Goal: Task Accomplishment & Management: Complete application form

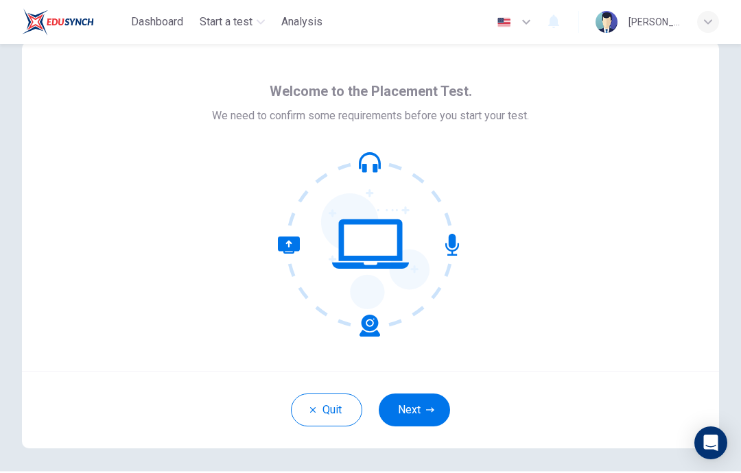
scroll to position [31, 0]
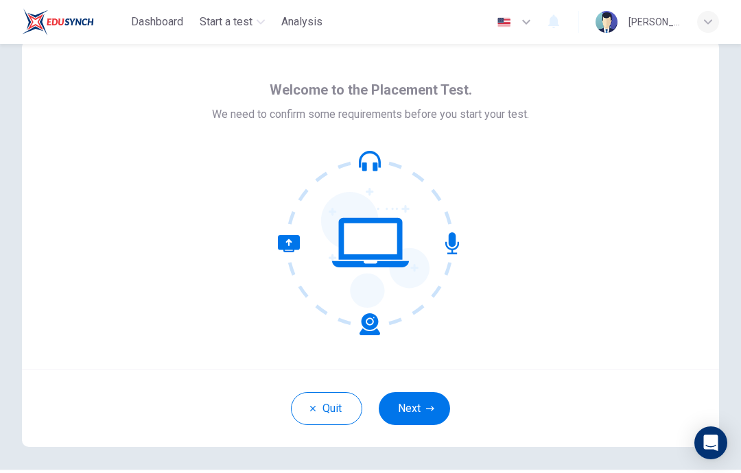
click at [421, 416] on button "Next" at bounding box center [414, 408] width 71 height 33
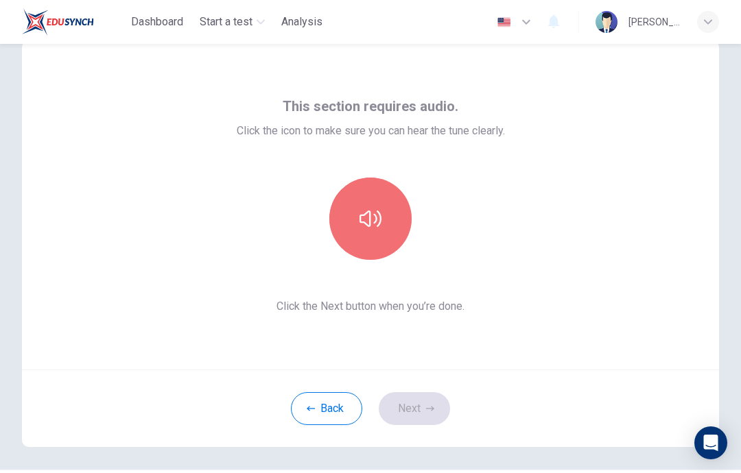
click at [382, 219] on button "button" at bounding box center [370, 219] width 82 height 82
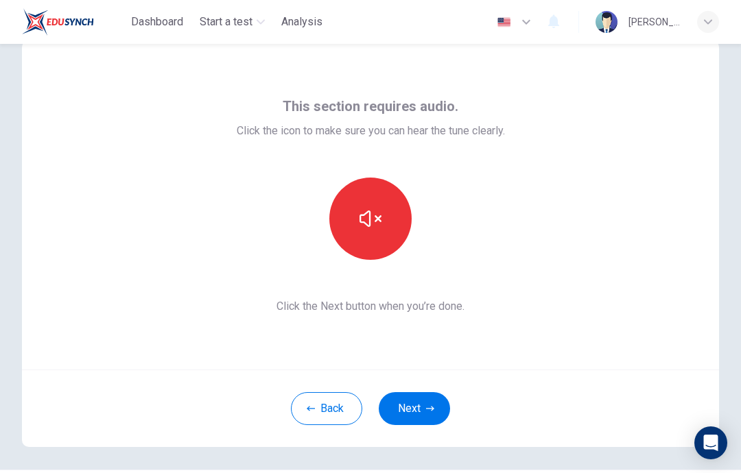
click at [372, 229] on icon "button" at bounding box center [370, 219] width 22 height 22
click at [398, 206] on button "button" at bounding box center [370, 219] width 82 height 82
click at [391, 227] on button "button" at bounding box center [370, 219] width 82 height 82
click at [395, 228] on button "button" at bounding box center [370, 219] width 82 height 82
click at [375, 222] on icon "button" at bounding box center [370, 219] width 22 height 22
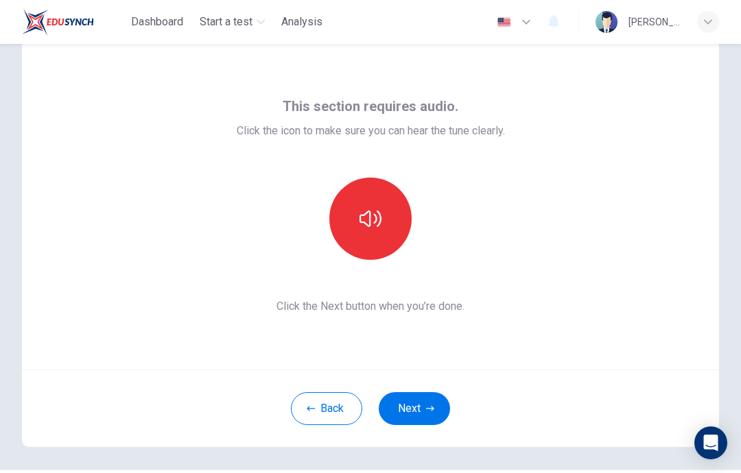
click at [375, 219] on icon "button" at bounding box center [370, 219] width 22 height 22
click at [374, 219] on icon "button" at bounding box center [370, 219] width 22 height 22
click at [382, 235] on button "button" at bounding box center [370, 219] width 82 height 82
click at [381, 235] on button "button" at bounding box center [370, 219] width 82 height 82
click at [375, 241] on button "button" at bounding box center [370, 219] width 82 height 82
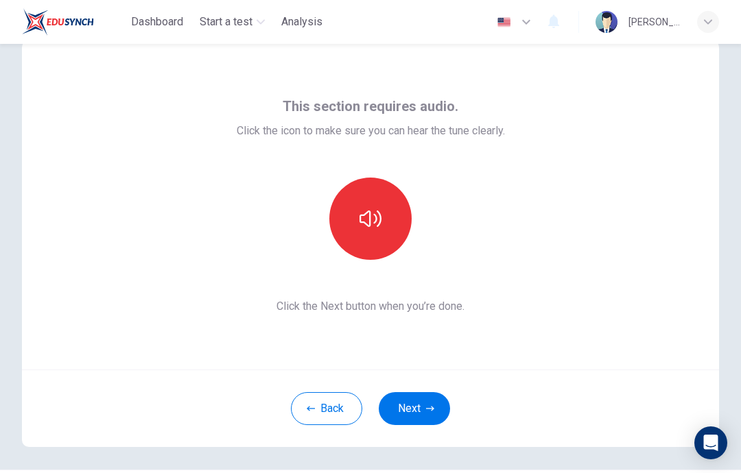
click at [375, 241] on button "button" at bounding box center [370, 219] width 82 height 82
click at [380, 226] on icon "button" at bounding box center [370, 219] width 22 height 22
click at [379, 226] on icon "button" at bounding box center [370, 219] width 22 height 22
click at [374, 223] on icon "button" at bounding box center [370, 219] width 22 height 16
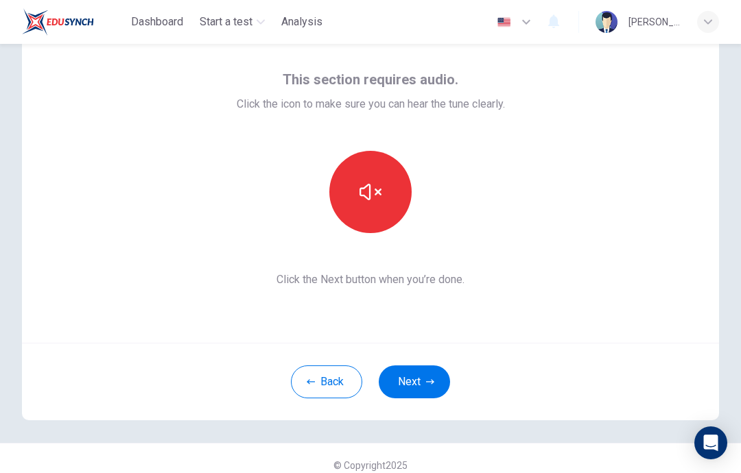
click at [379, 222] on button "button" at bounding box center [370, 192] width 82 height 82
click at [379, 221] on button "button" at bounding box center [370, 192] width 82 height 82
click at [369, 208] on button "button" at bounding box center [370, 192] width 82 height 82
click at [368, 208] on button "button" at bounding box center [370, 192] width 82 height 82
click at [369, 203] on button "button" at bounding box center [370, 192] width 82 height 82
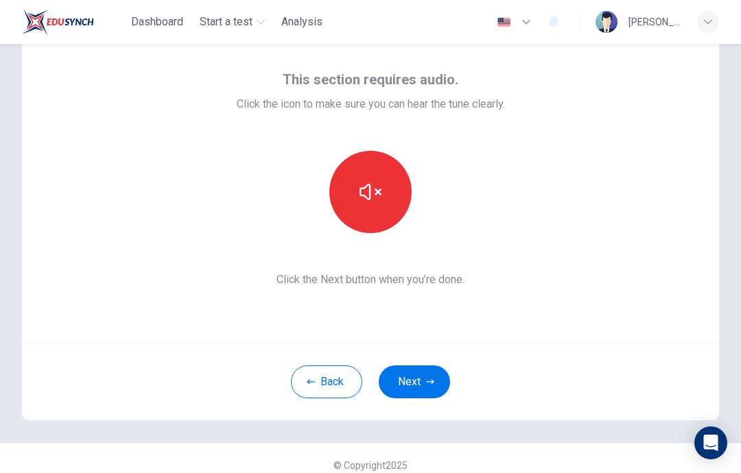
click at [368, 203] on button "button" at bounding box center [370, 192] width 82 height 82
click at [375, 203] on button "button" at bounding box center [370, 192] width 82 height 82
click at [374, 203] on button "button" at bounding box center [370, 192] width 82 height 82
click at [354, 201] on button "button" at bounding box center [370, 192] width 82 height 82
click at [344, 198] on button "button" at bounding box center [370, 192] width 82 height 82
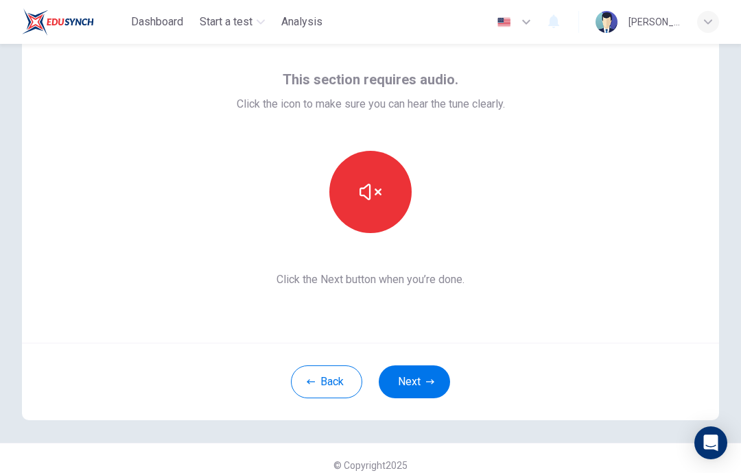
click at [365, 192] on icon "button" at bounding box center [370, 192] width 22 height 22
click at [362, 191] on icon "button" at bounding box center [370, 192] width 22 height 22
click at [365, 193] on icon "button" at bounding box center [370, 192] width 22 height 22
click at [364, 193] on icon "button" at bounding box center [370, 192] width 22 height 22
click at [362, 199] on icon "button" at bounding box center [370, 192] width 22 height 22
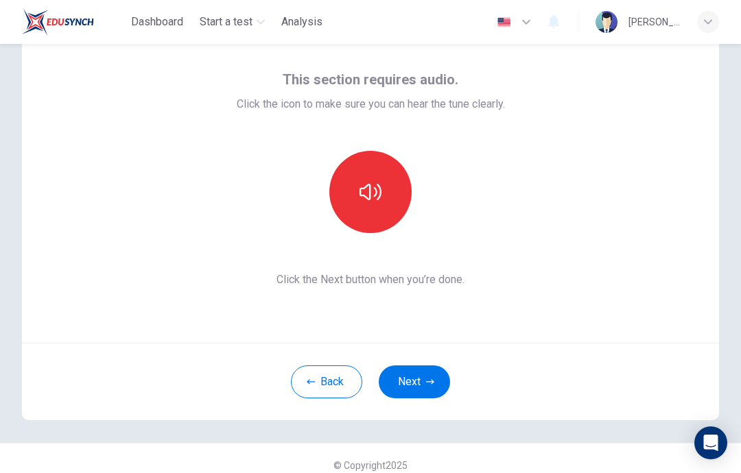
click at [362, 198] on icon "button" at bounding box center [370, 192] width 22 height 22
click at [417, 375] on button "Next" at bounding box center [414, 382] width 71 height 33
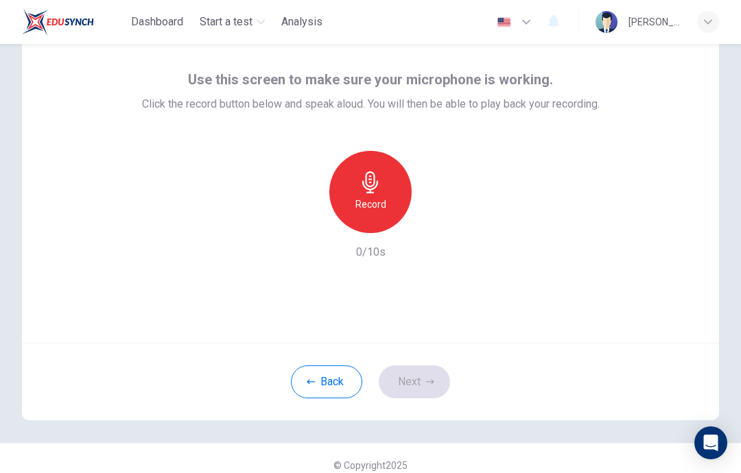
click at [394, 193] on div "Record" at bounding box center [370, 192] width 82 height 82
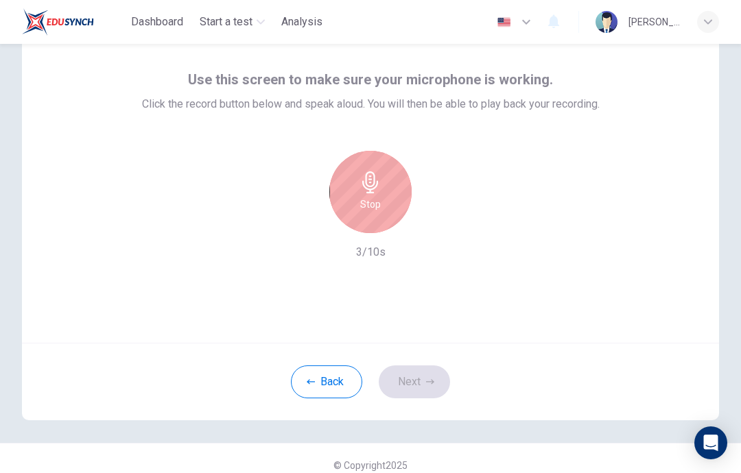
click at [393, 191] on div "Stop" at bounding box center [370, 192] width 82 height 82
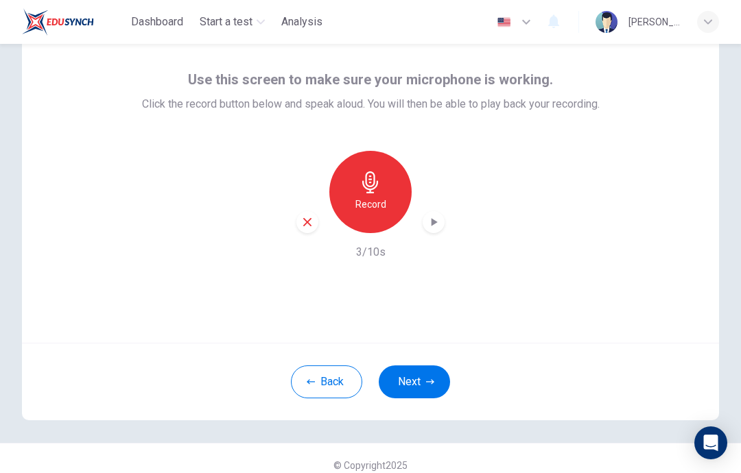
click at [442, 225] on div "button" at bounding box center [434, 222] width 22 height 22
click at [427, 375] on button "Next" at bounding box center [414, 382] width 71 height 33
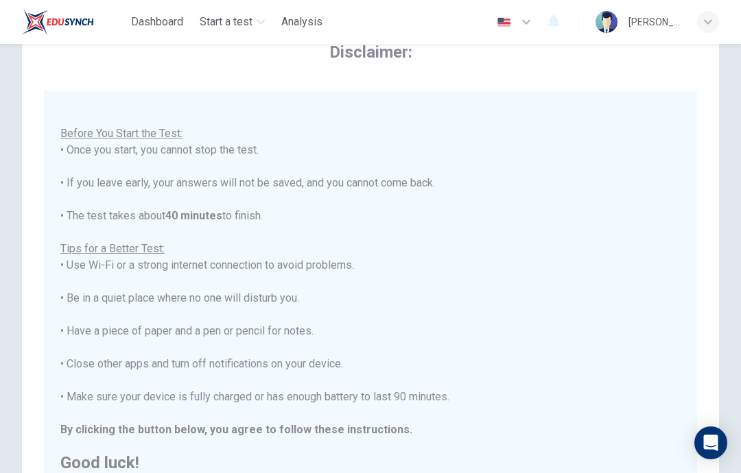
scroll to position [14, 0]
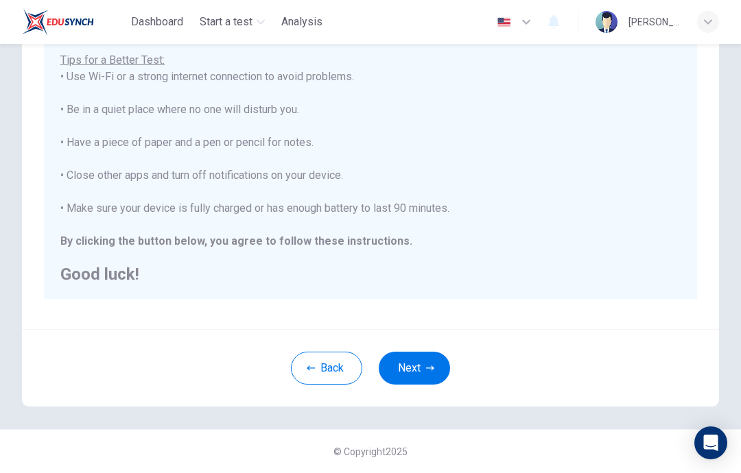
click at [420, 372] on button "Next" at bounding box center [414, 368] width 71 height 33
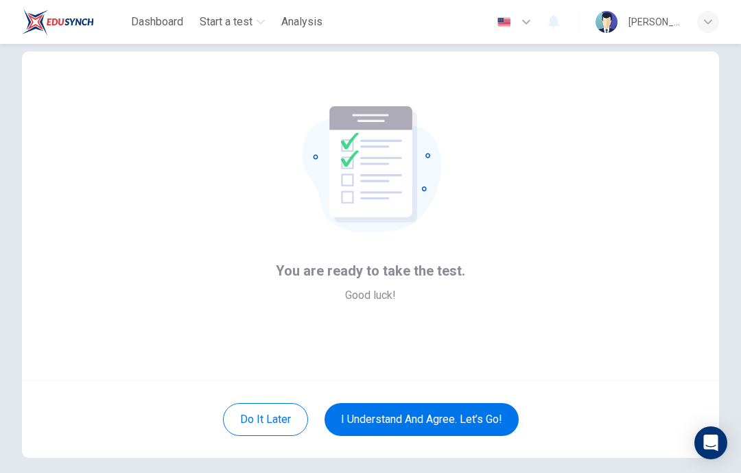
scroll to position [19, 0]
click at [475, 411] on button "I understand and agree. Let’s go!" at bounding box center [421, 420] width 194 height 33
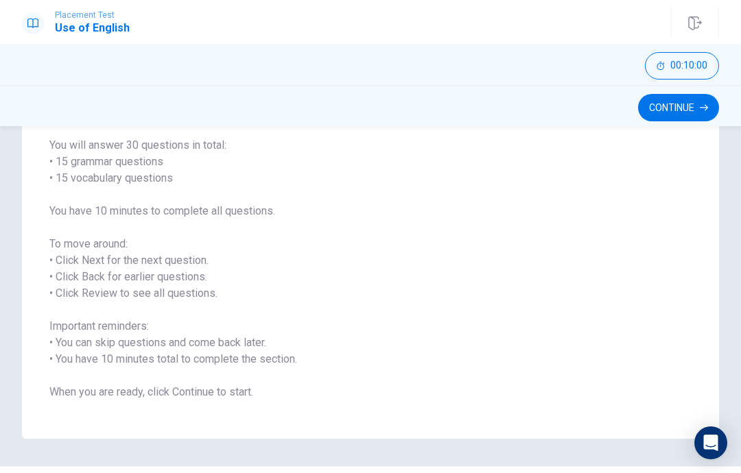
scroll to position [105, 0]
click at [680, 118] on button "Continue" at bounding box center [678, 107] width 81 height 27
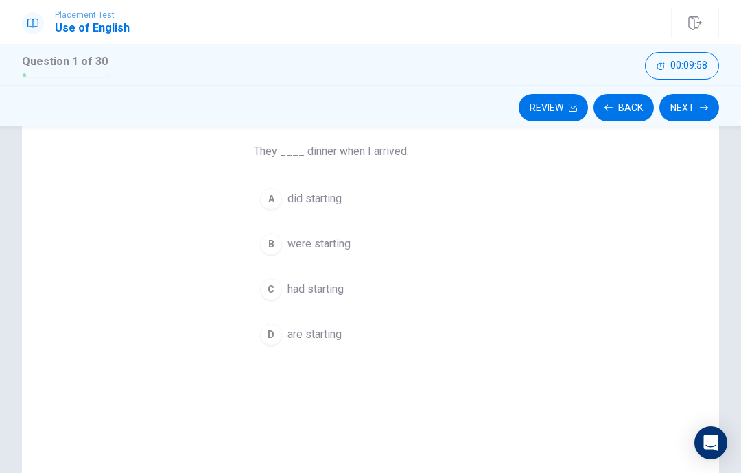
scroll to position [95, 0]
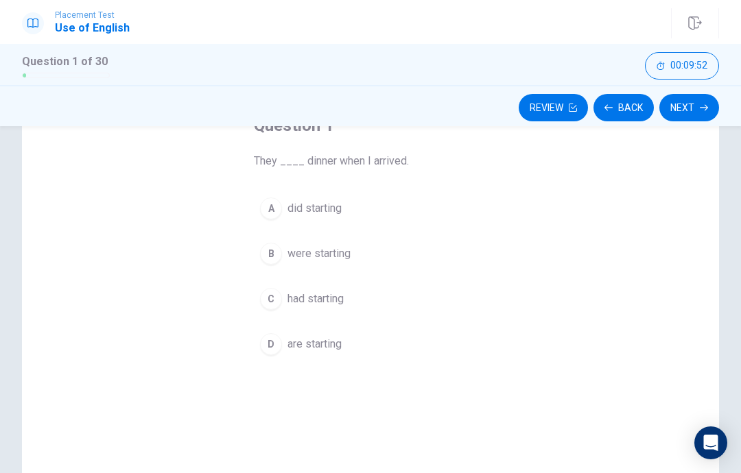
click at [271, 300] on div "C" at bounding box center [271, 299] width 22 height 22
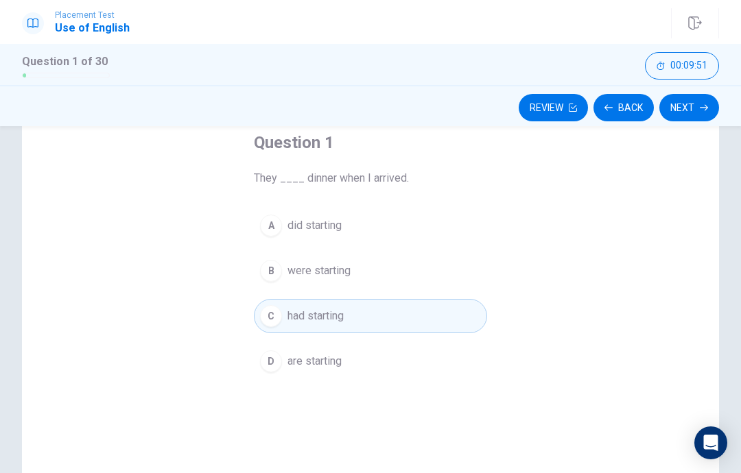
scroll to position [78, 0]
click at [276, 280] on div "B" at bounding box center [271, 272] width 22 height 22
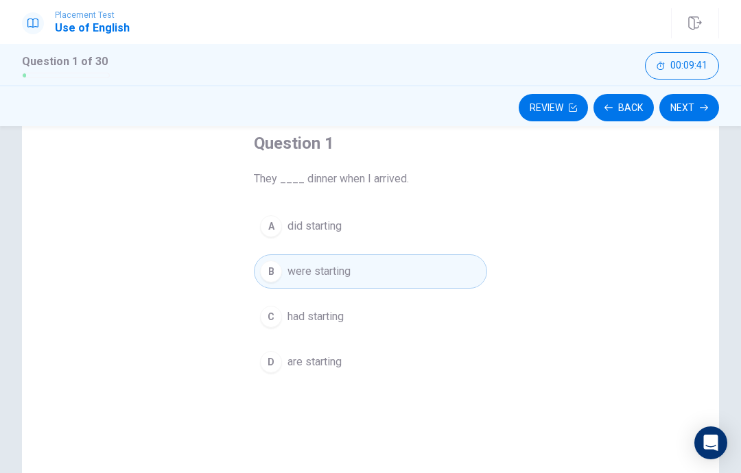
click at [698, 106] on button "Next" at bounding box center [689, 107] width 60 height 27
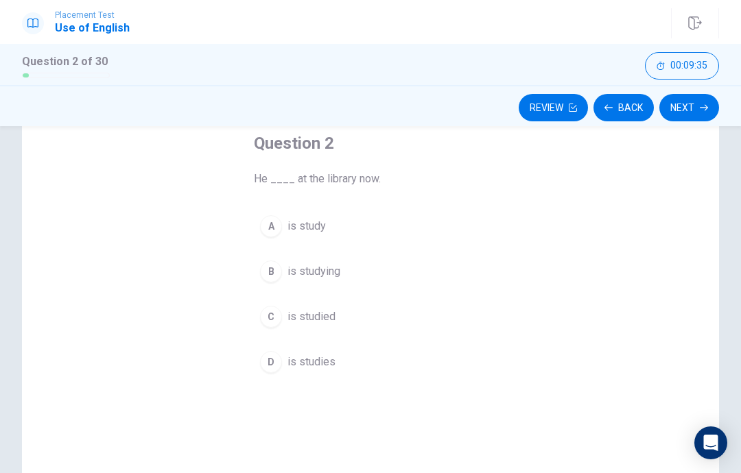
click at [277, 268] on div "B" at bounding box center [271, 272] width 22 height 22
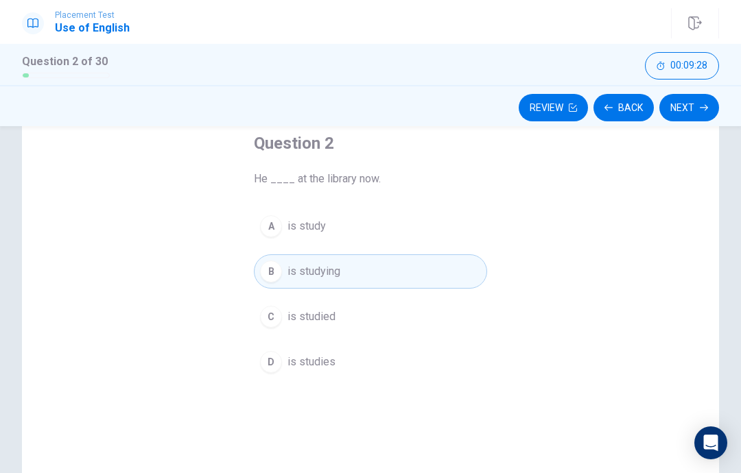
click at [693, 111] on button "Next" at bounding box center [689, 107] width 60 height 27
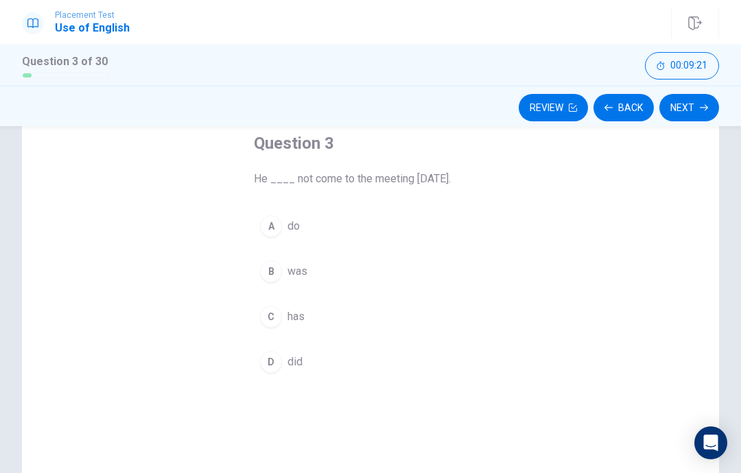
click at [263, 311] on div "C" at bounding box center [271, 317] width 22 height 22
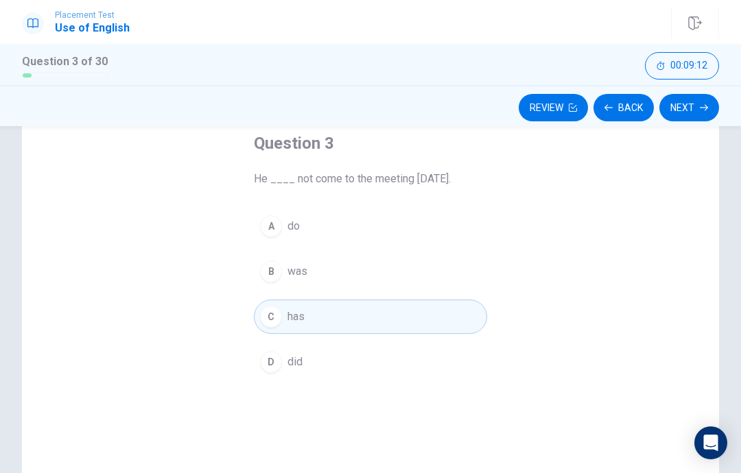
click at [258, 276] on button "B was" at bounding box center [370, 271] width 233 height 34
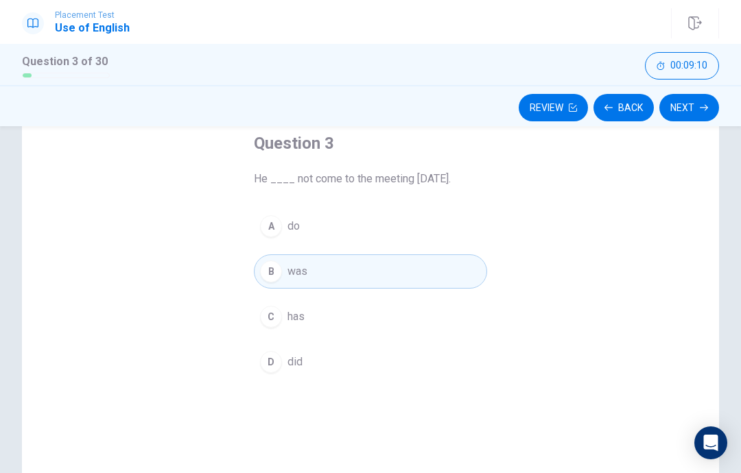
click at [700, 107] on icon "button" at bounding box center [704, 108] width 8 height 8
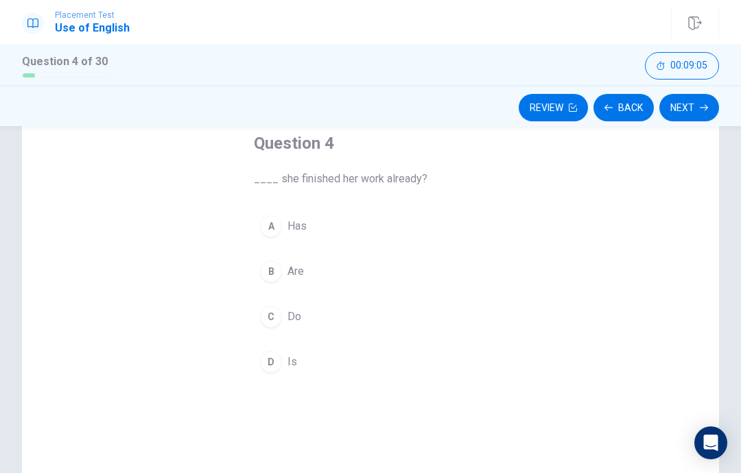
click at [281, 360] on div "D" at bounding box center [271, 362] width 22 height 22
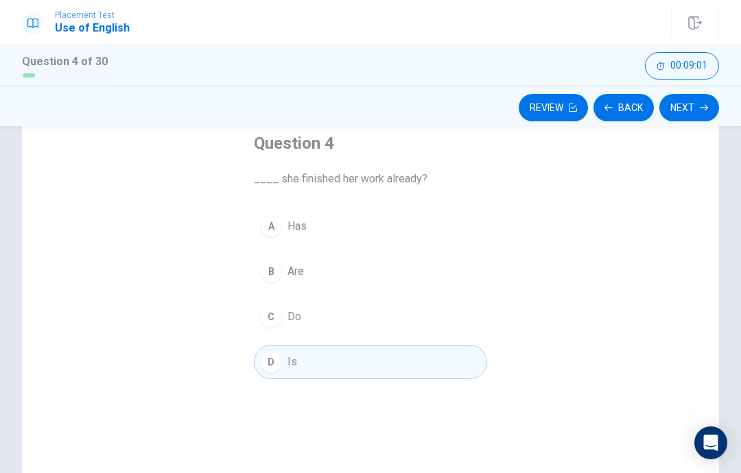
click at [702, 113] on button "Next" at bounding box center [689, 107] width 60 height 27
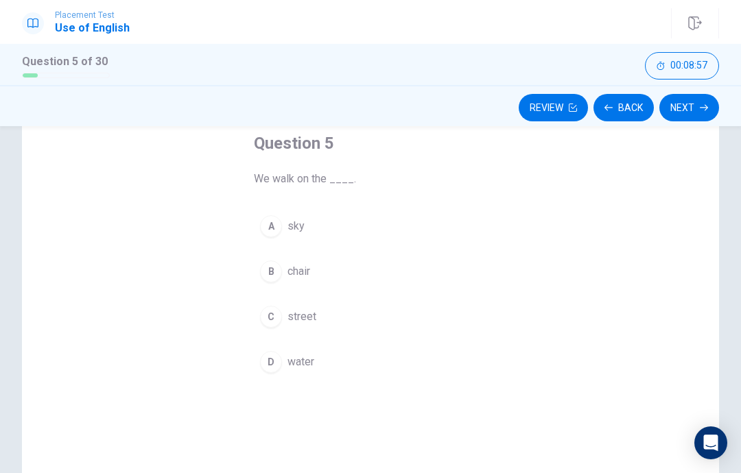
click at [273, 326] on div "C" at bounding box center [271, 317] width 22 height 22
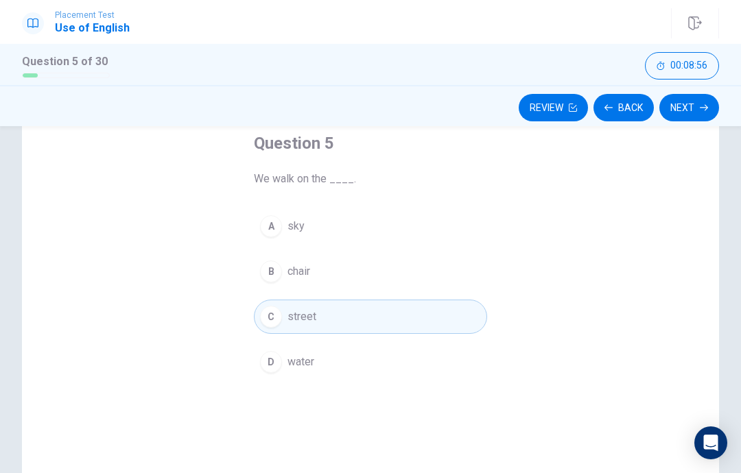
click at [692, 108] on button "Next" at bounding box center [689, 107] width 60 height 27
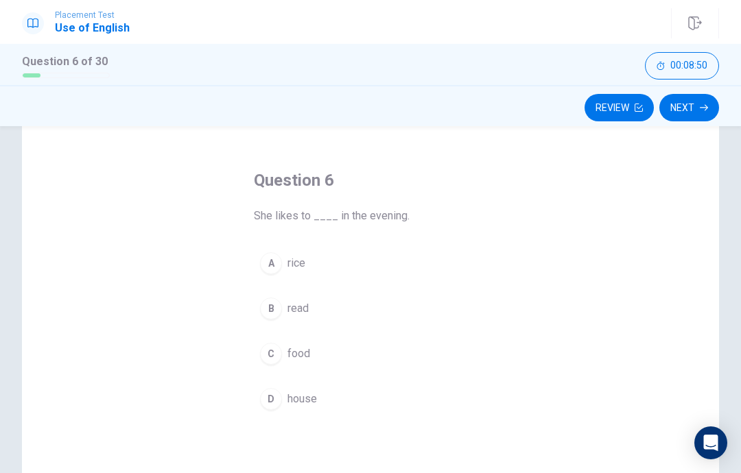
scroll to position [43, 0]
click at [268, 304] on div "B" at bounding box center [271, 307] width 22 height 22
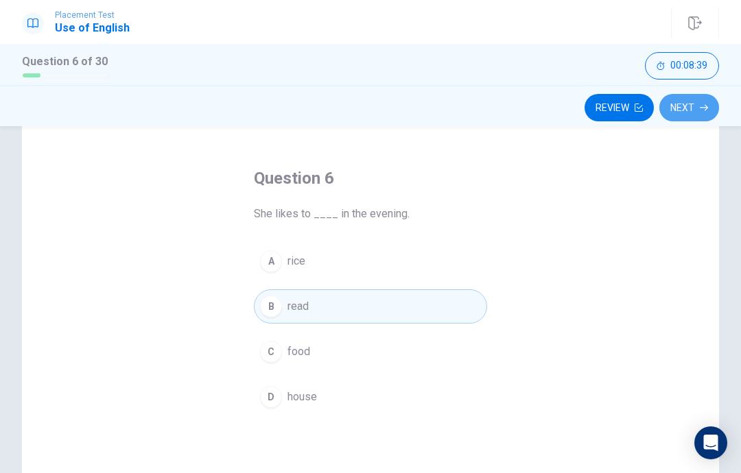
click at [690, 106] on button "Next" at bounding box center [689, 107] width 60 height 27
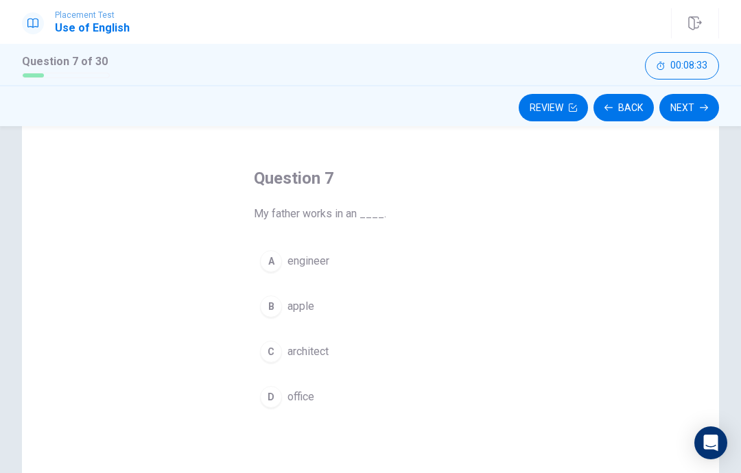
click at [265, 385] on button "D office" at bounding box center [370, 397] width 233 height 34
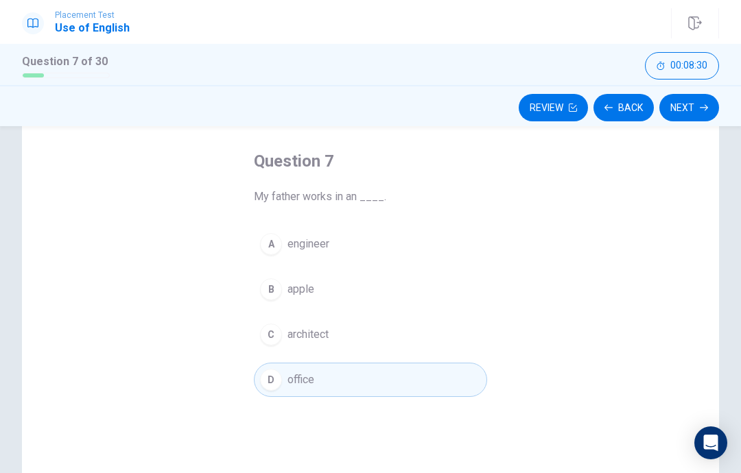
scroll to position [59, 0]
click at [689, 105] on button "Next" at bounding box center [689, 107] width 60 height 27
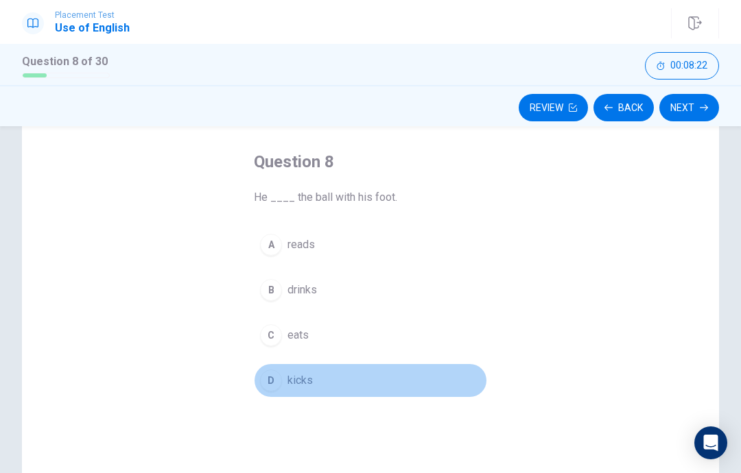
click at [261, 383] on div "D" at bounding box center [271, 381] width 22 height 22
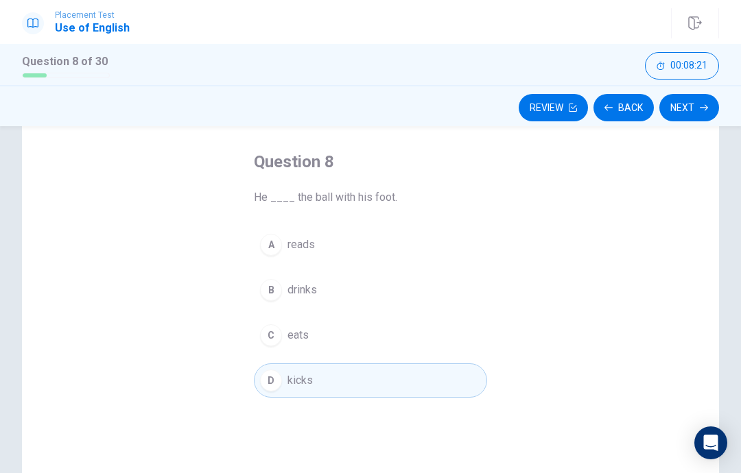
click at [691, 107] on button "Next" at bounding box center [689, 107] width 60 height 27
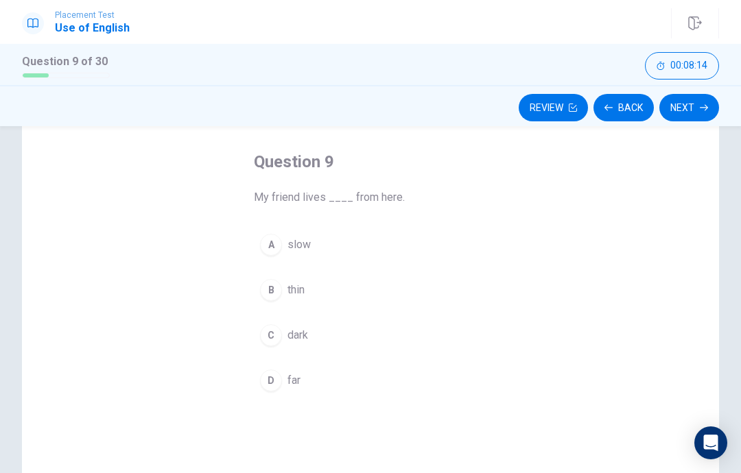
click at [281, 364] on button "D far" at bounding box center [370, 381] width 233 height 34
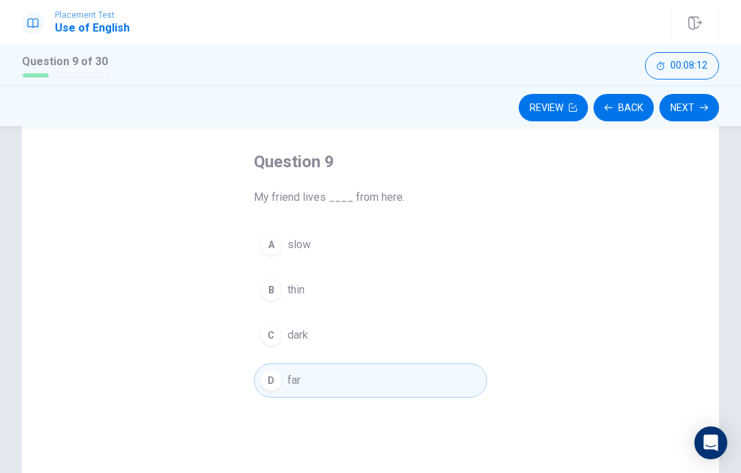
click at [691, 105] on button "Next" at bounding box center [689, 107] width 60 height 27
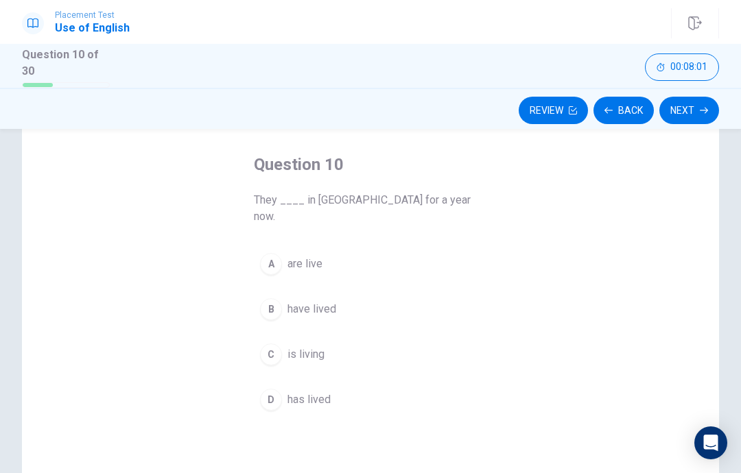
click at [264, 253] on div "A" at bounding box center [271, 264] width 22 height 22
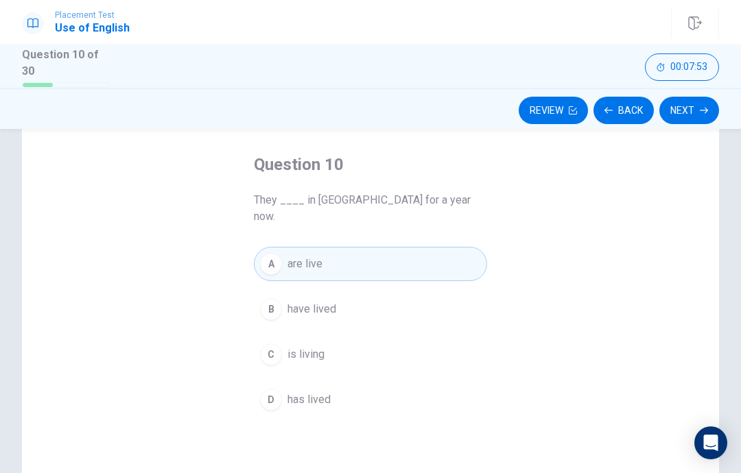
click at [693, 108] on button "Next" at bounding box center [689, 110] width 60 height 27
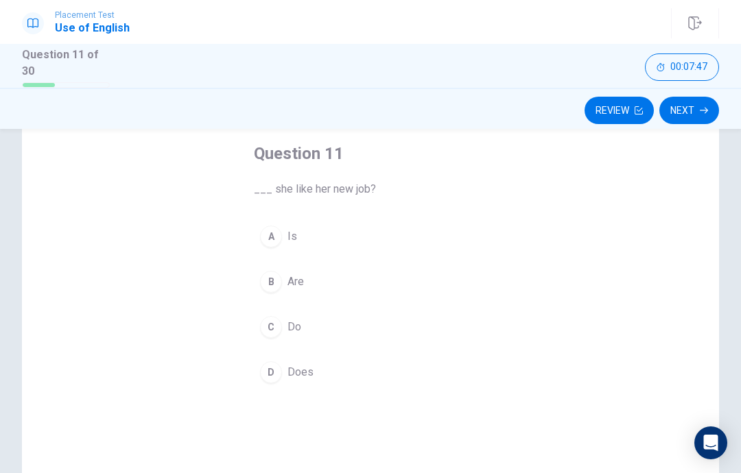
scroll to position [71, 0]
click at [272, 384] on button "D Does" at bounding box center [370, 372] width 233 height 34
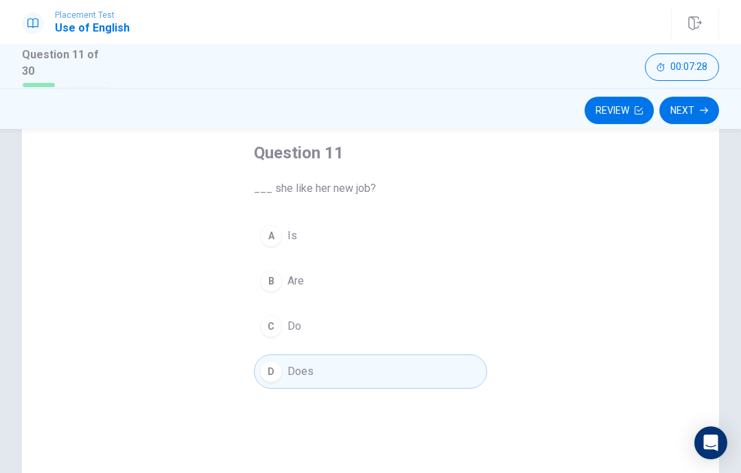
click at [272, 237] on div "A" at bounding box center [271, 236] width 22 height 22
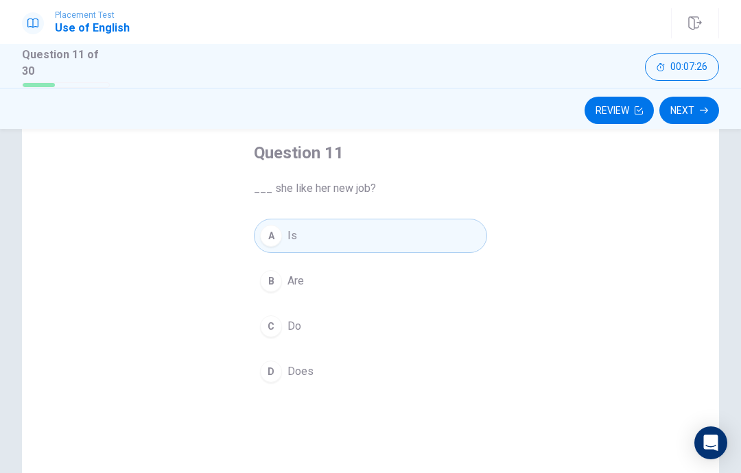
click at [276, 373] on div "D" at bounding box center [271, 372] width 22 height 22
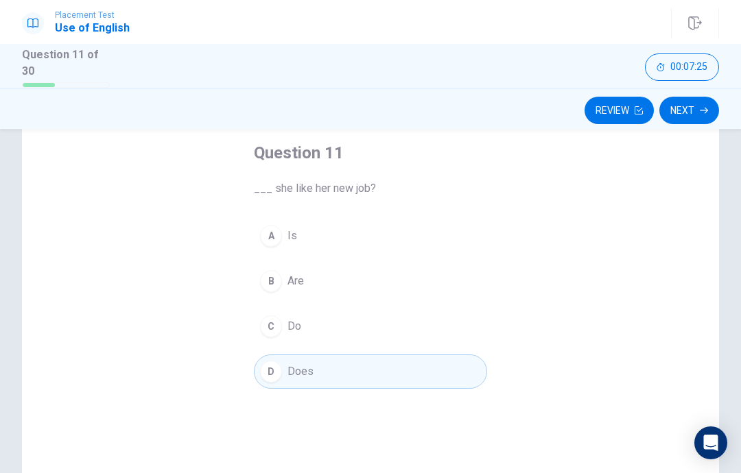
click at [690, 110] on button "Next" at bounding box center [689, 110] width 60 height 27
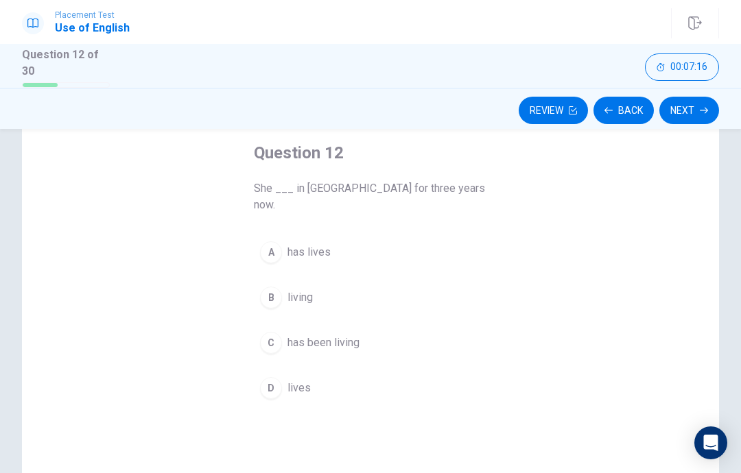
click at [386, 235] on button "A has lives" at bounding box center [370, 252] width 233 height 34
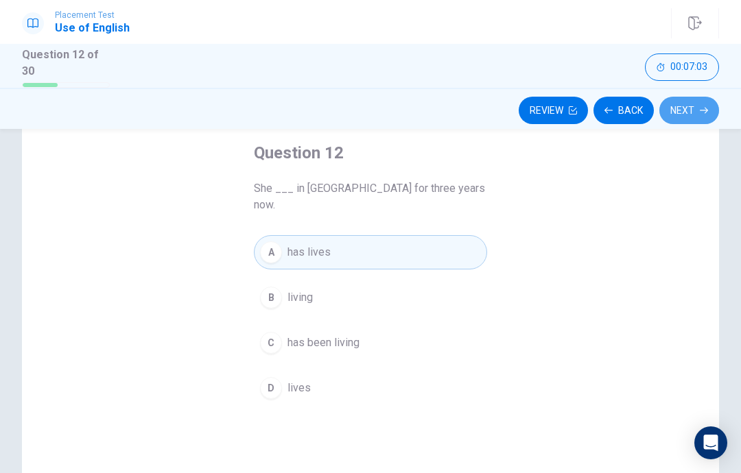
click at [692, 104] on button "Next" at bounding box center [689, 110] width 60 height 27
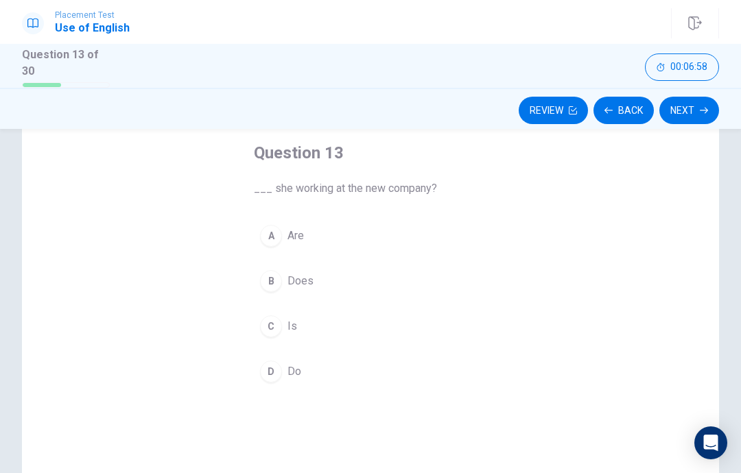
click at [289, 313] on button "C Is" at bounding box center [370, 326] width 233 height 34
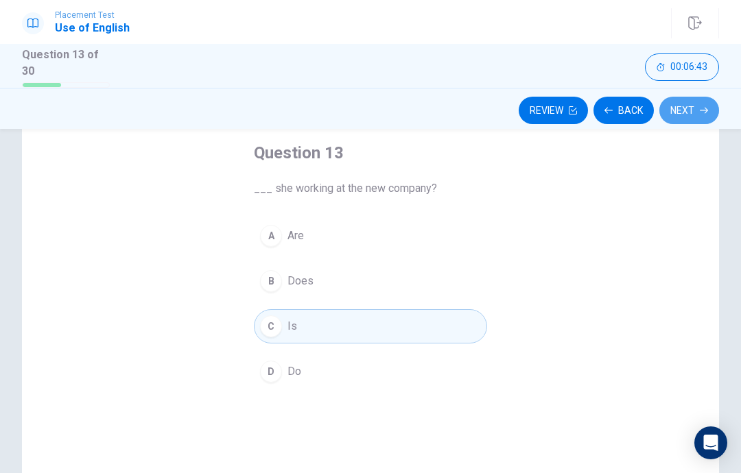
click at [691, 106] on button "Next" at bounding box center [689, 110] width 60 height 27
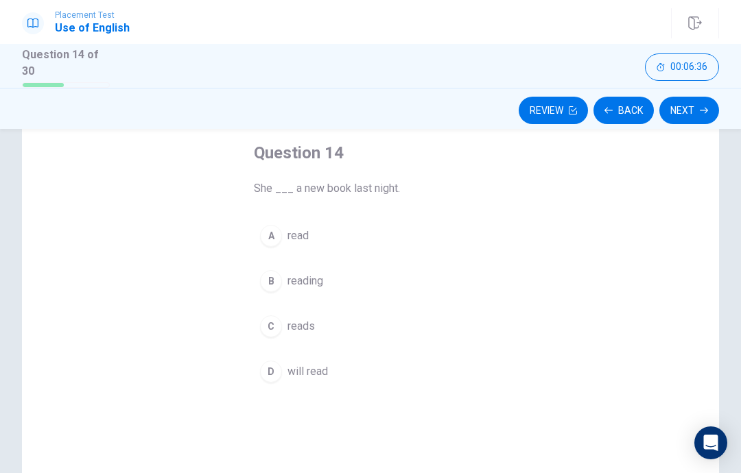
click at [268, 328] on div "C" at bounding box center [271, 327] width 22 height 22
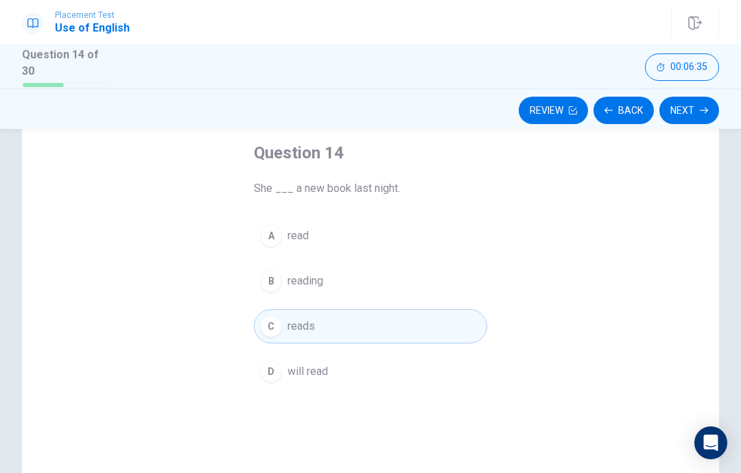
click at [706, 108] on icon "button" at bounding box center [704, 110] width 8 height 6
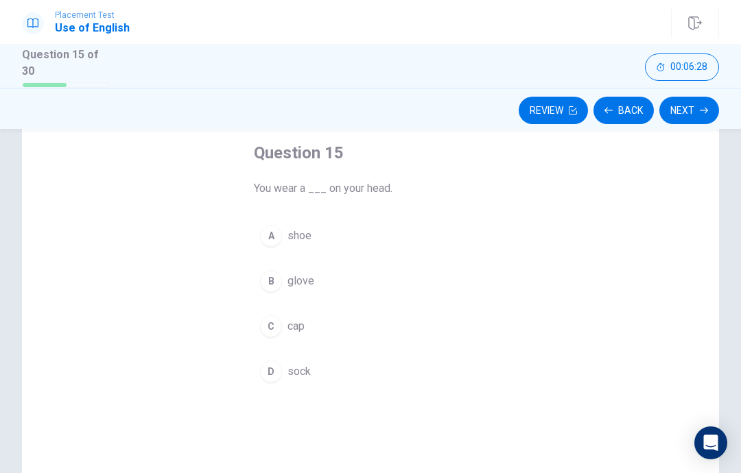
click at [267, 326] on div "C" at bounding box center [271, 327] width 22 height 22
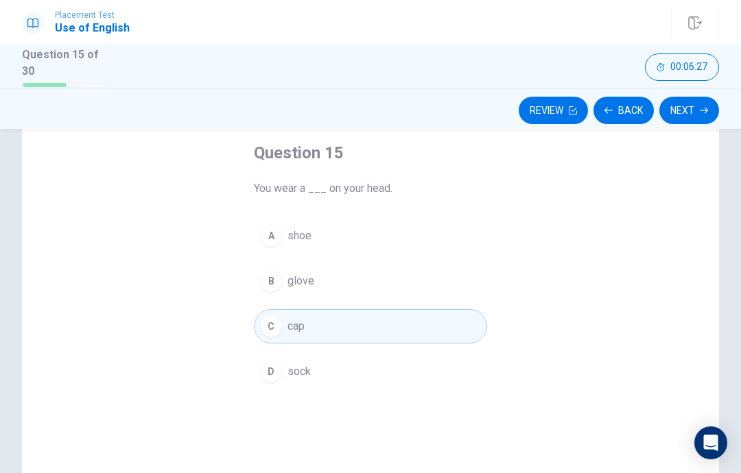
click at [700, 114] on button "Next" at bounding box center [689, 110] width 60 height 27
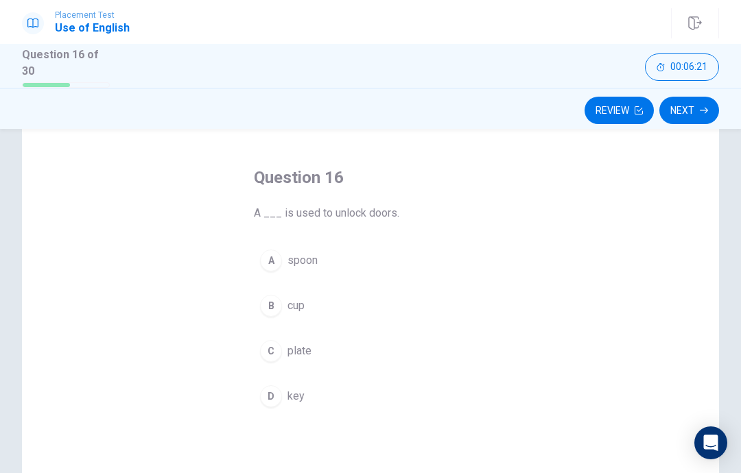
scroll to position [47, 0]
click at [268, 405] on button "D key" at bounding box center [370, 395] width 233 height 34
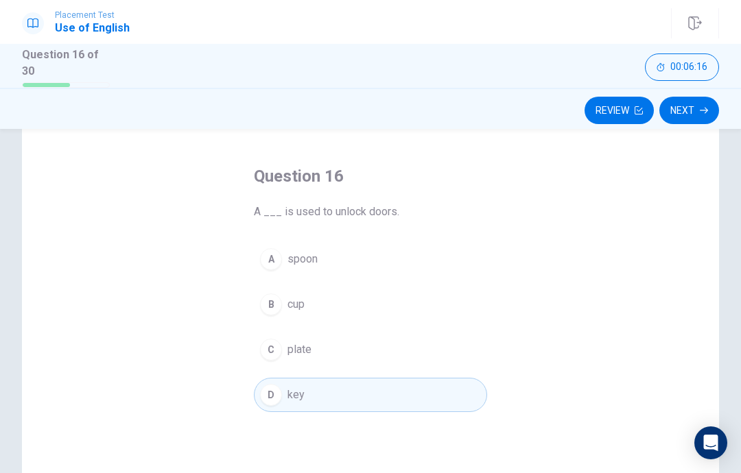
click at [687, 108] on button "Next" at bounding box center [689, 110] width 60 height 27
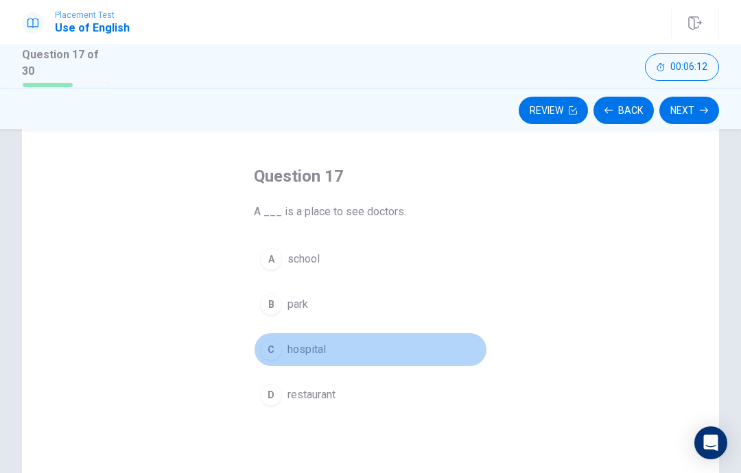
click at [281, 353] on button "C hospital" at bounding box center [370, 350] width 233 height 34
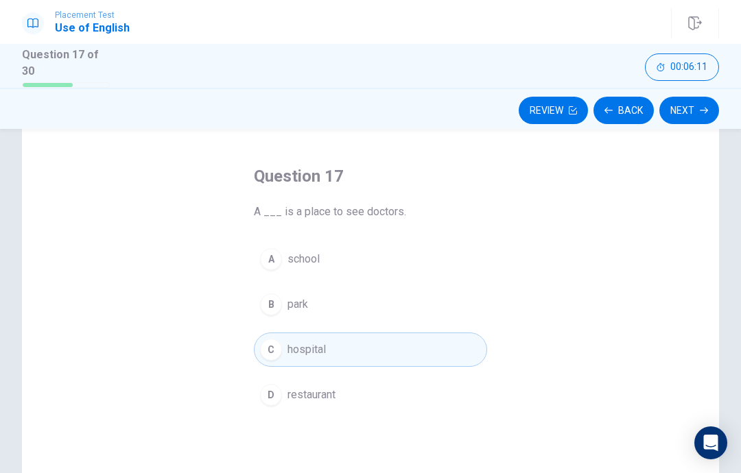
click at [692, 115] on button "Next" at bounding box center [689, 110] width 60 height 27
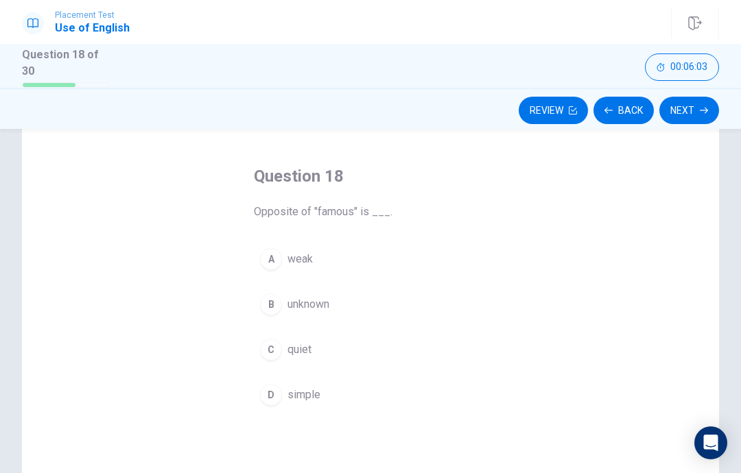
click at [265, 305] on div "B" at bounding box center [271, 305] width 22 height 22
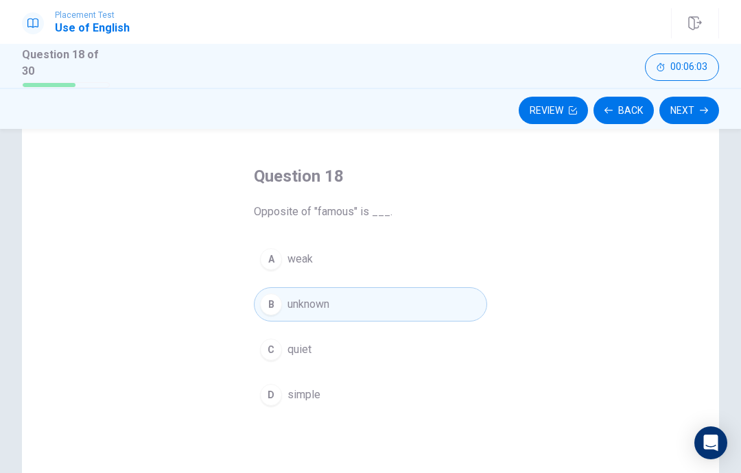
click at [688, 110] on button "Next" at bounding box center [689, 110] width 60 height 27
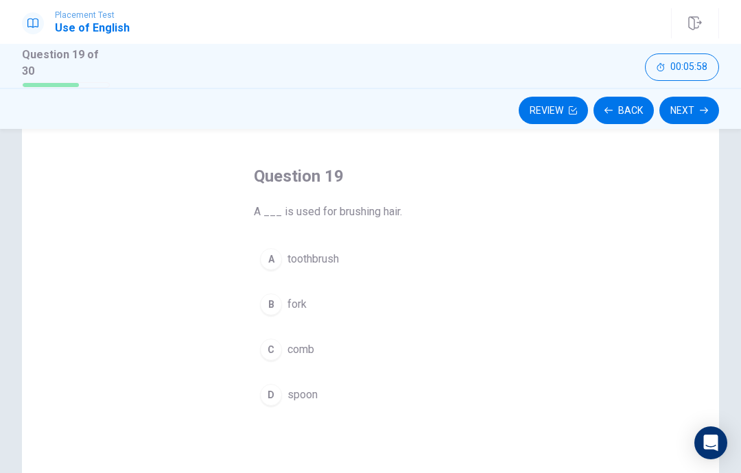
click at [268, 348] on div "C" at bounding box center [271, 350] width 22 height 22
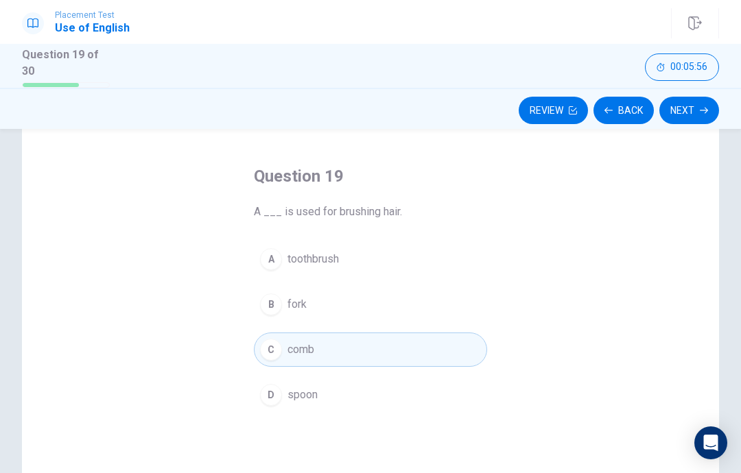
click at [688, 114] on button "Next" at bounding box center [689, 110] width 60 height 27
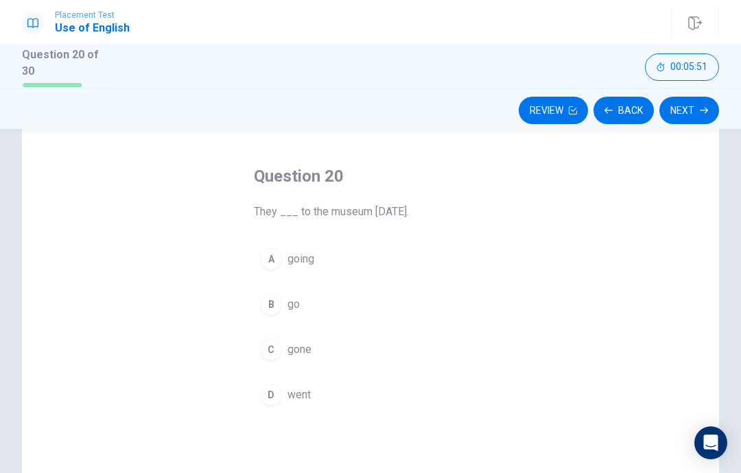
click at [263, 396] on div "D" at bounding box center [271, 395] width 22 height 22
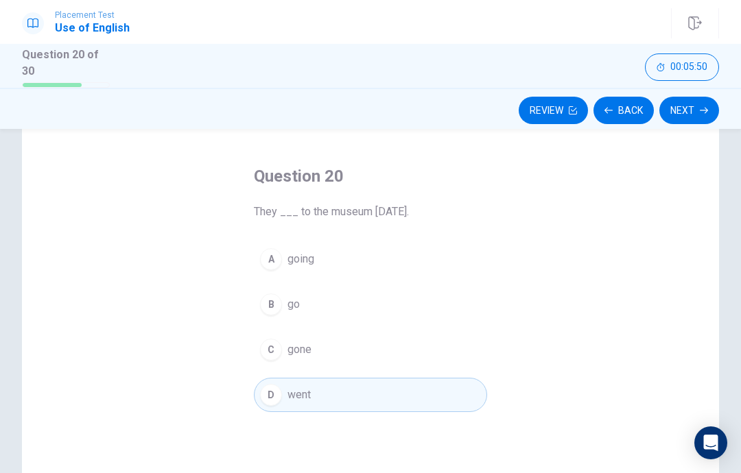
click at [691, 110] on button "Next" at bounding box center [689, 110] width 60 height 27
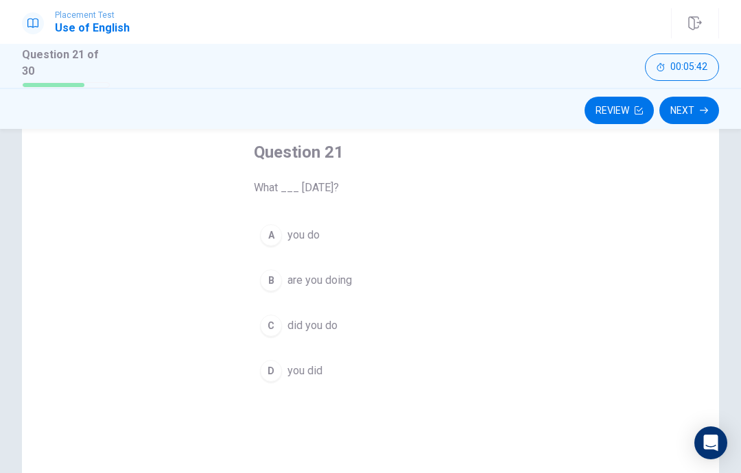
scroll to position [72, 0]
click at [266, 323] on div "C" at bounding box center [271, 325] width 22 height 22
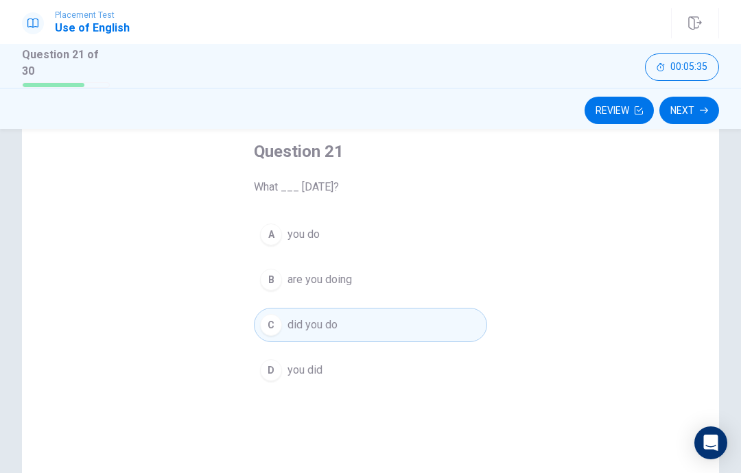
click at [695, 108] on button "Next" at bounding box center [689, 110] width 60 height 27
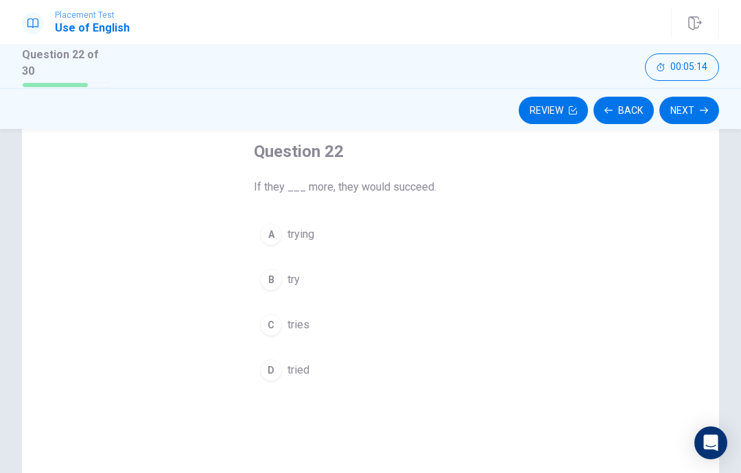
click at [269, 300] on div "A trying B try C tries D tried" at bounding box center [370, 302] width 233 height 170
click at [274, 285] on div "B" at bounding box center [271, 280] width 22 height 22
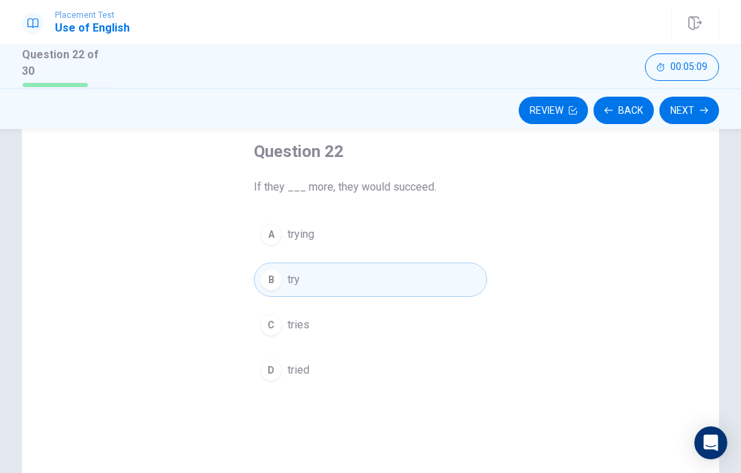
click at [687, 110] on button "Next" at bounding box center [689, 110] width 60 height 27
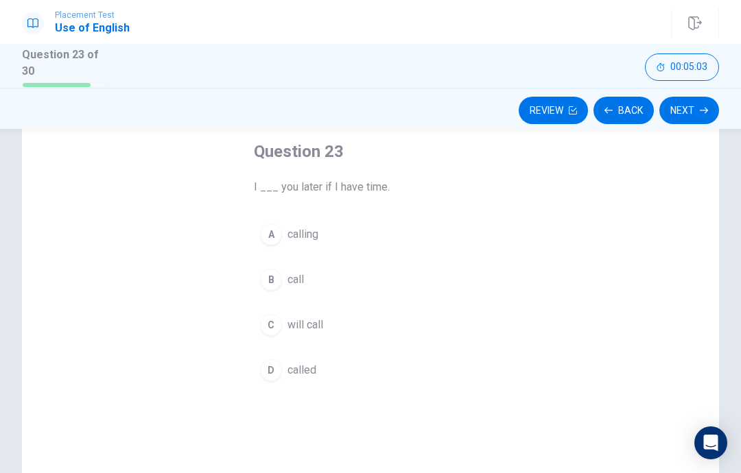
click at [274, 326] on div "C" at bounding box center [271, 325] width 22 height 22
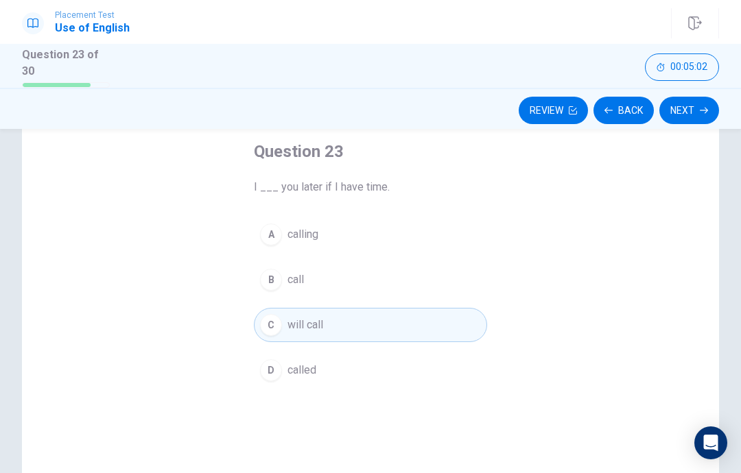
click at [697, 108] on button "Next" at bounding box center [689, 110] width 60 height 27
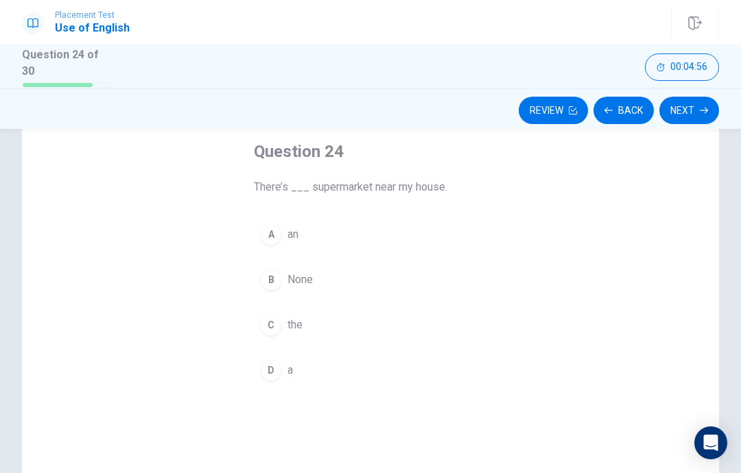
click at [270, 359] on div "D" at bounding box center [271, 370] width 22 height 22
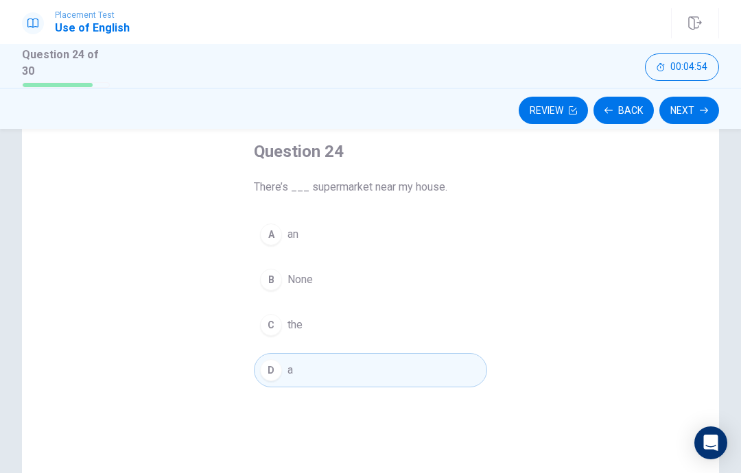
click at [706, 110] on icon "button" at bounding box center [704, 110] width 8 height 6
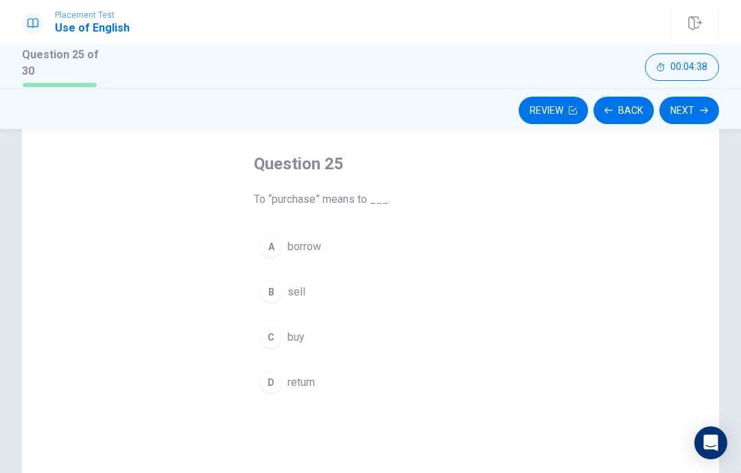
scroll to position [59, 0]
click at [619, 394] on div "Question 25 To “purchase” means to ___. A borrow B sell C buy D return" at bounding box center [370, 335] width 697 height 477
click at [292, 197] on span "To “purchase” means to ___." at bounding box center [370, 200] width 233 height 16
click at [631, 377] on div "Question 25 To “purchase” means to ___. A borrow B sell C buy D return" at bounding box center [370, 335] width 697 height 477
click at [272, 337] on div "C" at bounding box center [271, 338] width 22 height 22
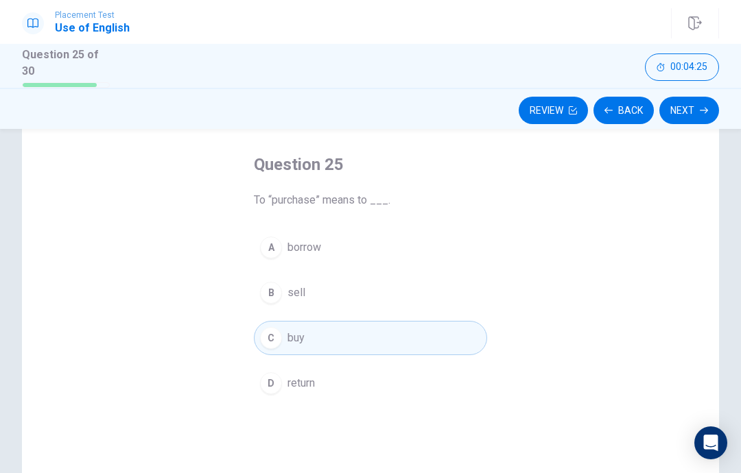
click at [685, 108] on button "Next" at bounding box center [689, 110] width 60 height 27
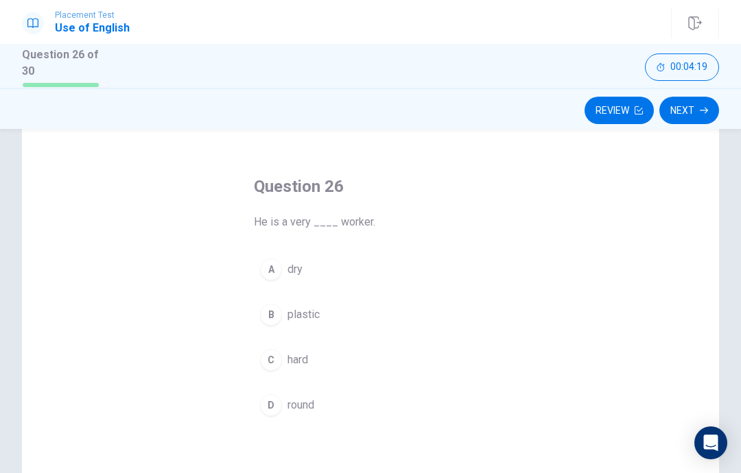
scroll to position [42, 0]
click at [269, 357] on div "C" at bounding box center [271, 355] width 22 height 22
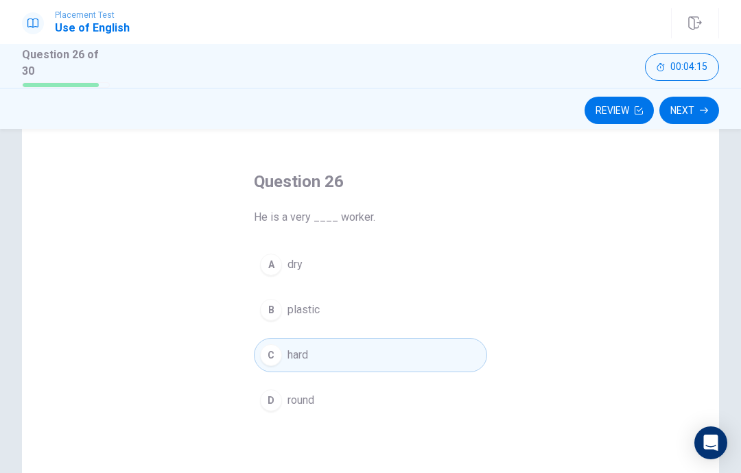
click at [702, 106] on icon "button" at bounding box center [704, 110] width 8 height 8
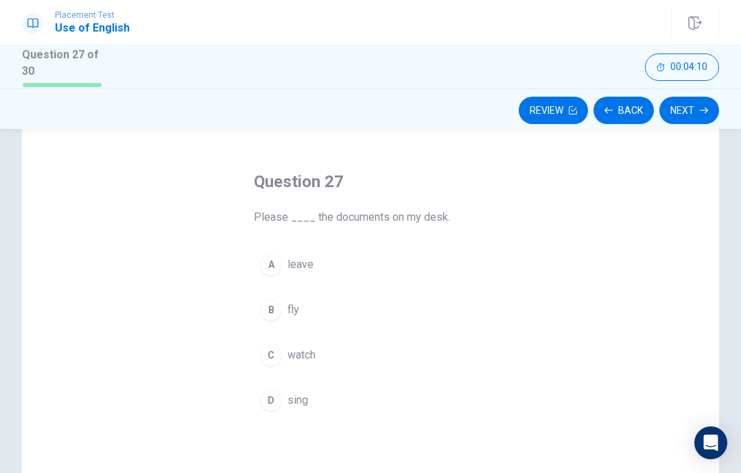
click at [254, 257] on button "A leave" at bounding box center [370, 265] width 233 height 34
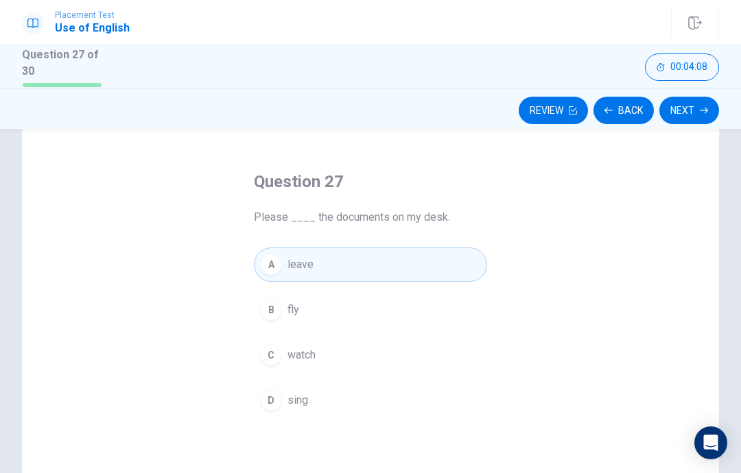
click at [694, 106] on button "Next" at bounding box center [689, 110] width 60 height 27
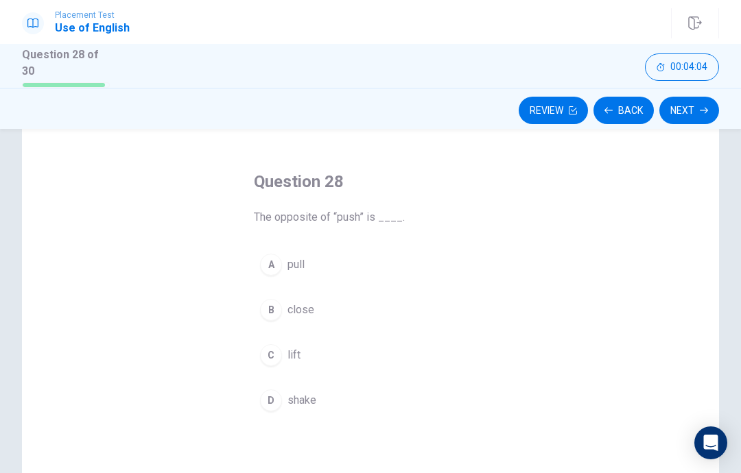
click at [275, 263] on div "A" at bounding box center [271, 265] width 22 height 22
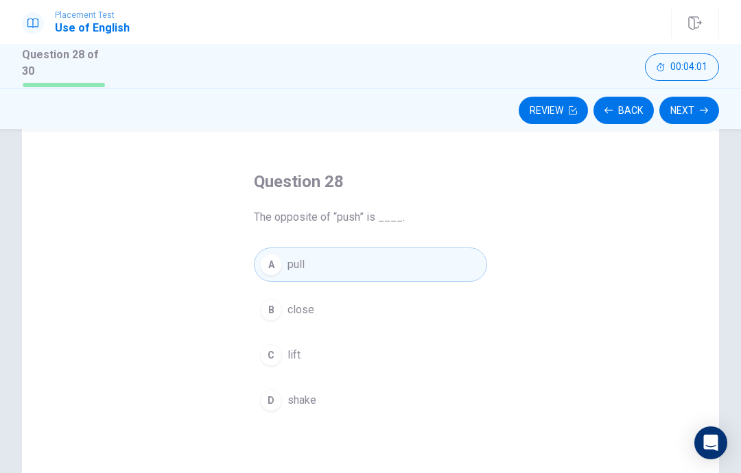
click at [704, 106] on icon "button" at bounding box center [704, 110] width 8 height 8
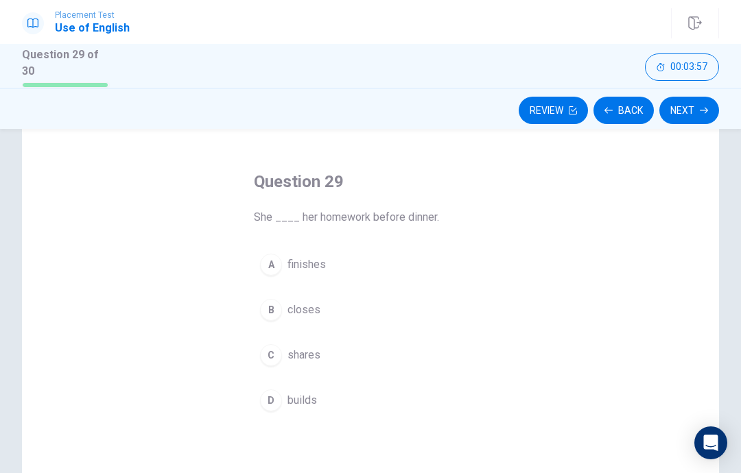
click at [278, 262] on div "A" at bounding box center [271, 265] width 22 height 22
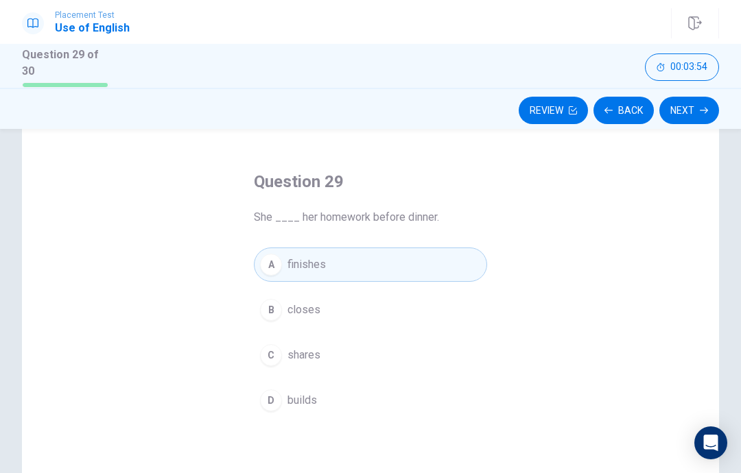
click at [711, 106] on button "Next" at bounding box center [689, 110] width 60 height 27
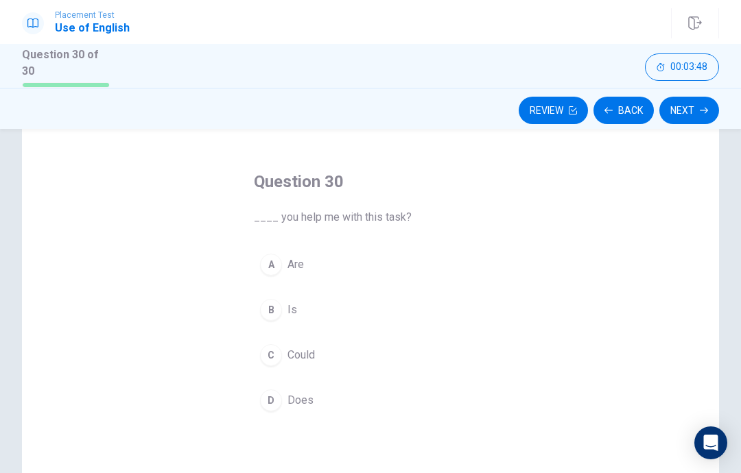
click at [266, 357] on div "C" at bounding box center [271, 355] width 22 height 22
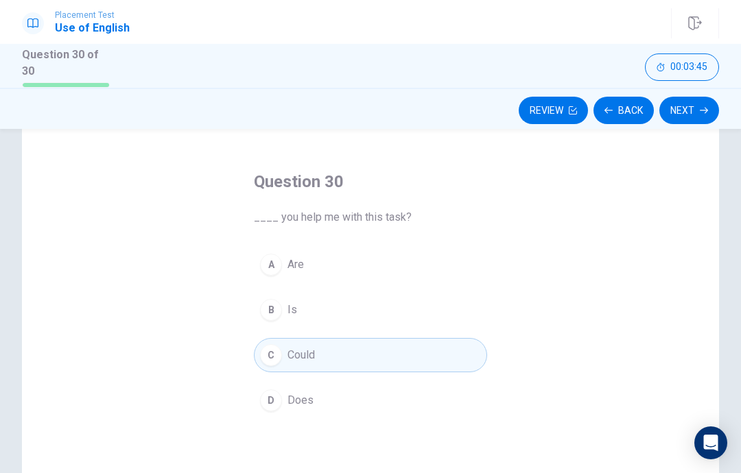
click at [688, 109] on button "Next" at bounding box center [689, 110] width 60 height 27
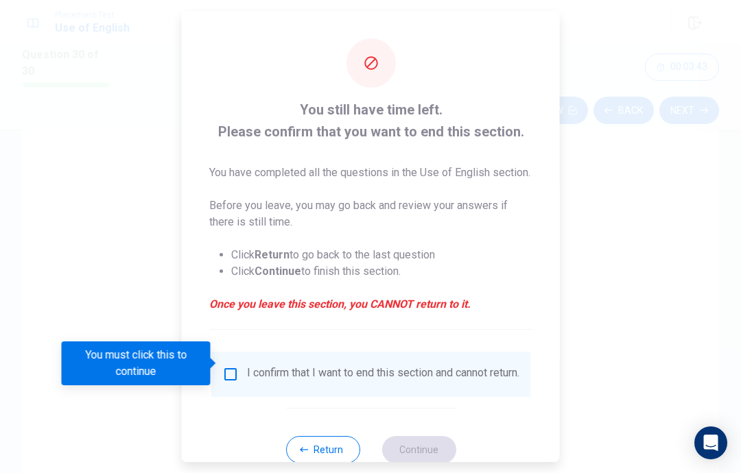
click at [228, 366] on input "You must click this to continue" at bounding box center [230, 374] width 16 height 16
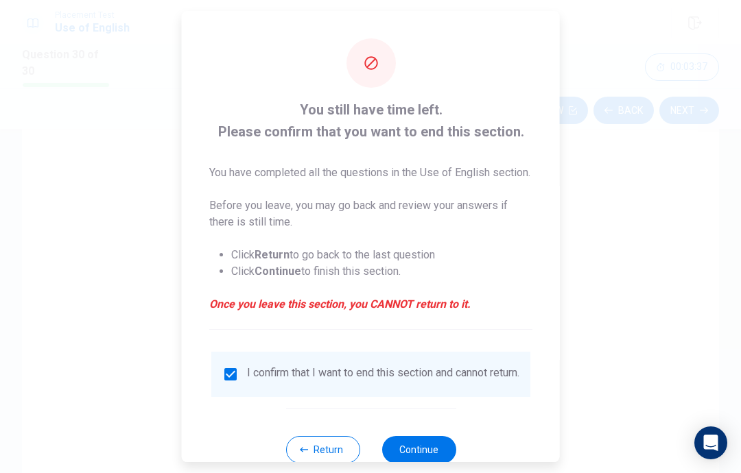
click at [313, 461] on button "Return" at bounding box center [322, 449] width 74 height 27
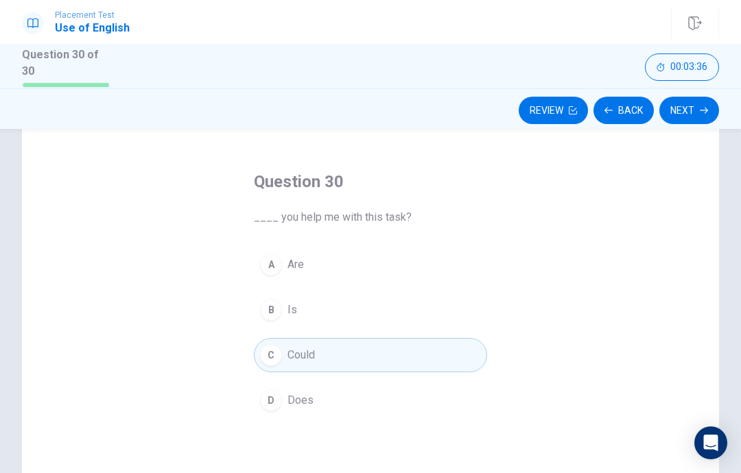
click at [697, 104] on button "Next" at bounding box center [689, 110] width 60 height 27
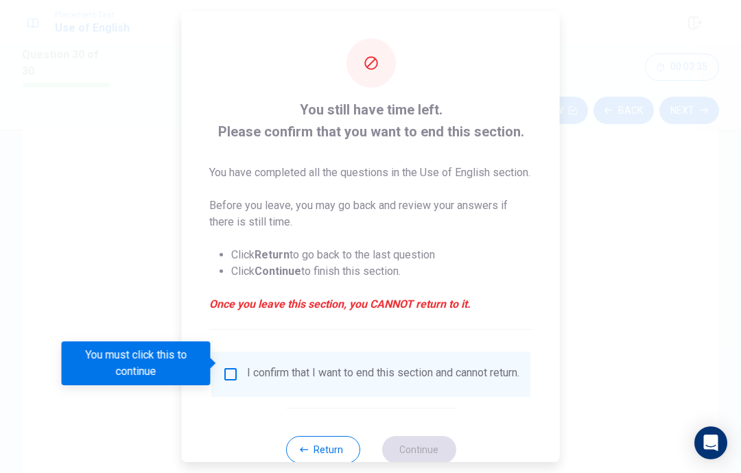
click at [235, 368] on input "You must click this to continue" at bounding box center [230, 374] width 16 height 16
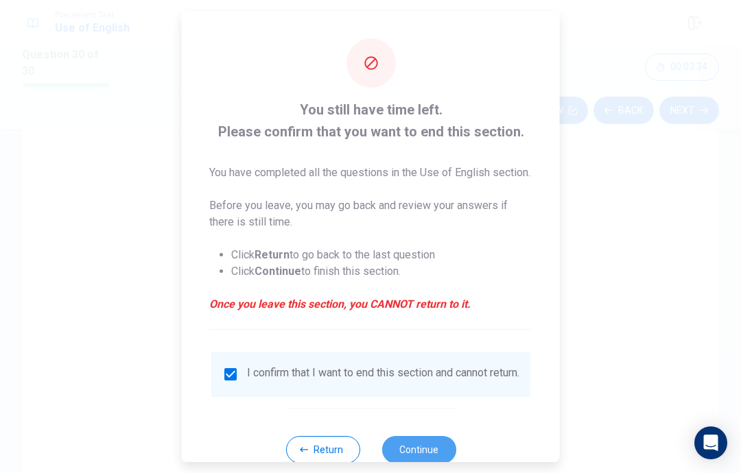
click at [438, 446] on button "Continue" at bounding box center [418, 449] width 74 height 27
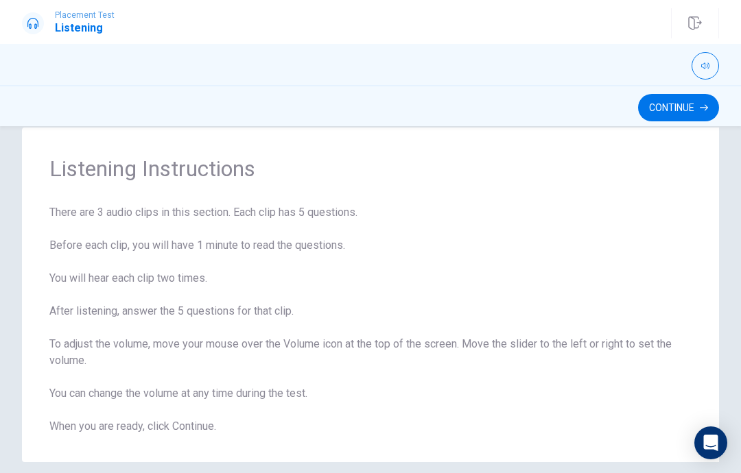
scroll to position [27, 0]
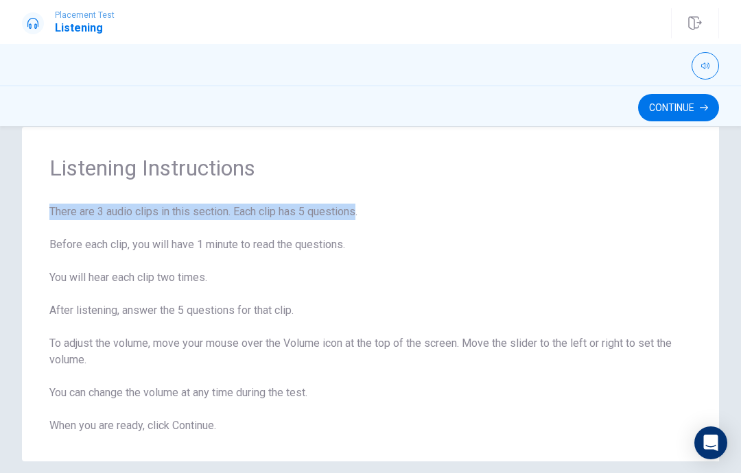
click at [342, 287] on span "There are 3 audio clips in this section. Each clip has 5 questions. Before each…" at bounding box center [370, 319] width 642 height 230
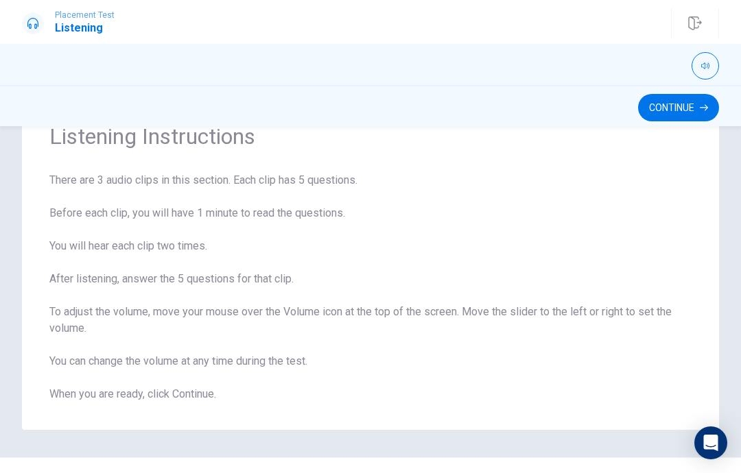
scroll to position [59, 0]
click at [685, 106] on button "Continue" at bounding box center [678, 107] width 81 height 27
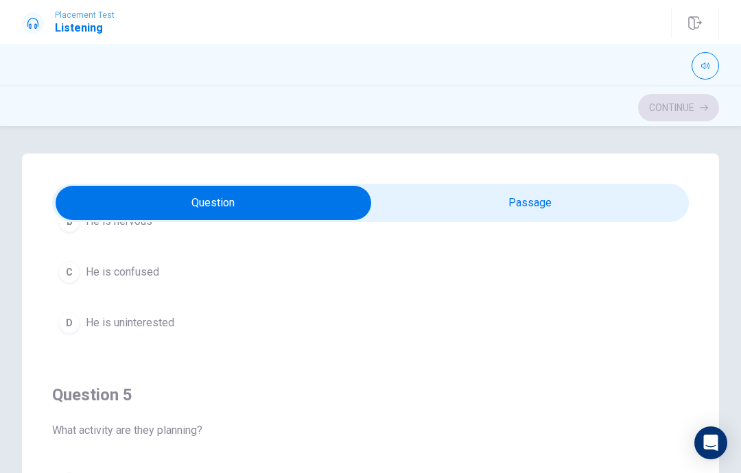
scroll to position [-1, 0]
type input "18"
click at [554, 204] on input "checkbox" at bounding box center [213, 203] width 955 height 34
checkbox input "true"
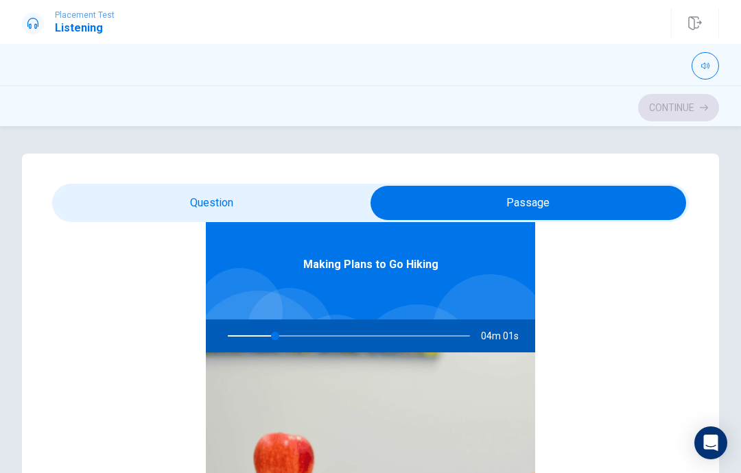
scroll to position [-1, 0]
type input "20"
click at [257, 199] on input "checkbox" at bounding box center [528, 203] width 955 height 34
checkbox input "false"
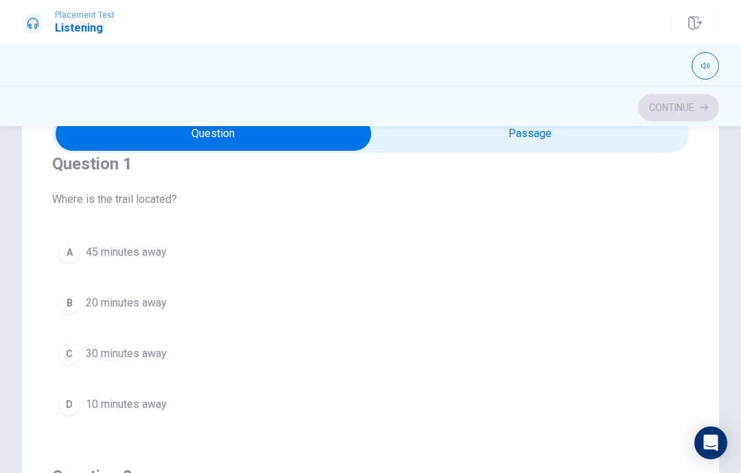
scroll to position [23, 0]
click at [69, 349] on div "C" at bounding box center [69, 353] width 22 height 22
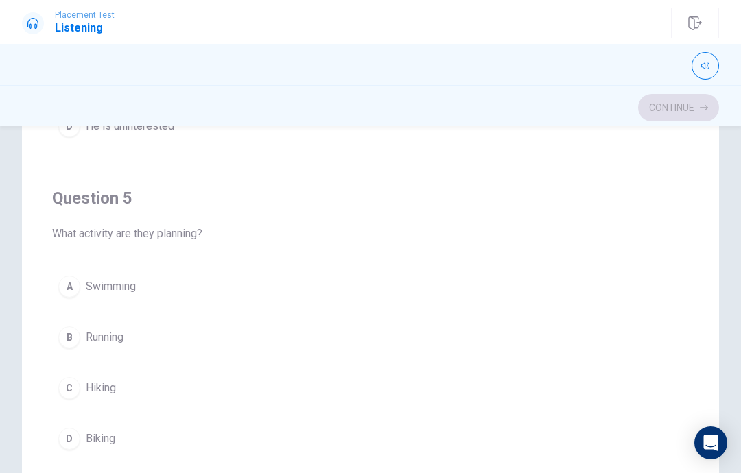
scroll to position [200, 0]
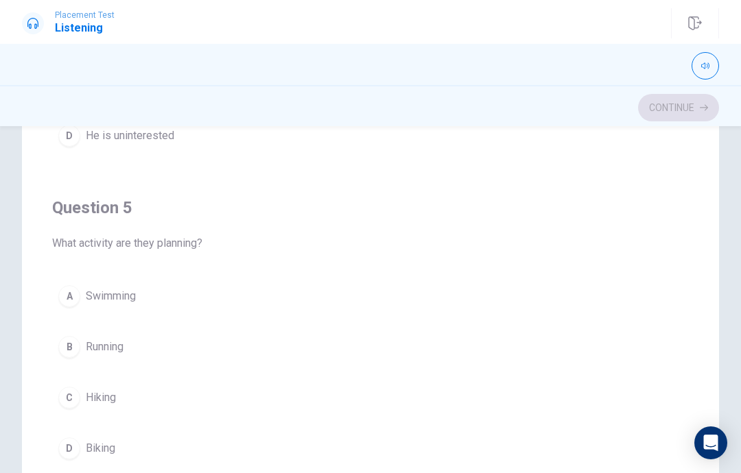
click at [62, 397] on div "C" at bounding box center [69, 398] width 22 height 22
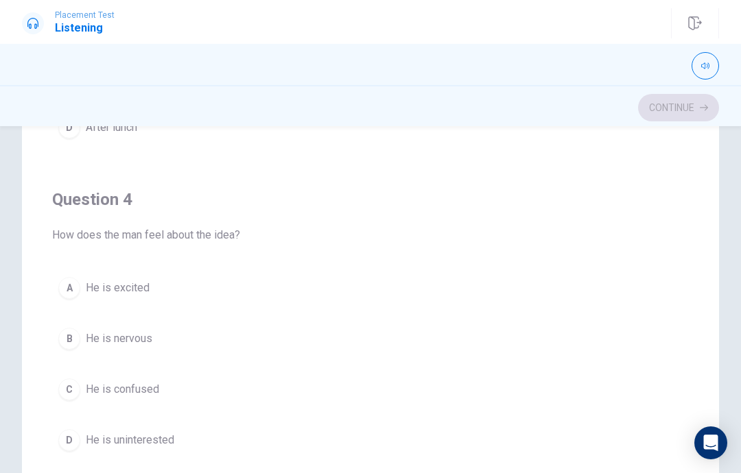
click at [65, 290] on div "A" at bounding box center [69, 288] width 22 height 22
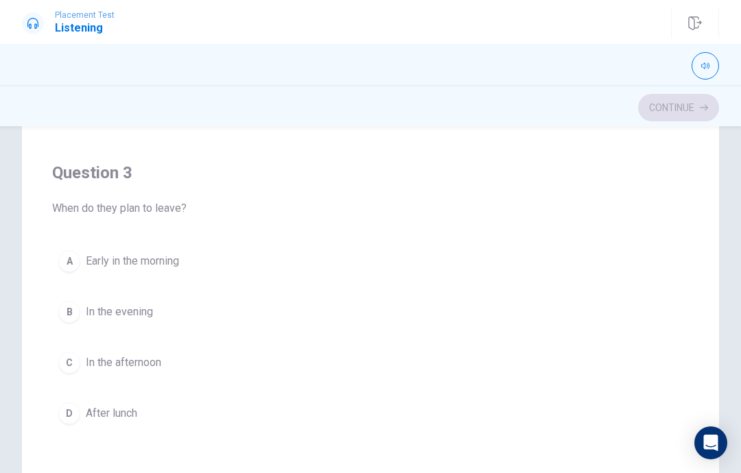
scroll to position [511, 0]
click at [65, 261] on div "A" at bounding box center [69, 259] width 22 height 22
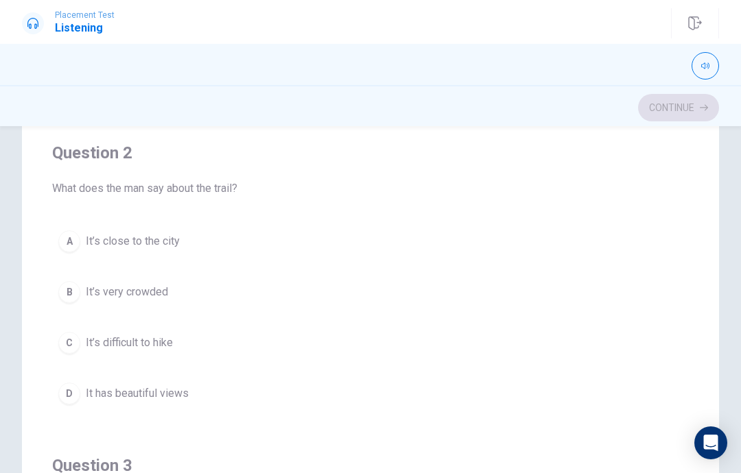
scroll to position [217, 0]
click at [73, 399] on div "D" at bounding box center [69, 392] width 22 height 22
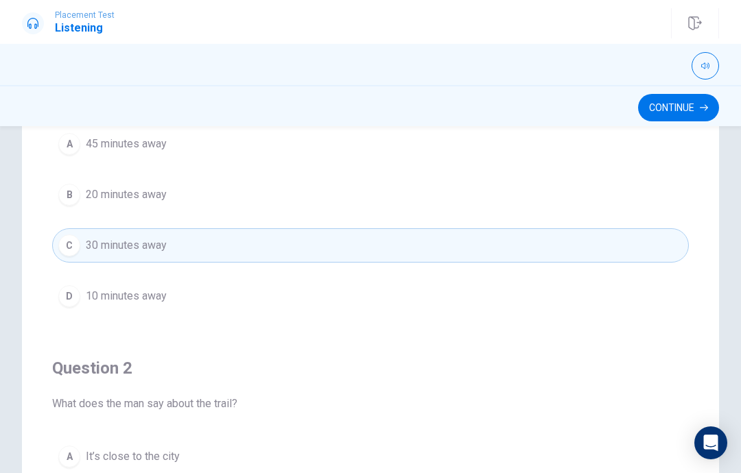
scroll to position [0, 0]
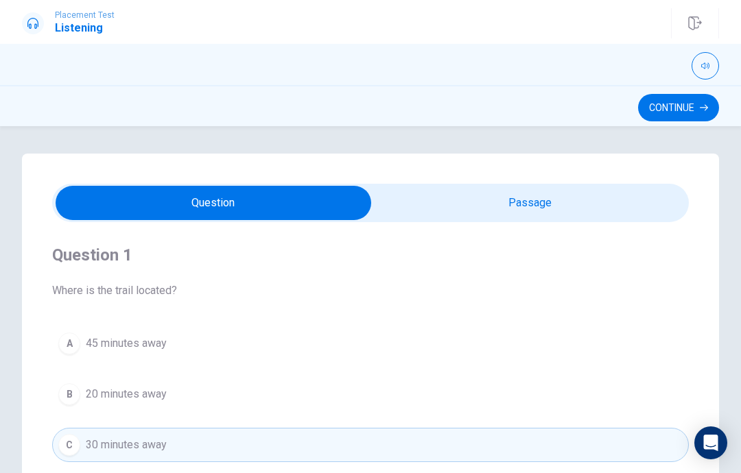
type input "54"
click at [542, 215] on input "checkbox" at bounding box center [213, 203] width 955 height 34
checkbox input "true"
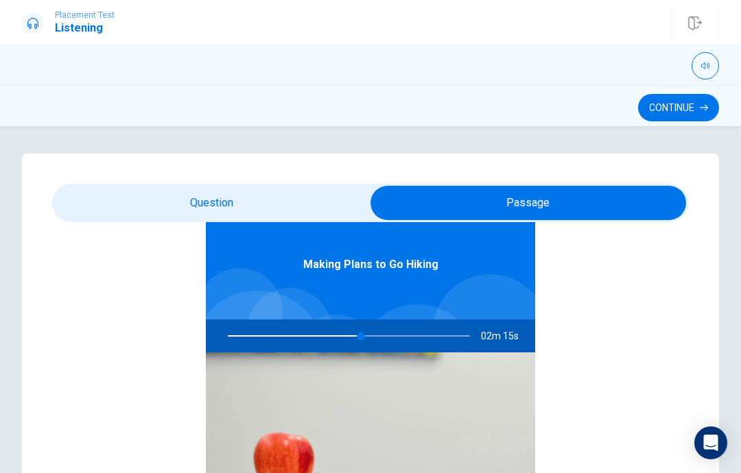
scroll to position [77, 0]
type input "56"
click at [282, 203] on input "checkbox" at bounding box center [528, 203] width 955 height 34
checkbox input "false"
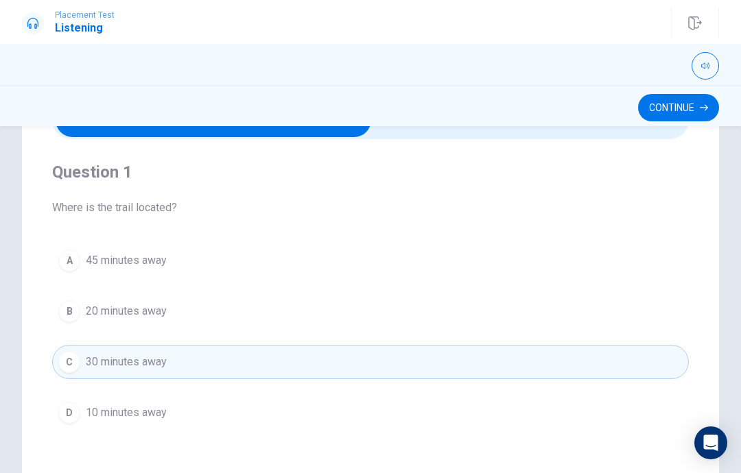
scroll to position [84, 0]
click at [682, 105] on button "Continue" at bounding box center [678, 107] width 81 height 27
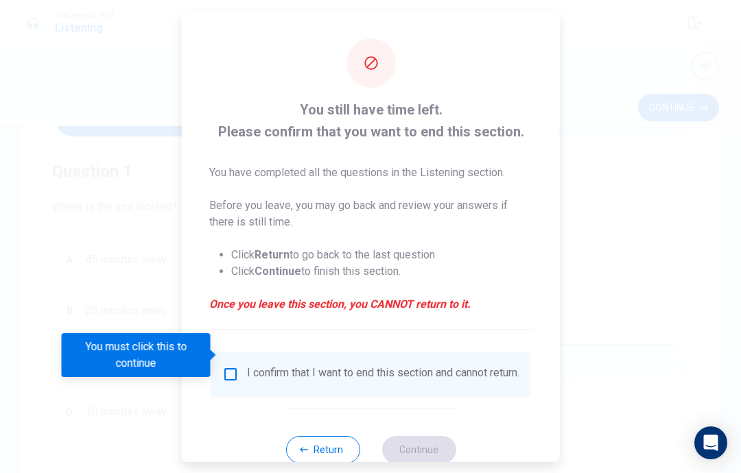
click at [308, 446] on button "Return" at bounding box center [322, 449] width 74 height 27
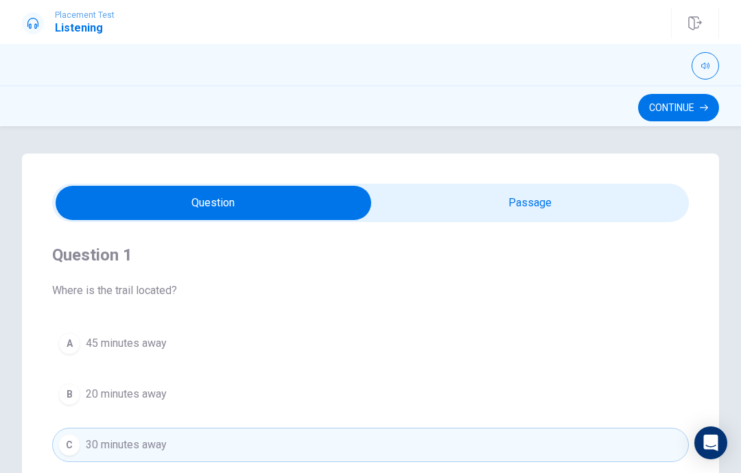
type input "61"
click at [597, 206] on input "checkbox" at bounding box center [213, 203] width 955 height 34
checkbox input "true"
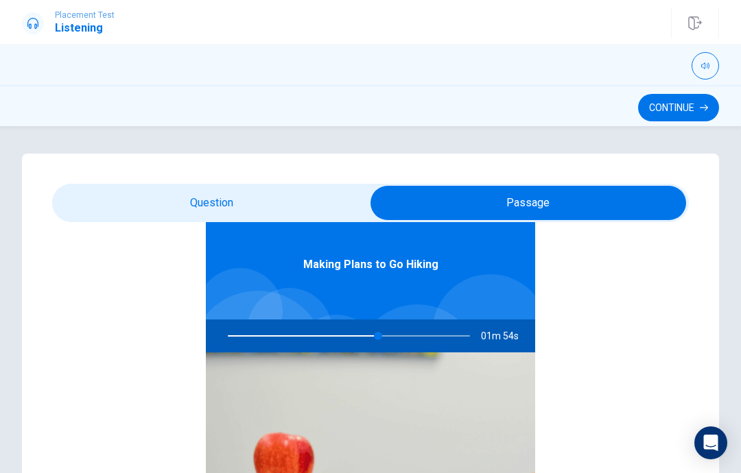
scroll to position [77, 0]
type input "63"
click at [107, 206] on input "checkbox" at bounding box center [528, 203] width 955 height 34
checkbox input "false"
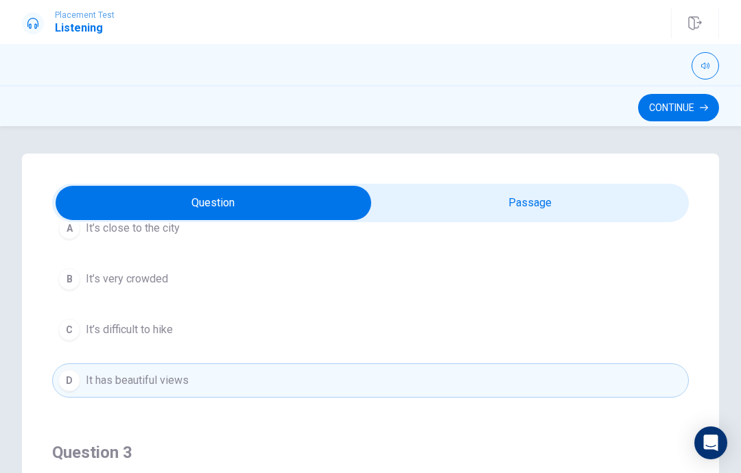
scroll to position [0, 0]
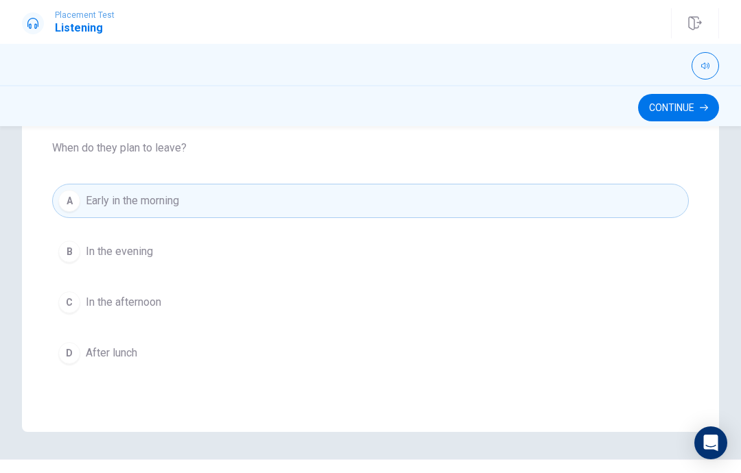
click at [685, 109] on button "Continue" at bounding box center [678, 107] width 81 height 27
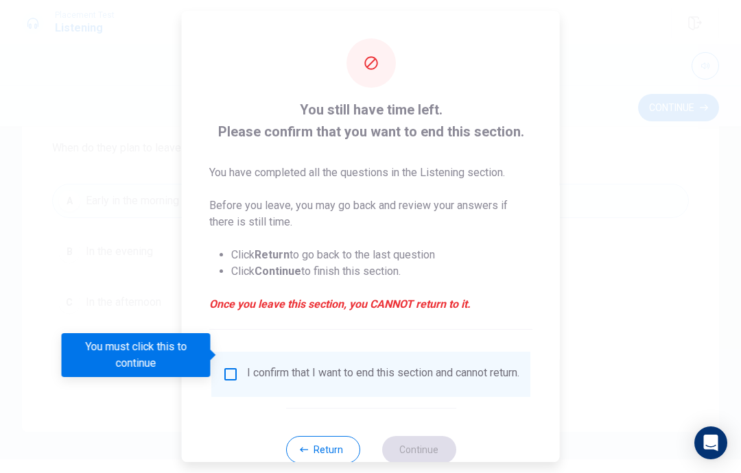
click at [232, 366] on input "You must click this to continue" at bounding box center [230, 374] width 16 height 16
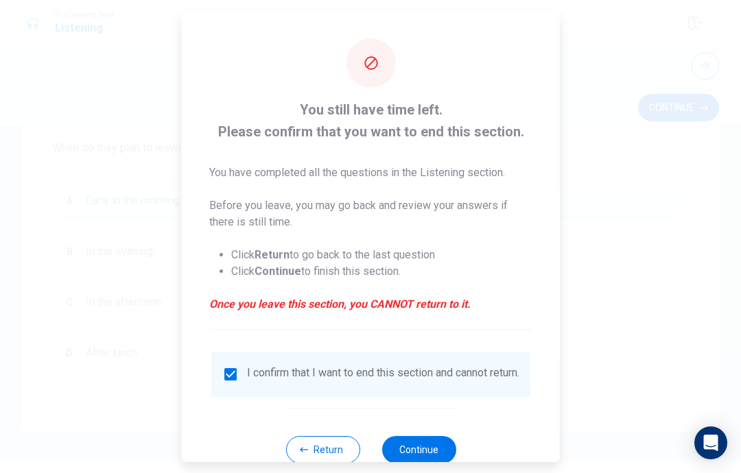
click at [424, 447] on button "Continue" at bounding box center [418, 449] width 74 height 27
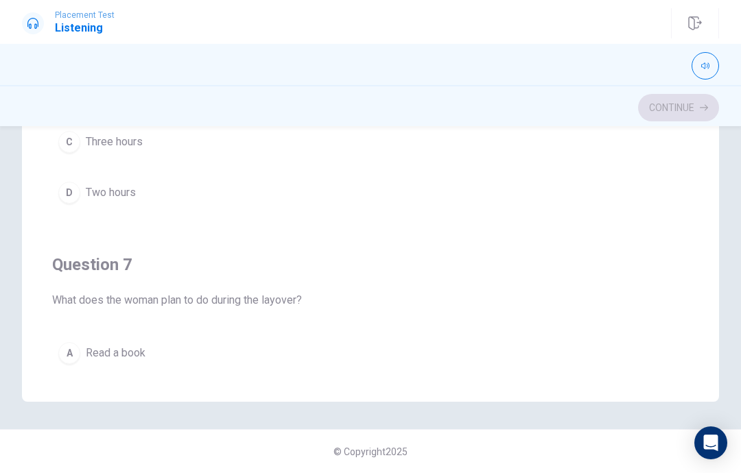
scroll to position [303, 0]
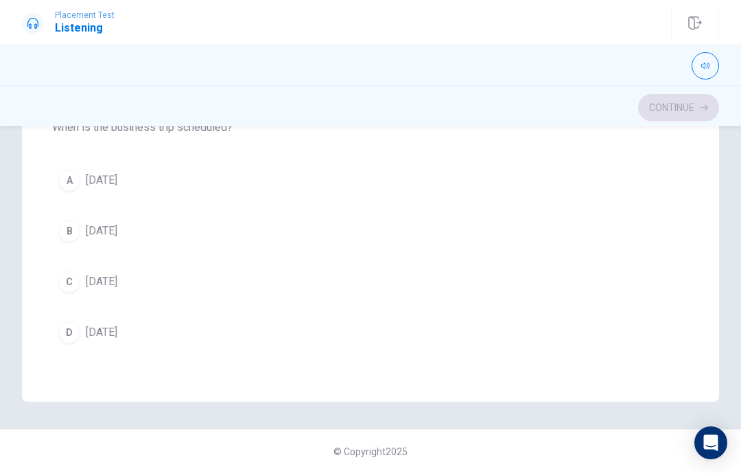
click at [64, 281] on div "C" at bounding box center [69, 282] width 22 height 22
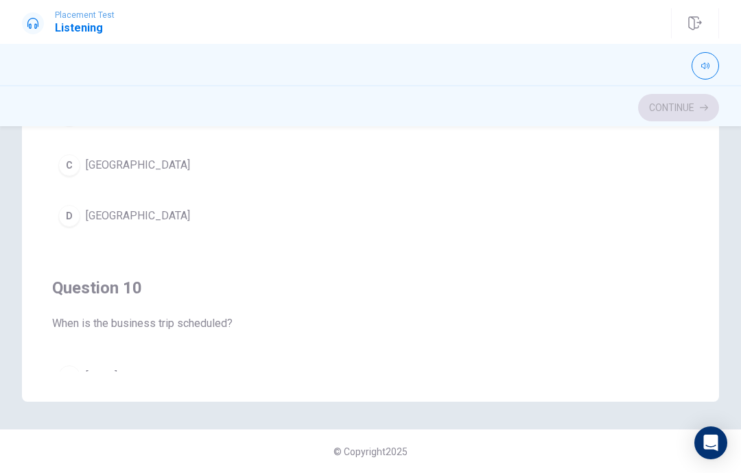
click at [73, 217] on div "D" at bounding box center [69, 216] width 22 height 22
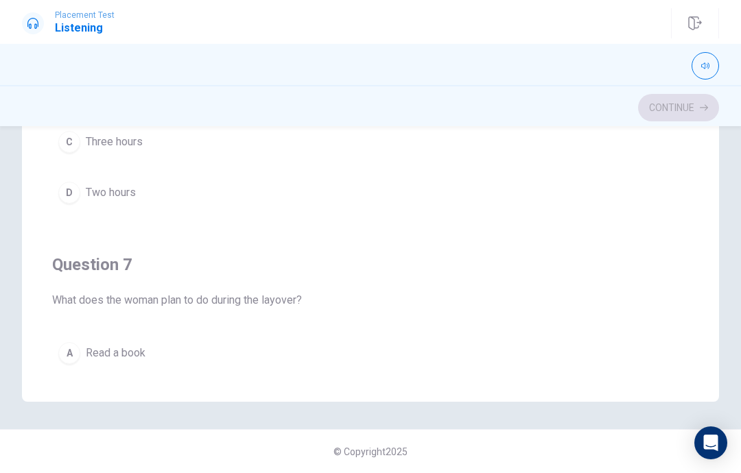
scroll to position [0, 0]
click at [71, 190] on div "D" at bounding box center [69, 193] width 22 height 22
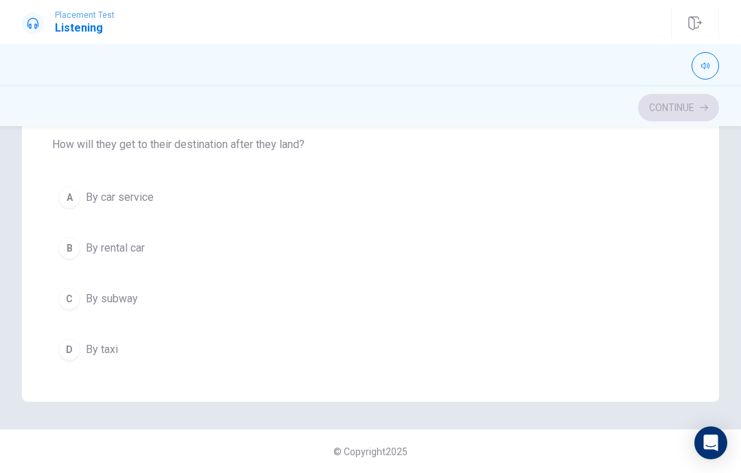
scroll to position [471, 0]
click at [56, 246] on button "B By rental car" at bounding box center [370, 246] width 637 height 34
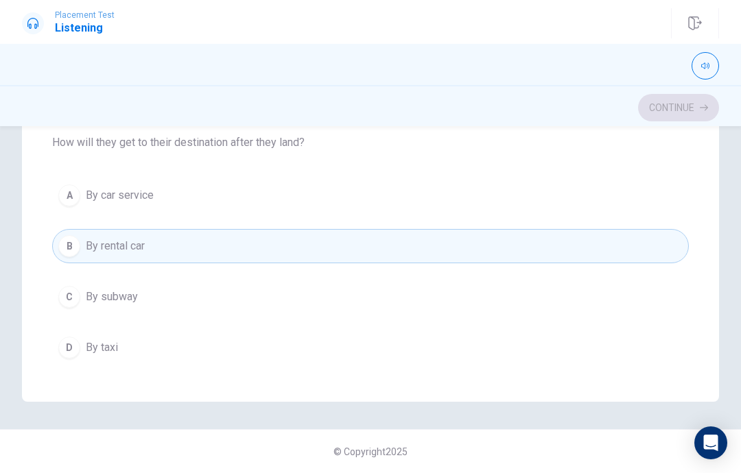
click at [72, 198] on div "A" at bounding box center [69, 196] width 22 height 22
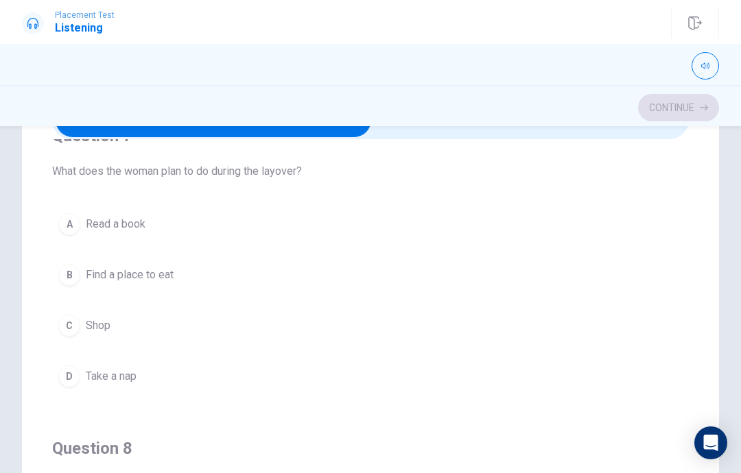
scroll to position [84, 0]
click at [67, 385] on div "D" at bounding box center [69, 376] width 22 height 22
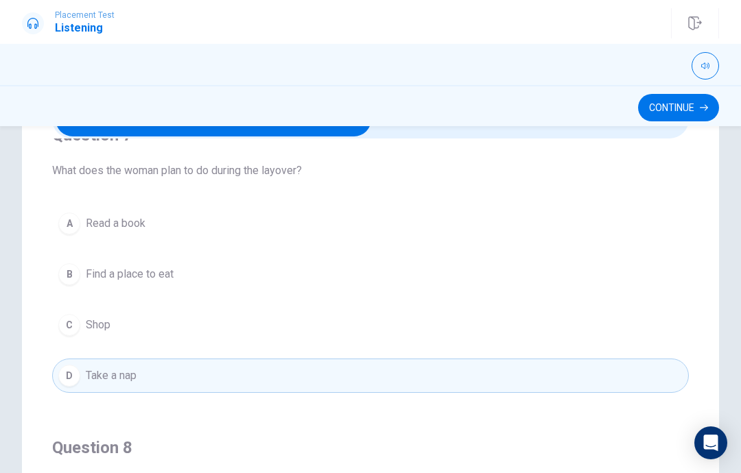
click at [65, 278] on div "B" at bounding box center [69, 274] width 22 height 22
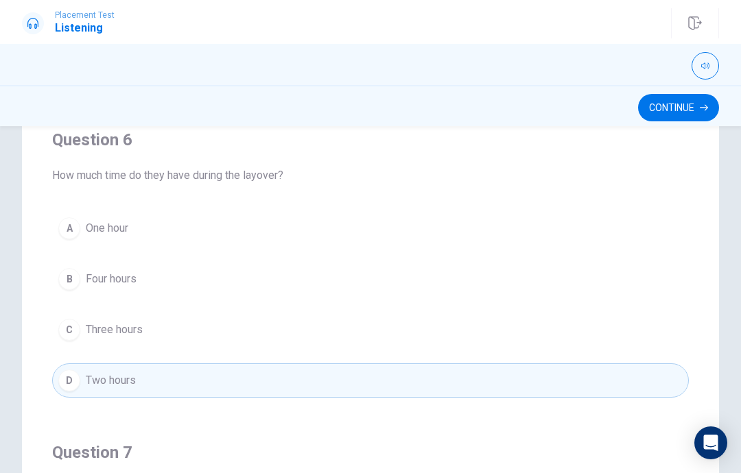
scroll to position [115, 0]
click at [693, 108] on button "Continue" at bounding box center [678, 107] width 81 height 27
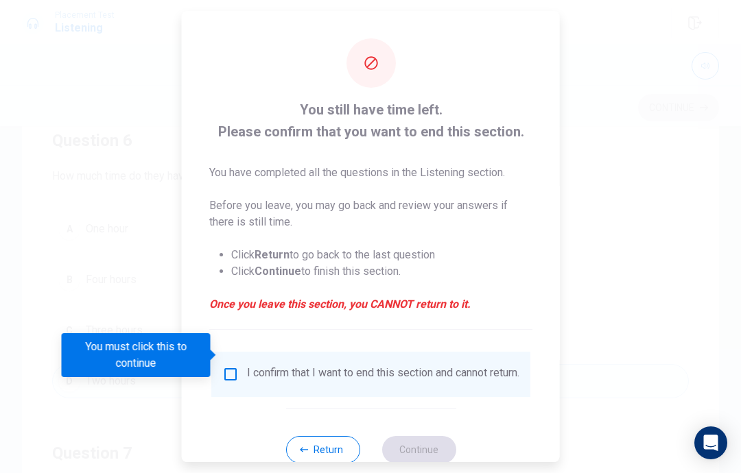
click at [224, 366] on input "You must click this to continue" at bounding box center [230, 374] width 16 height 16
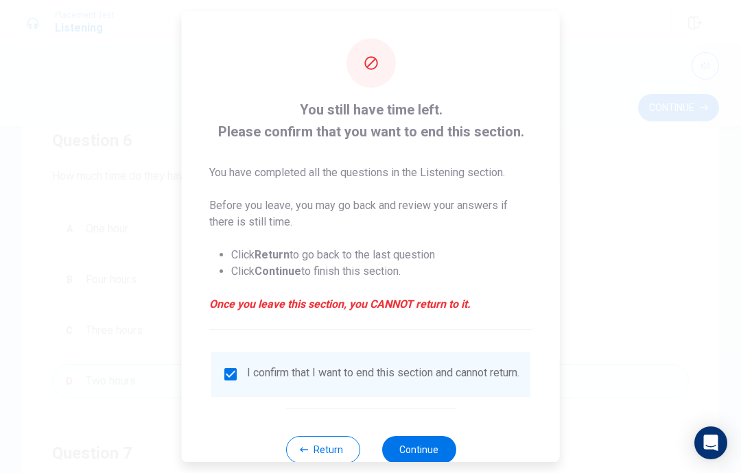
click at [426, 436] on button "Continue" at bounding box center [418, 449] width 74 height 27
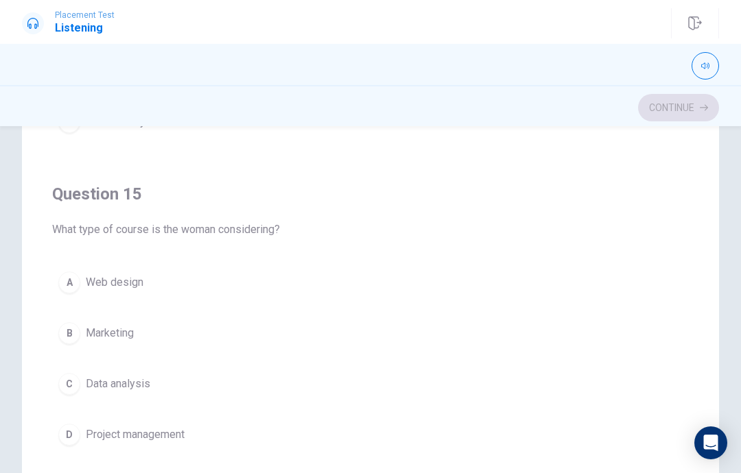
scroll to position [206, 0]
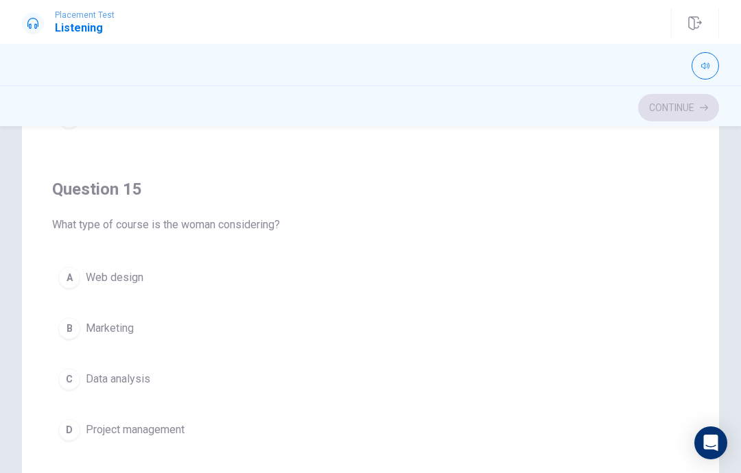
click at [426, 383] on button "C Data analysis" at bounding box center [370, 379] width 637 height 34
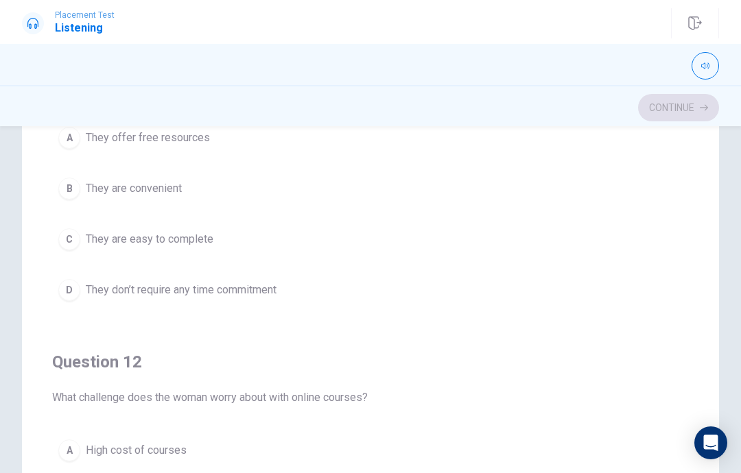
scroll to position [0, 0]
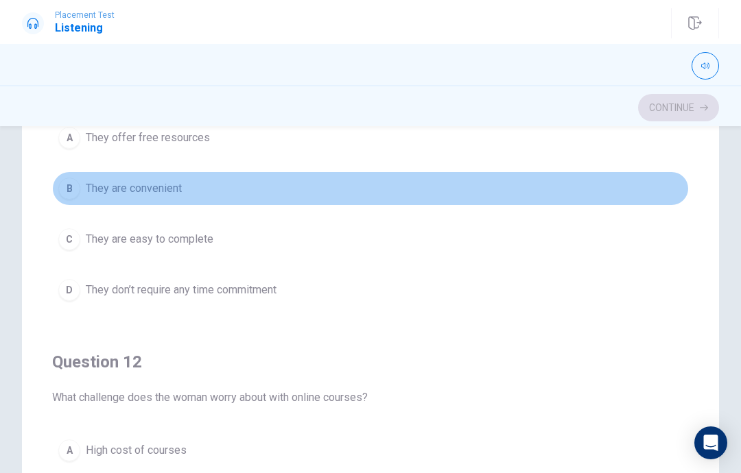
click at [70, 194] on div "B" at bounding box center [69, 189] width 22 height 22
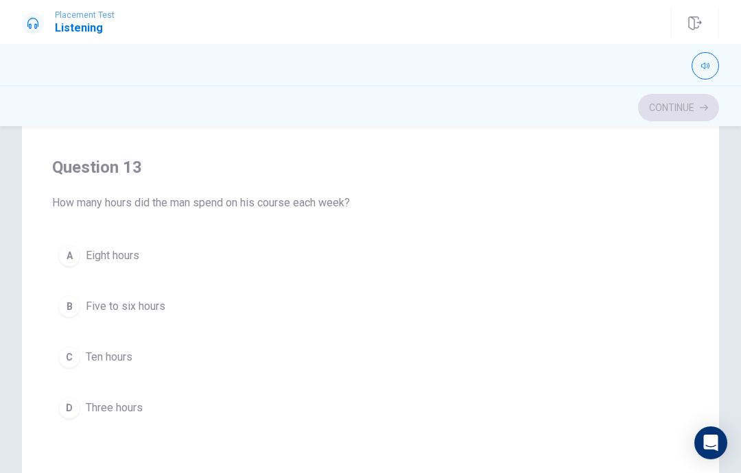
scroll to position [508, 0]
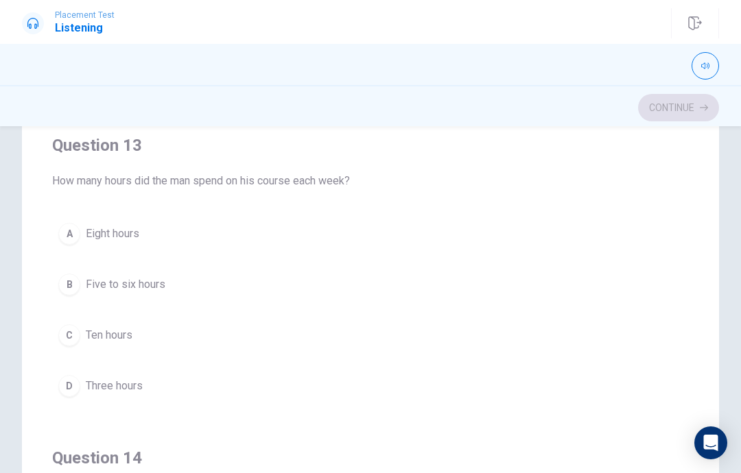
click at [208, 275] on button "B Five to six hours" at bounding box center [370, 285] width 637 height 34
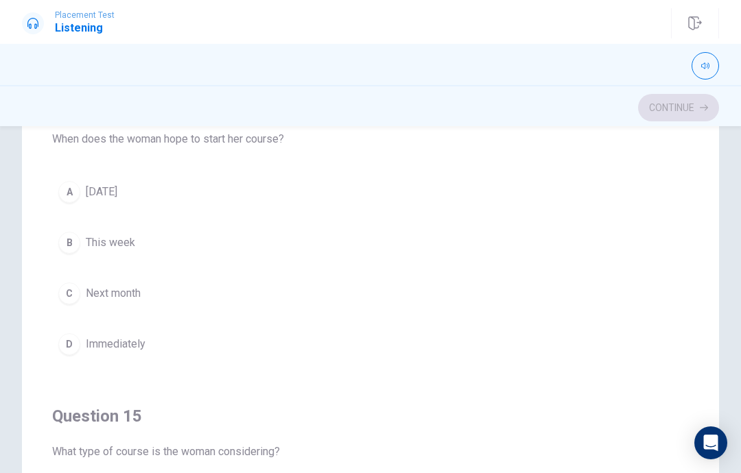
scroll to position [905, 0]
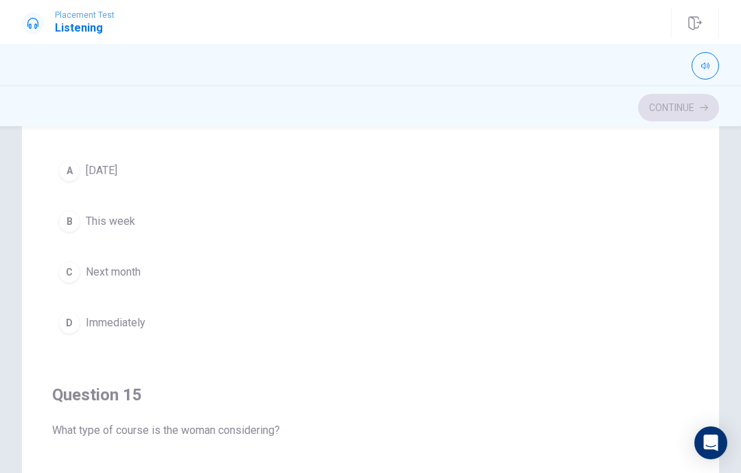
click at [302, 272] on button "C Next month" at bounding box center [370, 272] width 637 height 34
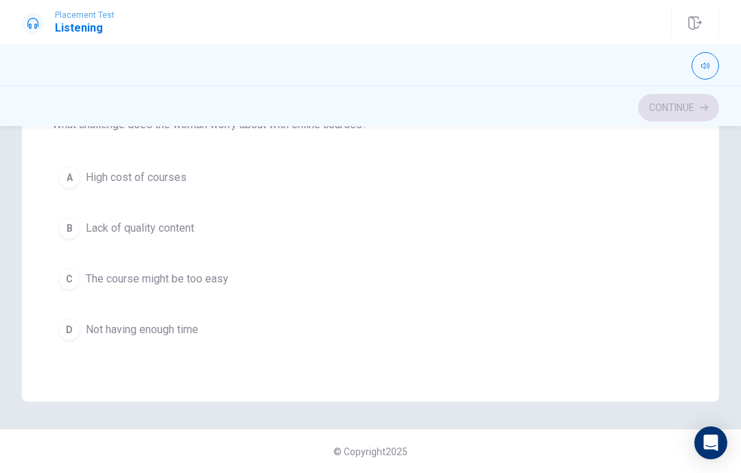
scroll to position [161, 0]
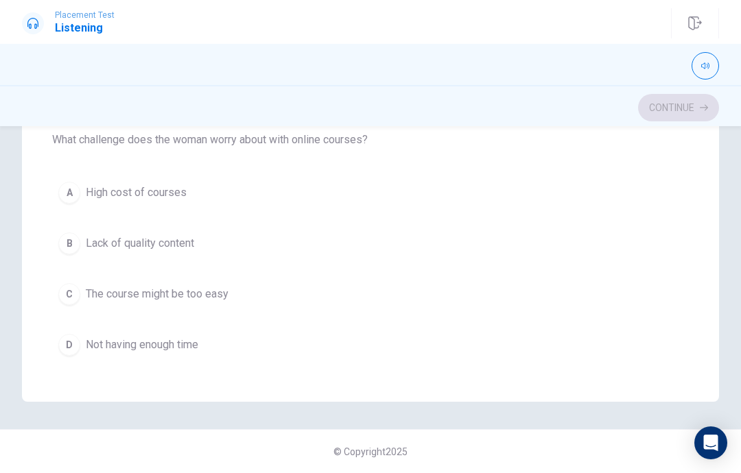
click at [305, 343] on button "D Not having enough time" at bounding box center [370, 345] width 637 height 34
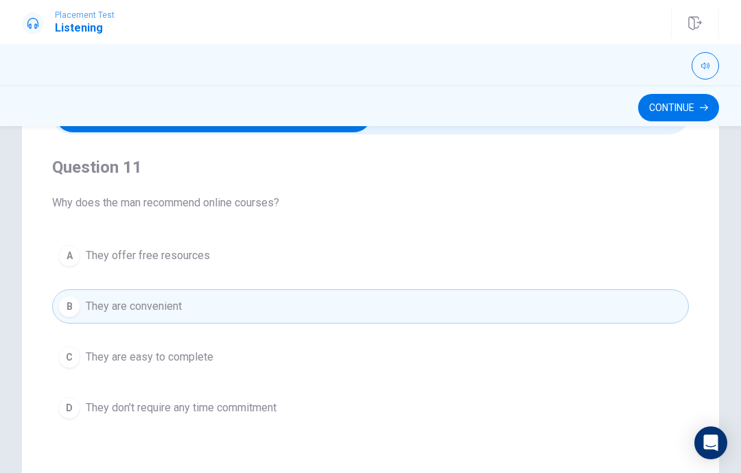
scroll to position [0, 0]
click at [681, 106] on button "Continue" at bounding box center [678, 107] width 81 height 27
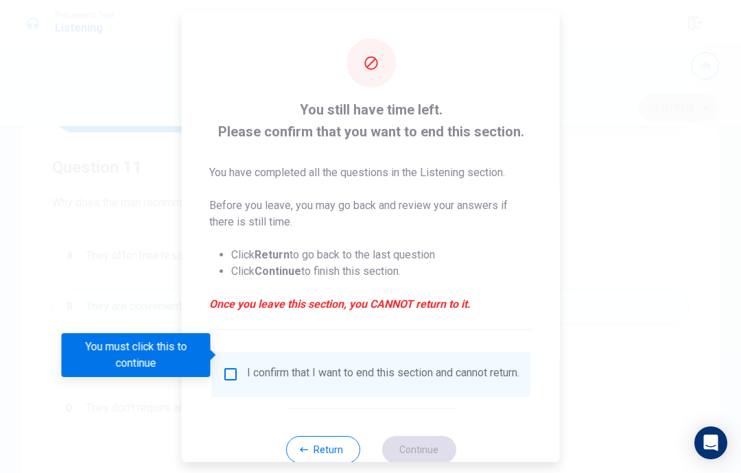
click at [224, 366] on input "You must click this to continue" at bounding box center [230, 374] width 16 height 16
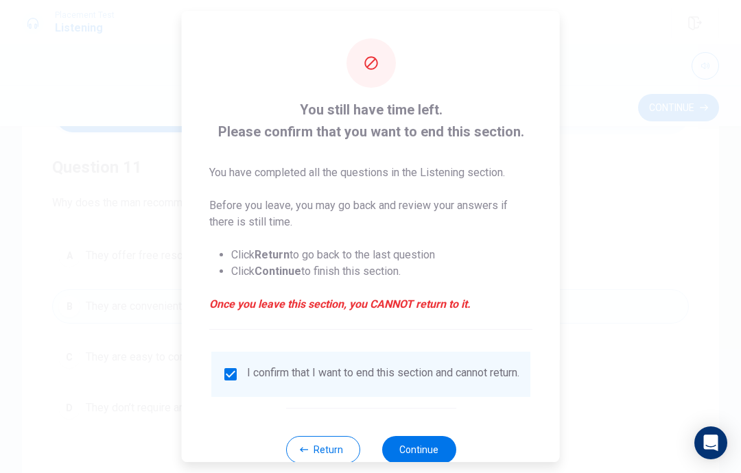
click at [335, 441] on button "Return" at bounding box center [322, 449] width 74 height 27
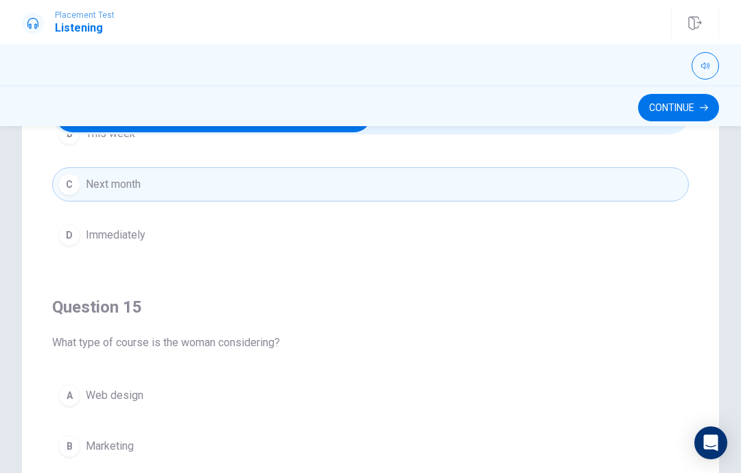
scroll to position [1111, 0]
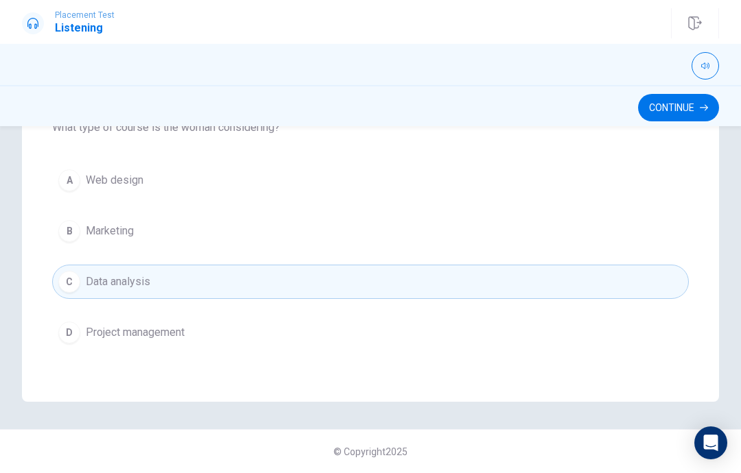
click at [685, 108] on button "Continue" at bounding box center [678, 107] width 81 height 27
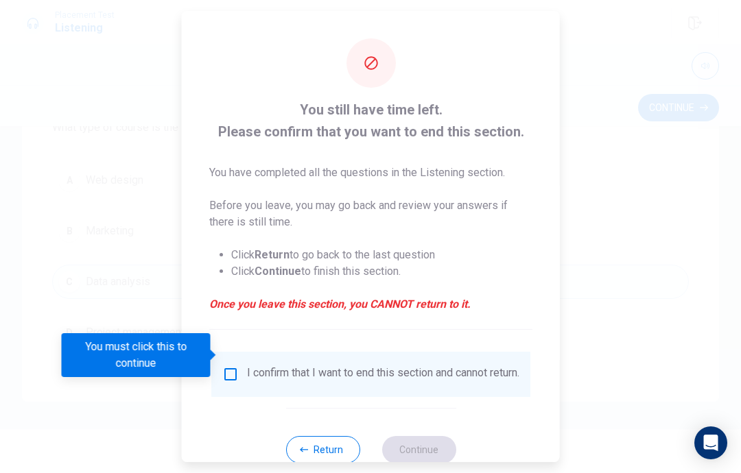
click at [320, 436] on button "Return" at bounding box center [322, 449] width 74 height 27
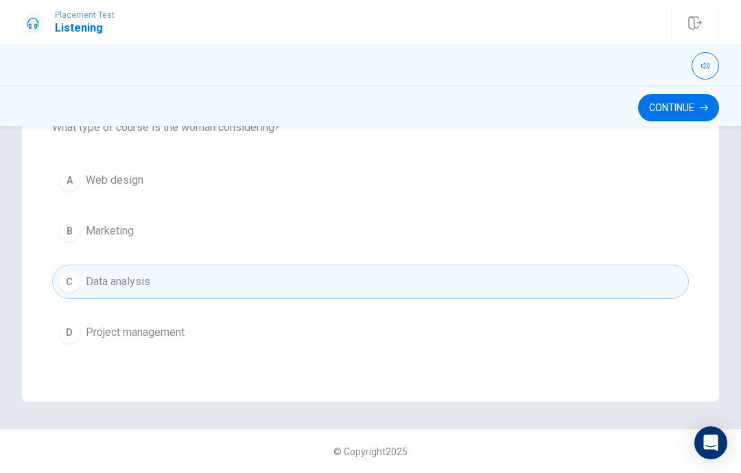
click at [678, 104] on button "Continue" at bounding box center [678, 107] width 81 height 27
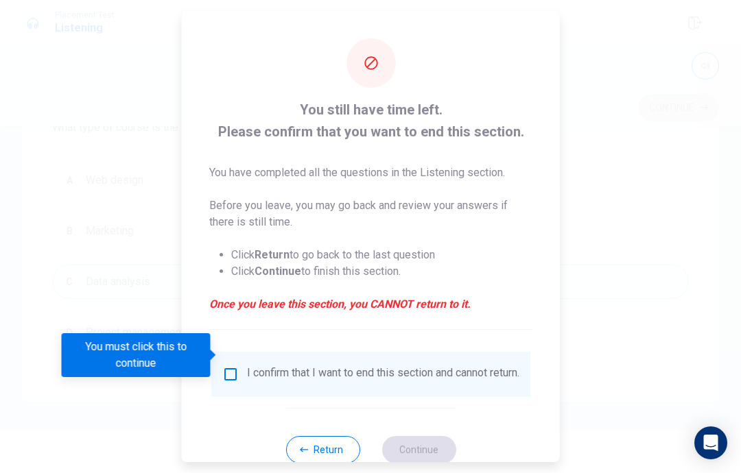
click at [228, 366] on input "You must click this to continue" at bounding box center [230, 374] width 16 height 16
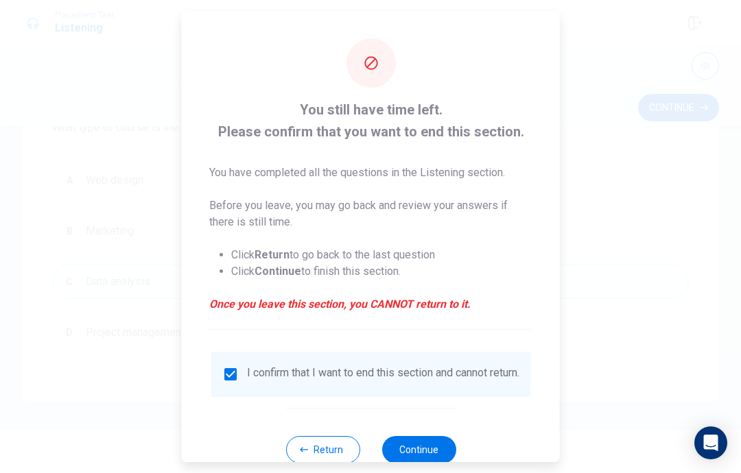
click at [411, 444] on button "Continue" at bounding box center [418, 449] width 74 height 27
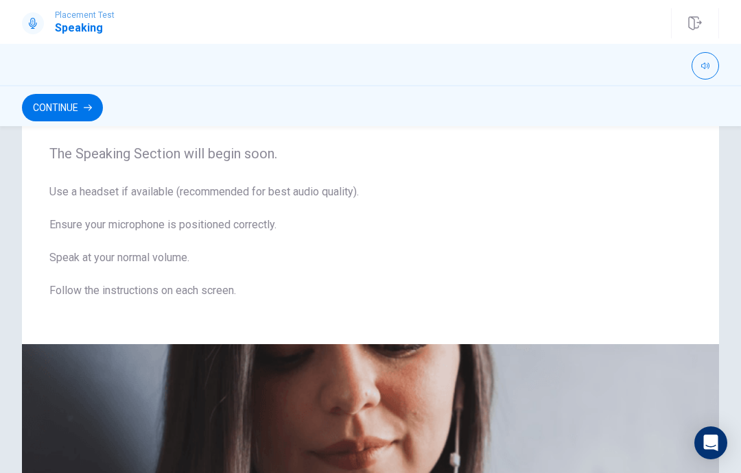
scroll to position [36, 0]
click at [48, 115] on button "Continue" at bounding box center [62, 107] width 81 height 27
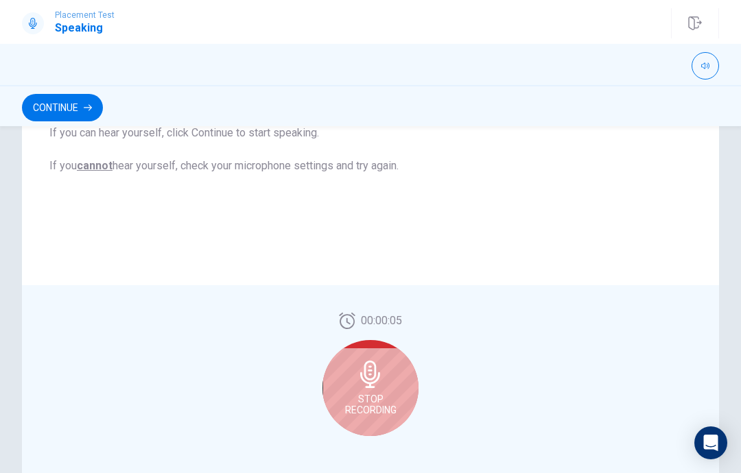
scroll to position [296, 0]
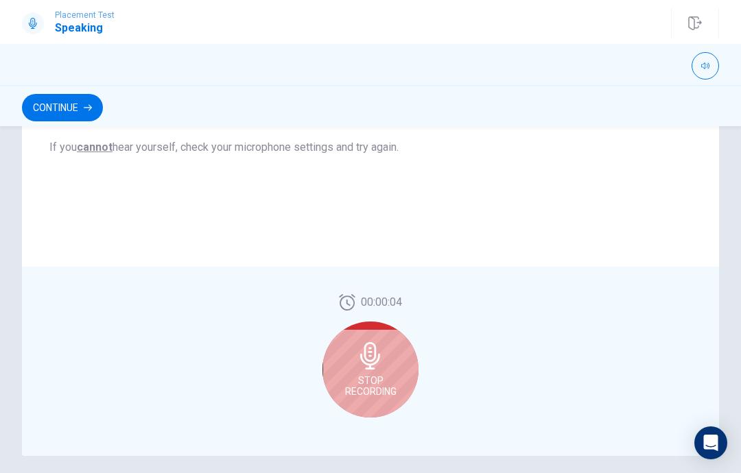
click at [396, 359] on div "Stop Recording" at bounding box center [370, 370] width 96 height 96
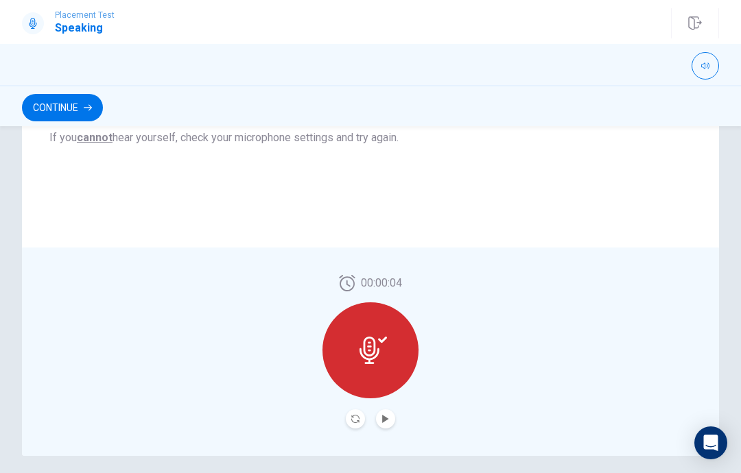
click at [383, 415] on icon "Play Audio" at bounding box center [385, 419] width 8 height 8
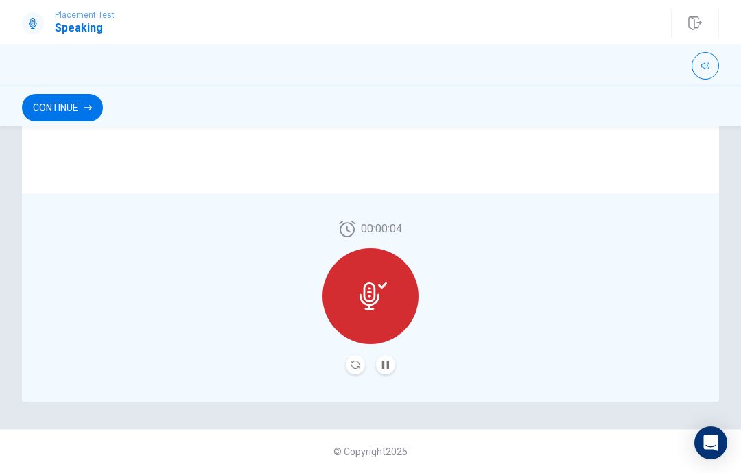
scroll to position [350, 0]
click at [49, 105] on button "Continue" at bounding box center [62, 107] width 81 height 27
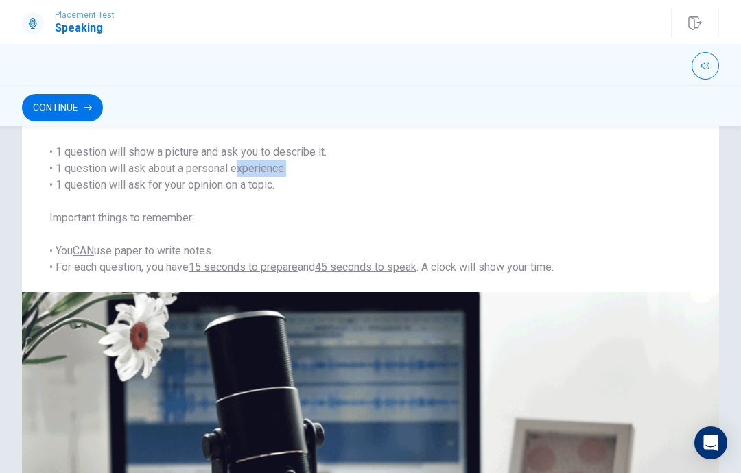
scroll to position [136, 0]
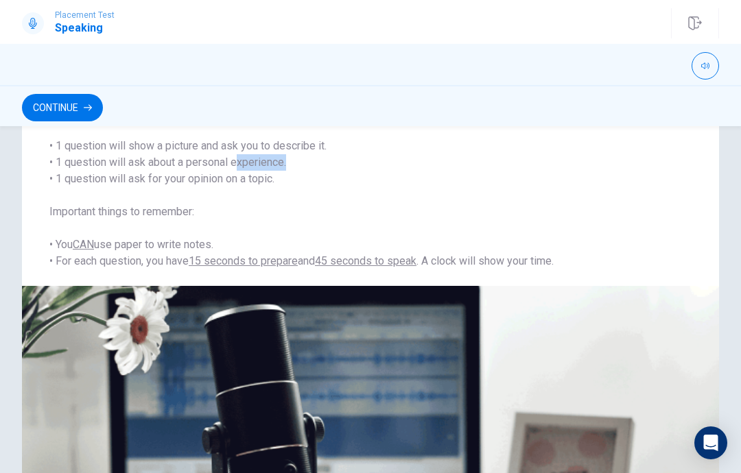
click at [58, 217] on span "The Speaking Test will start now. There are 3 questions in this section. • 1 qu…" at bounding box center [370, 171] width 642 height 198
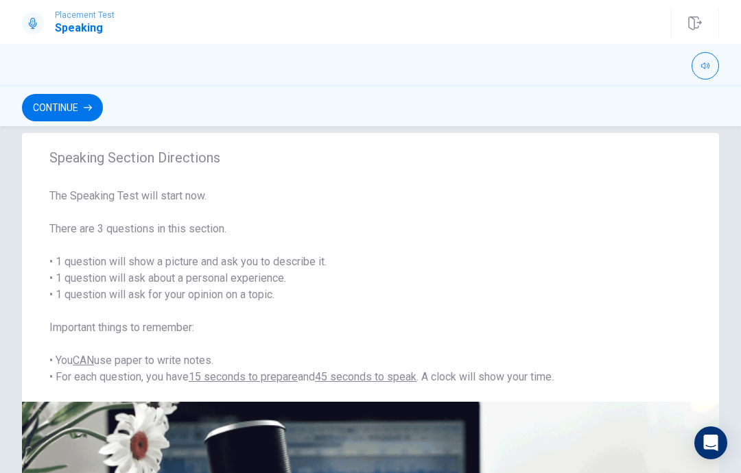
scroll to position [20, 0]
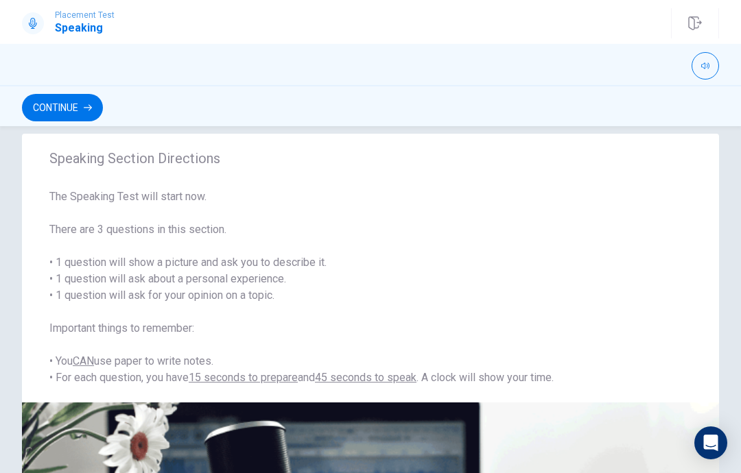
click at [55, 114] on button "Continue" at bounding box center [62, 107] width 81 height 27
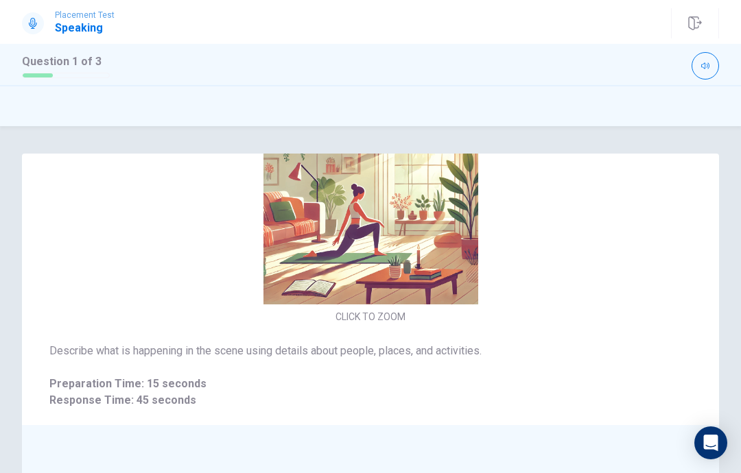
scroll to position [46, 0]
click at [435, 243] on img at bounding box center [370, 197] width 291 height 215
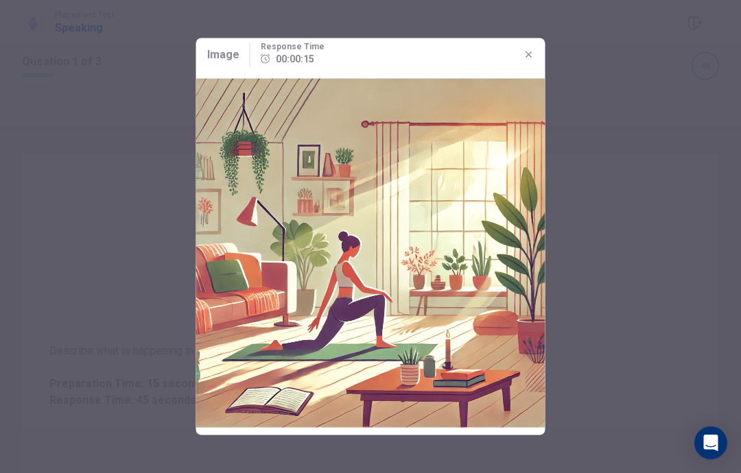
click at [524, 49] on icon "button" at bounding box center [528, 54] width 11 height 11
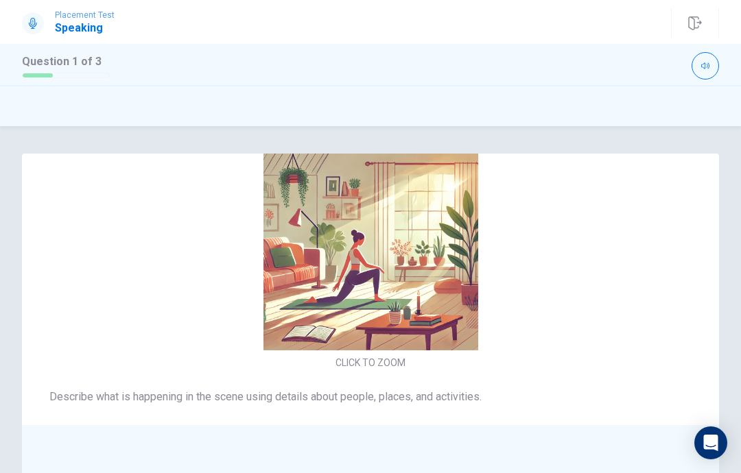
scroll to position [0, 0]
click at [452, 422] on span "Preparation Time: 15 seconds" at bounding box center [370, 430] width 642 height 16
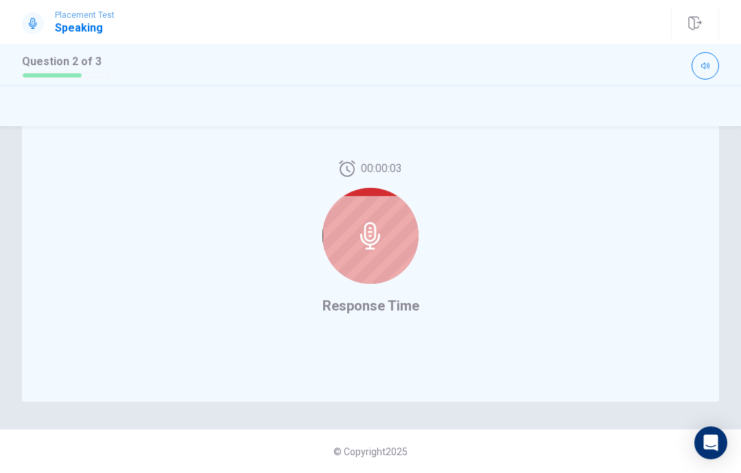
scroll to position [350, 0]
click at [378, 239] on icon at bounding box center [370, 235] width 20 height 27
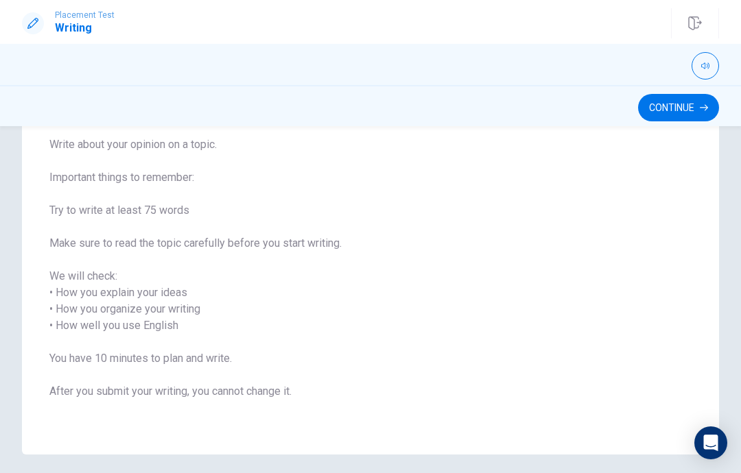
scroll to position [106, 0]
click at [495, 290] on span "Write about your opinion on a topic. Important things to remember: Try to write…" at bounding box center [370, 276] width 642 height 280
click at [694, 103] on button "Continue" at bounding box center [678, 107] width 81 height 27
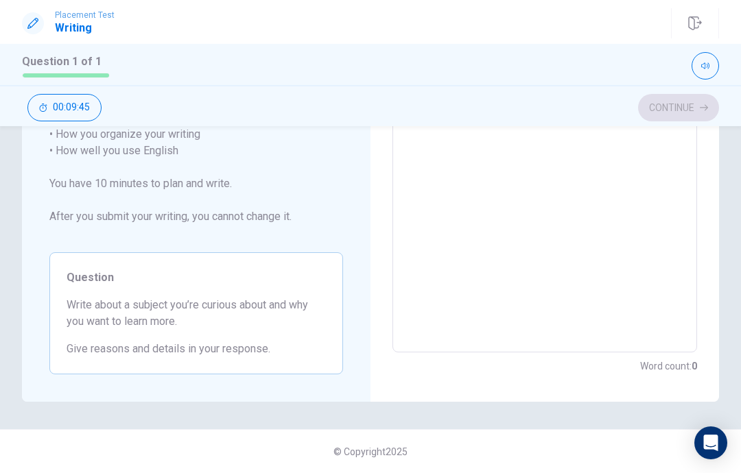
scroll to position [269, 0]
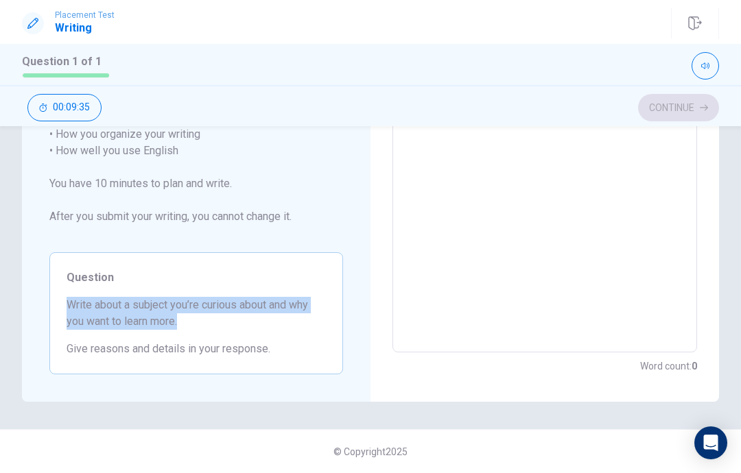
click at [437, 241] on textarea at bounding box center [544, 151] width 285 height 381
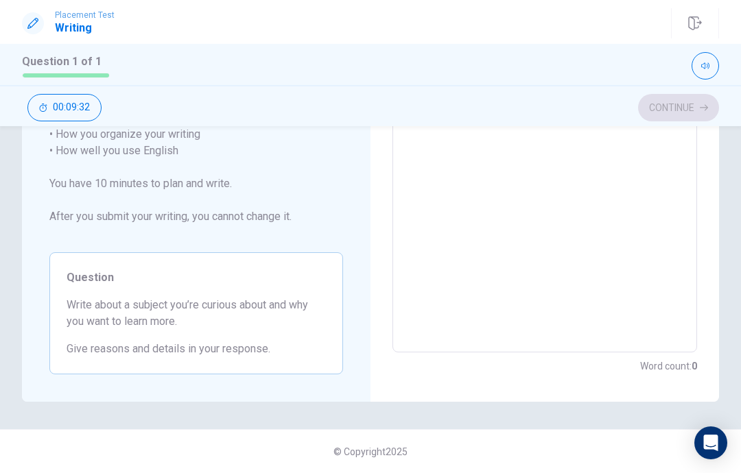
click at [586, 211] on textarea at bounding box center [544, 151] width 285 height 381
type textarea "r"
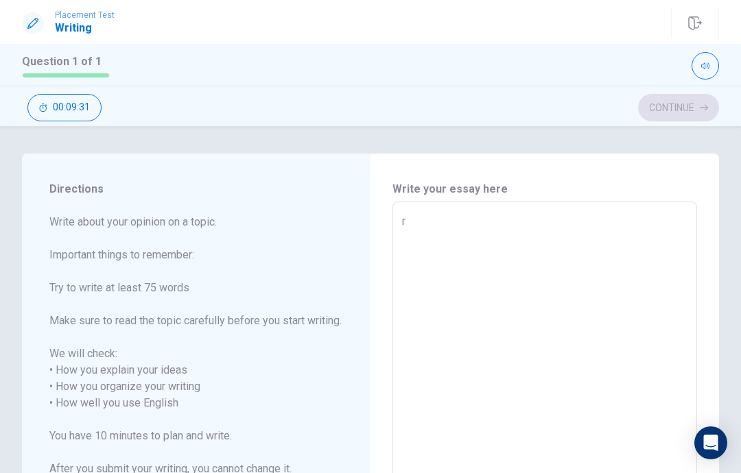
type textarea "x"
type textarea "D"
type textarea "x"
type textarea "Dr"
type textarea "x"
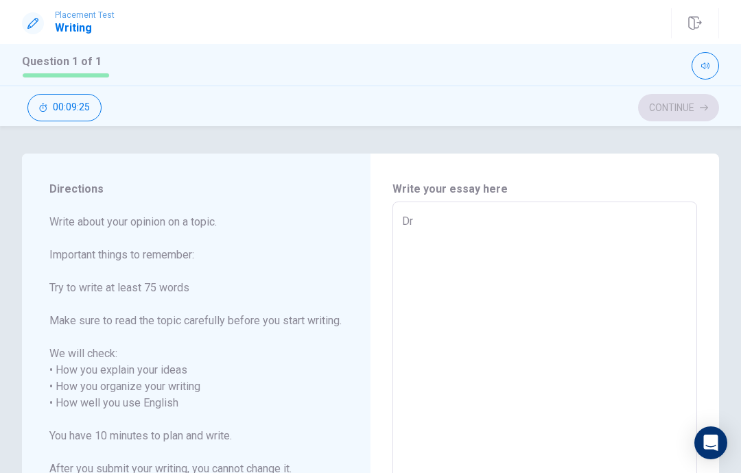
type textarea "Drw"
type textarea "x"
type textarea "Drwa"
type textarea "x"
type textarea "Drwad"
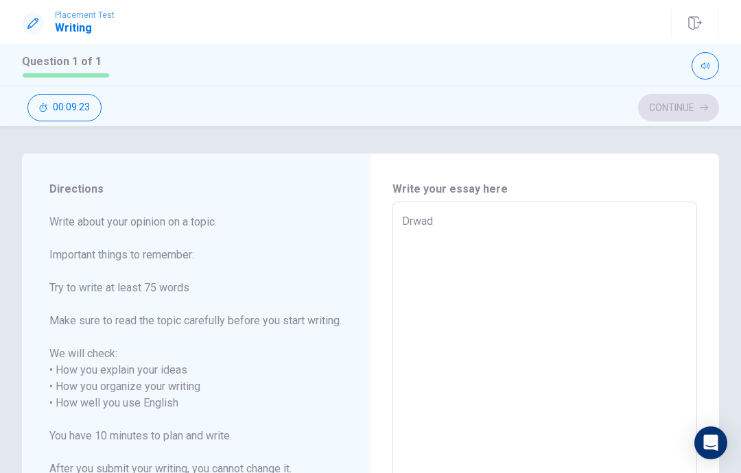
type textarea "x"
type textarea "Drwa"
type textarea "x"
type textarea "Drwai"
type textarea "x"
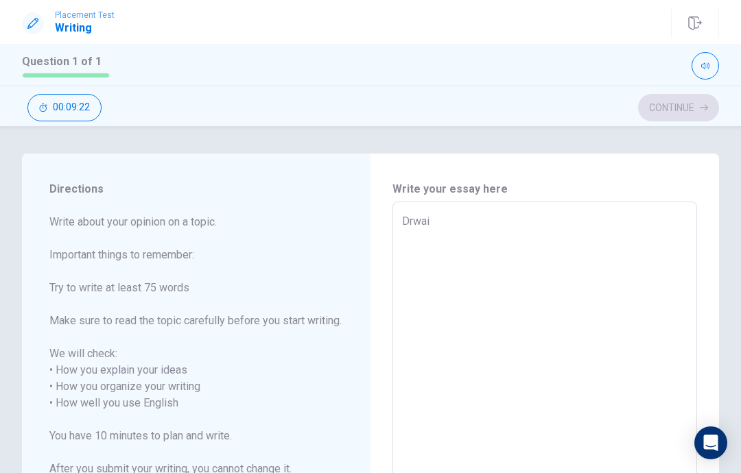
type textarea "Drwain"
type textarea "x"
type textarea "Drwaing"
type textarea "x"
type textarea "Drwain"
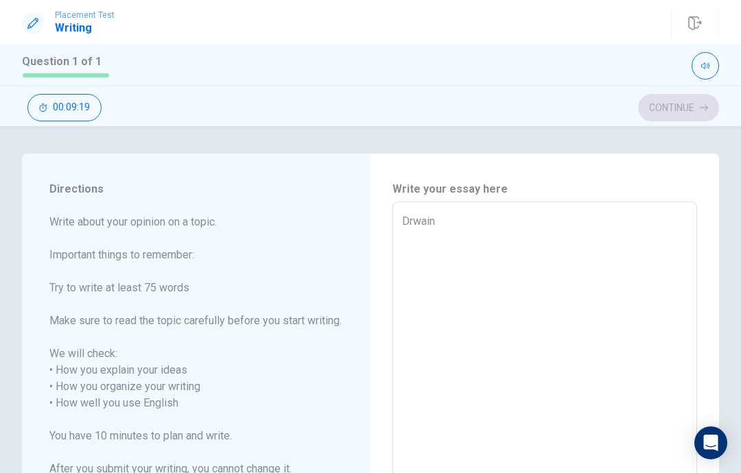
type textarea "x"
type textarea "Drwai"
type textarea "x"
type textarea "Drwa"
type textarea "x"
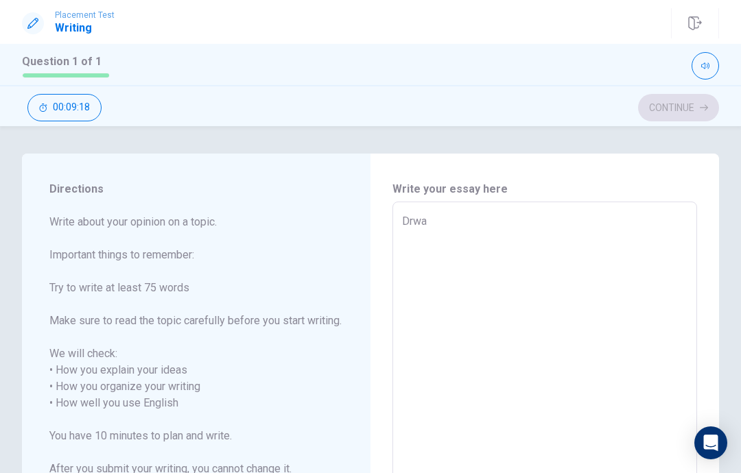
type textarea "Drw"
type textarea "x"
type textarea "Dr"
type textarea "x"
type textarea "D"
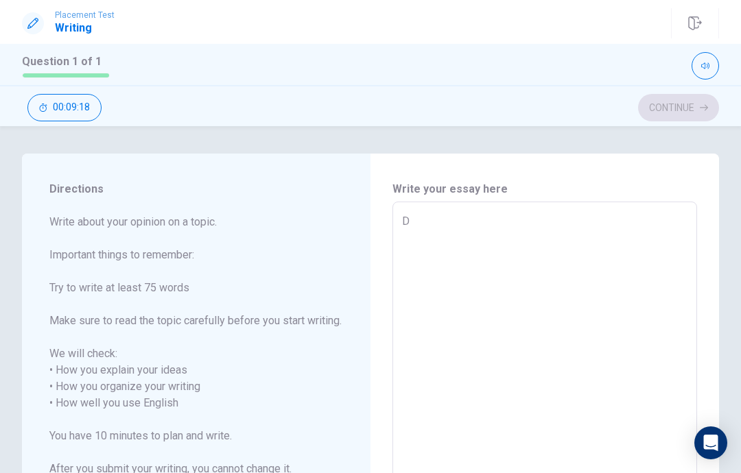
type textarea "x"
type textarea "d"
type textarea "x"
type textarea "d r"
type textarea "x"
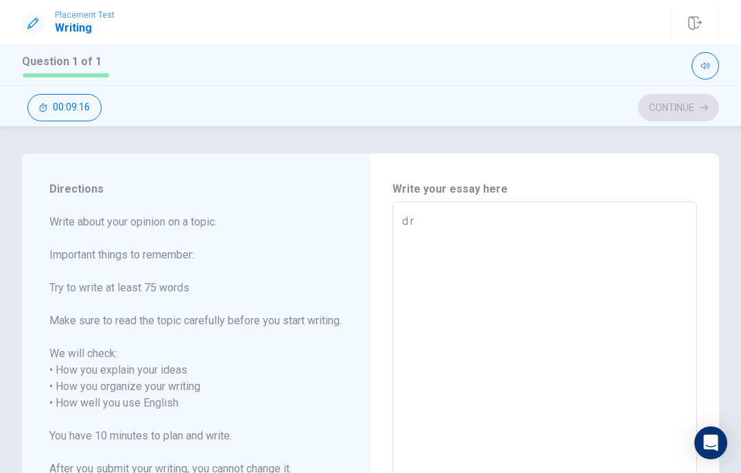
type textarea "d ra"
type textarea "x"
type textarea "d r a"
type textarea "x"
type textarea "d ra"
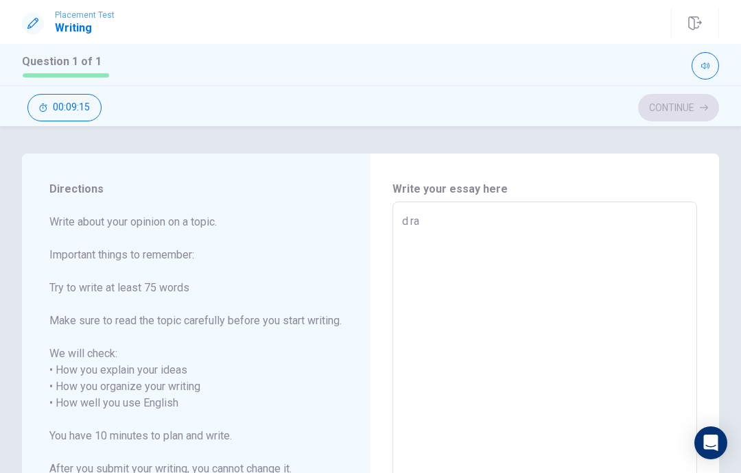
type textarea "x"
type textarea "d r a w"
type textarea "x"
type textarea "d ra w"
type textarea "x"
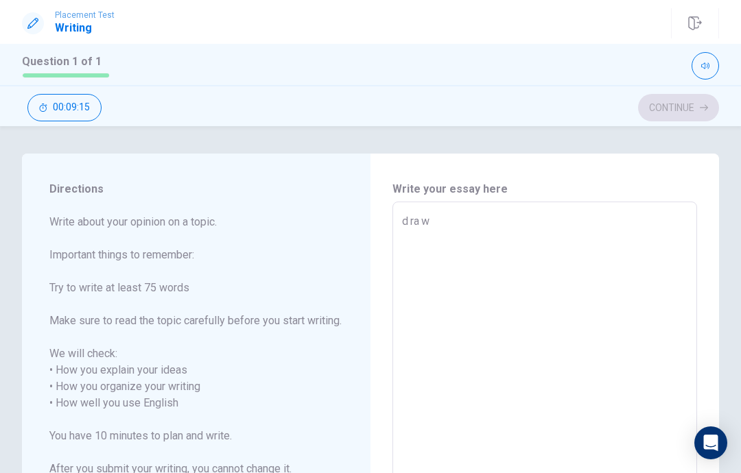
type textarea "d ra wi"
type textarea "x"
type textarea "drawi"
type textarea "x"
type textarea "d ra wi"
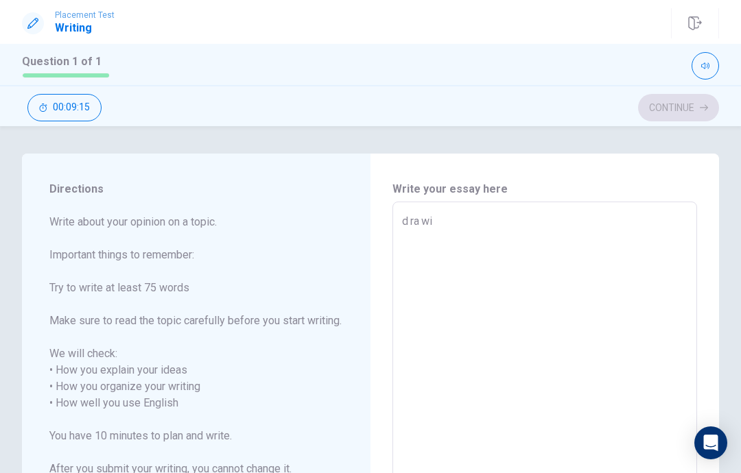
type textarea "x"
type textarea "drawin"
type textarea "x"
type textarea "d ra win"
type textarea "x"
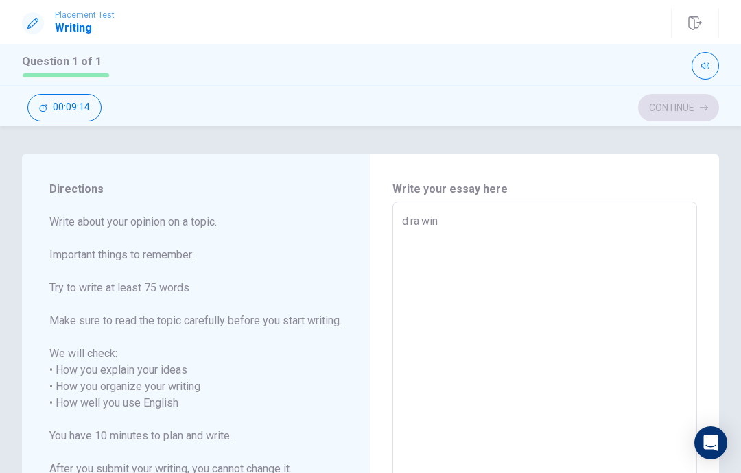
type textarea "drawing"
type textarea "x"
type textarea "d [PERSON_NAME]"
type textarea "x"
type textarea "drawing"
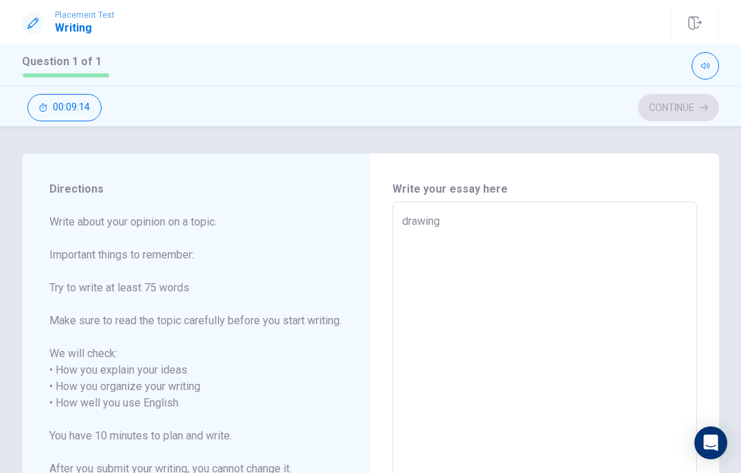
type textarea "x"
type textarea "d [PERSON_NAME]"
type textarea "x"
type textarea "drawing"
type textarea "x"
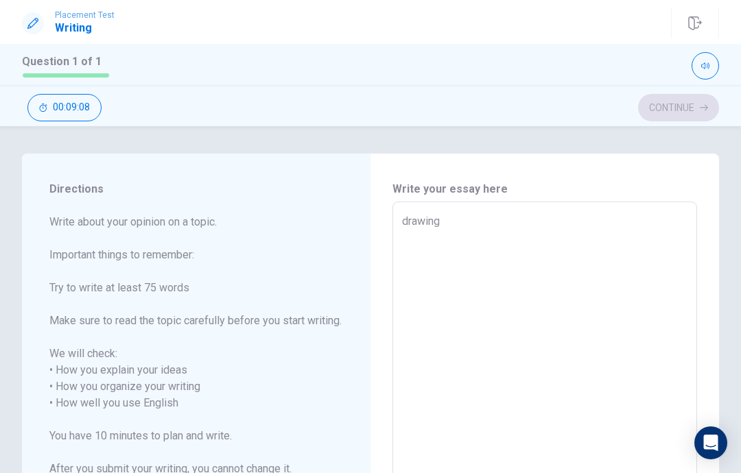
type textarea "drawin"
type textarea "x"
type textarea "drawi"
type textarea "x"
type textarea "draw"
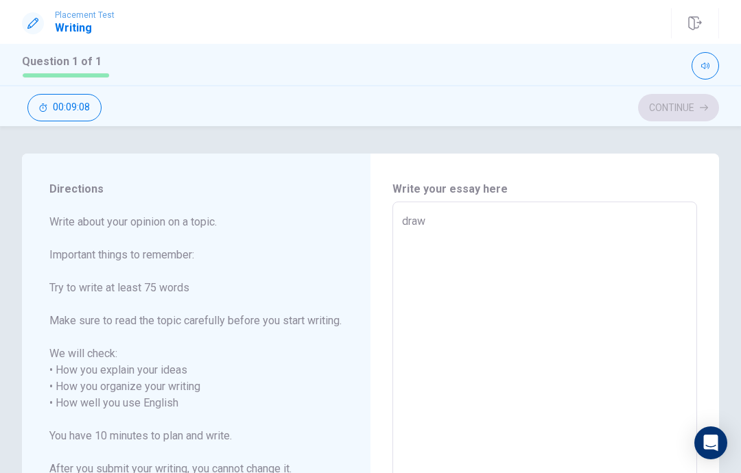
type textarea "x"
type textarea "dra"
type textarea "x"
type textarea "dr"
type textarea "x"
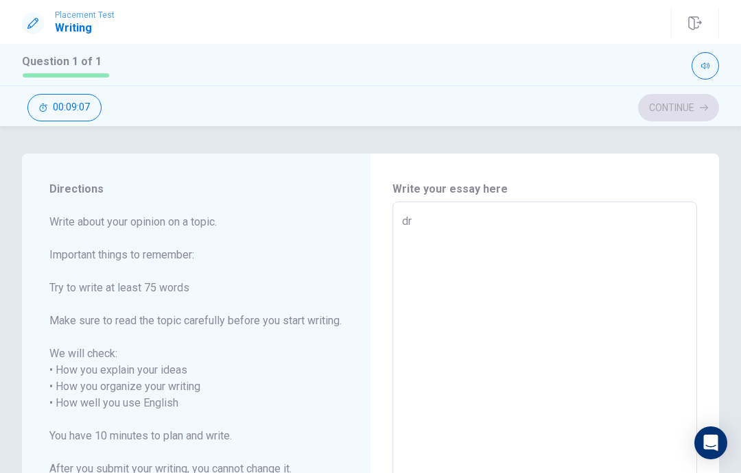
type textarea "d"
type textarea "x"
type textarea "d"
type textarea "x"
type textarea "di"
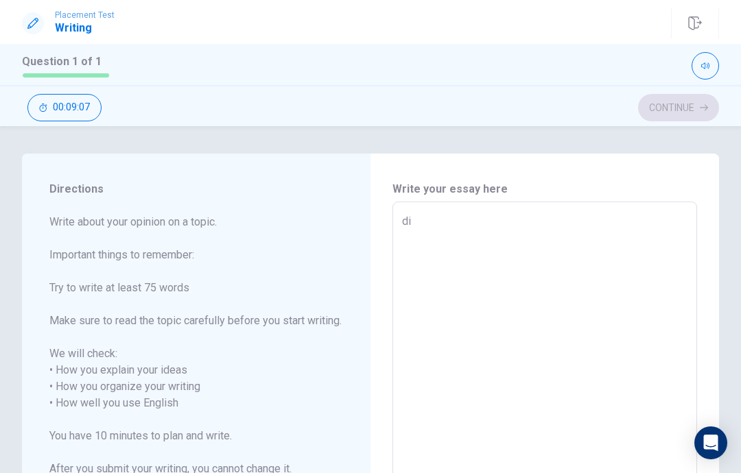
type textarea "x"
type textarea "地"
type textarea "x"
type textarea "d"
type textarea "x"
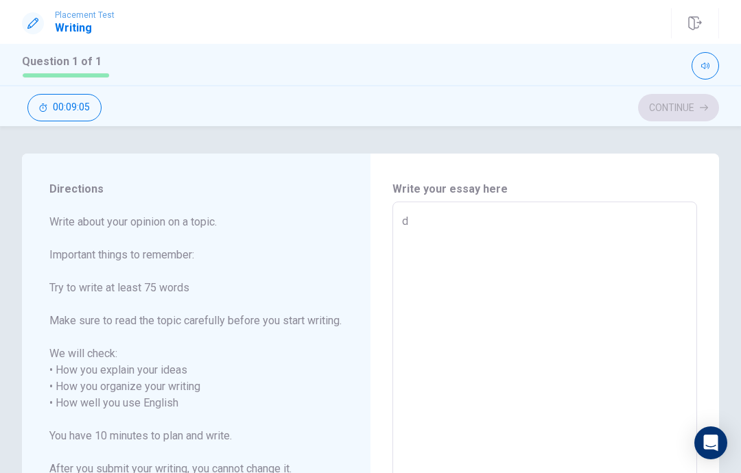
type textarea "di"
type textarea "x"
type textarea "di d"
type textarea "x"
type textarea "di"
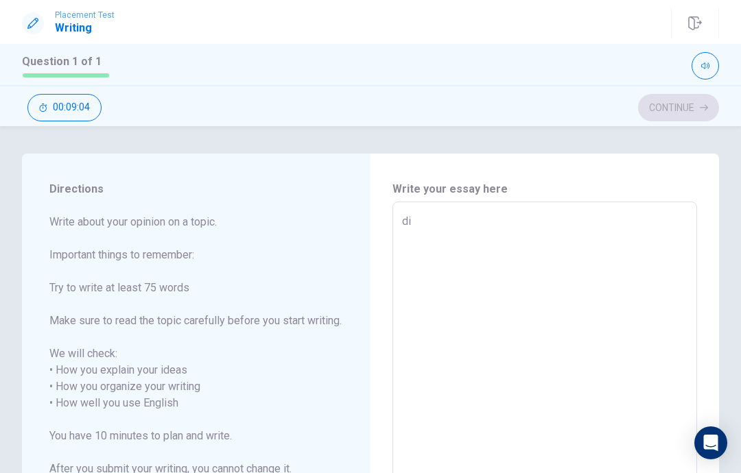
type textarea "x"
type textarea "d"
type textarea "x"
type textarea "D"
type textarea "x"
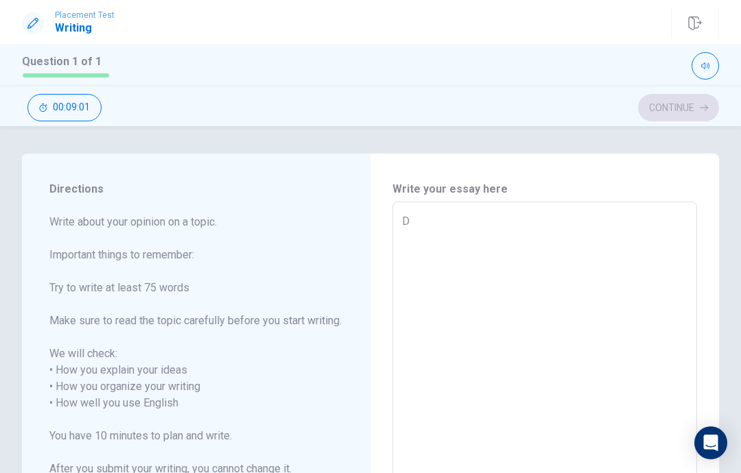
type textarea "Di"
type textarea "x"
type textarea "Did"
type textarea "x"
type textarea "Did"
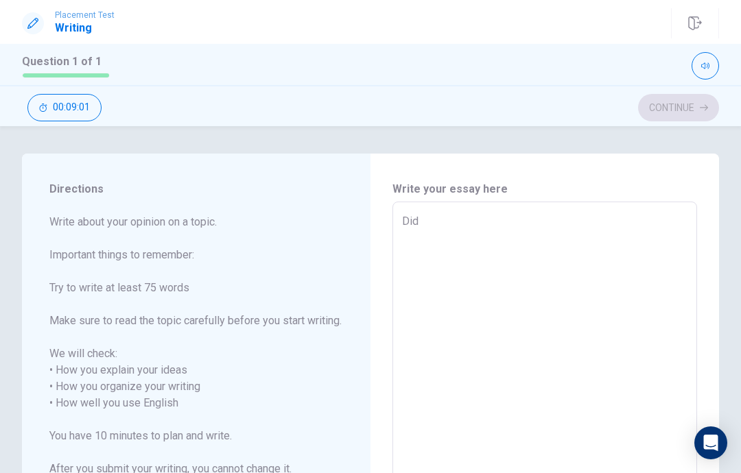
type textarea "x"
type textarea "Did y"
type textarea "x"
type textarea "Did yo"
type textarea "x"
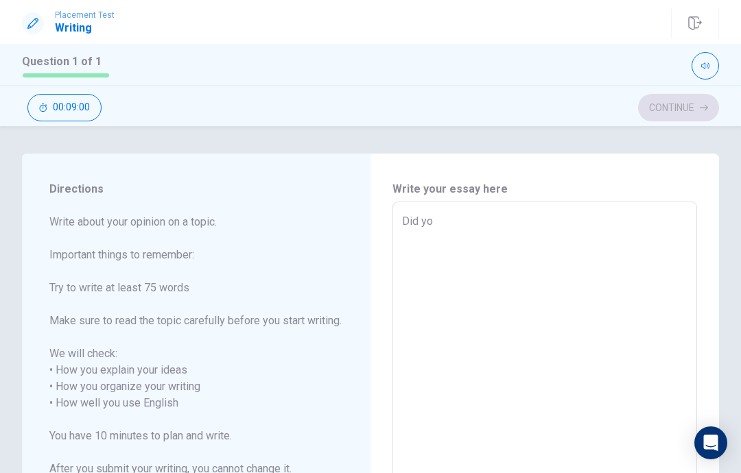
type textarea "Did you"
type textarea "x"
type textarea "Did you"
type textarea "x"
type textarea "Did you h"
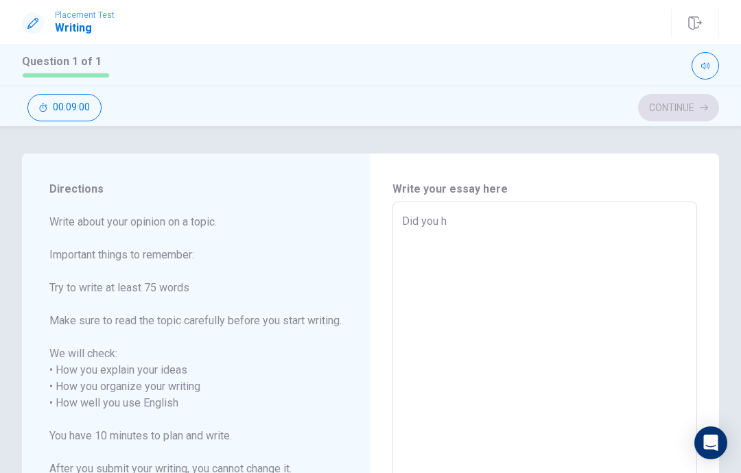
type textarea "x"
type textarea "Did you ha"
type textarea "x"
type textarea "Did you hav"
type textarea "x"
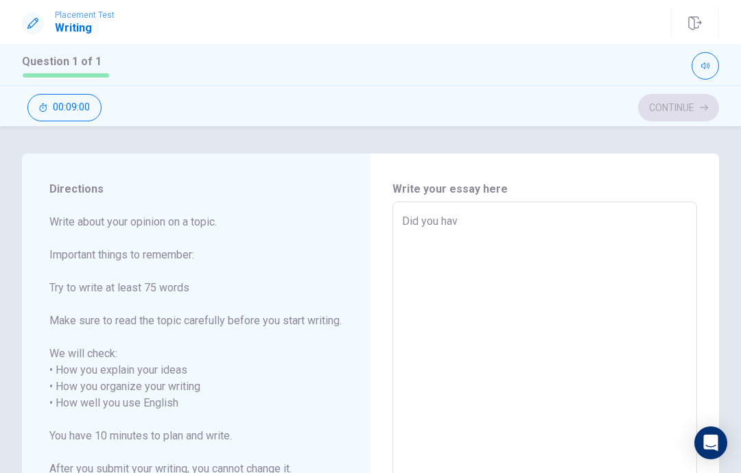
type textarea "Did you have"
type textarea "x"
type textarea "Did you have"
type textarea "x"
type textarea "Did you have a"
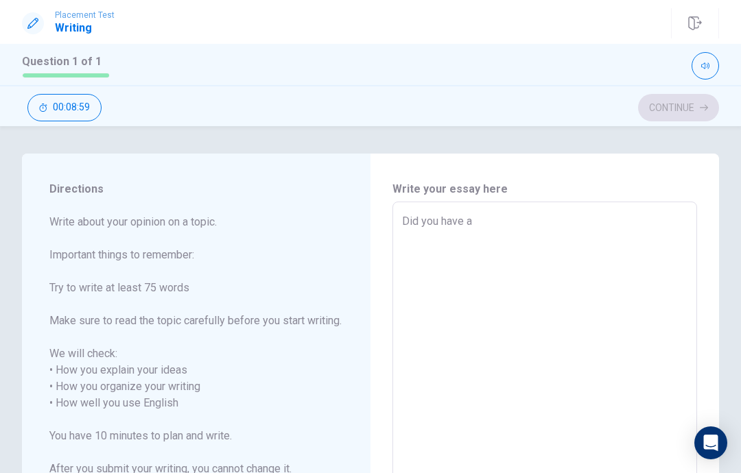
type textarea "x"
type textarea "Did you have an"
type textarea "x"
type textarea "Did you have any"
type textarea "x"
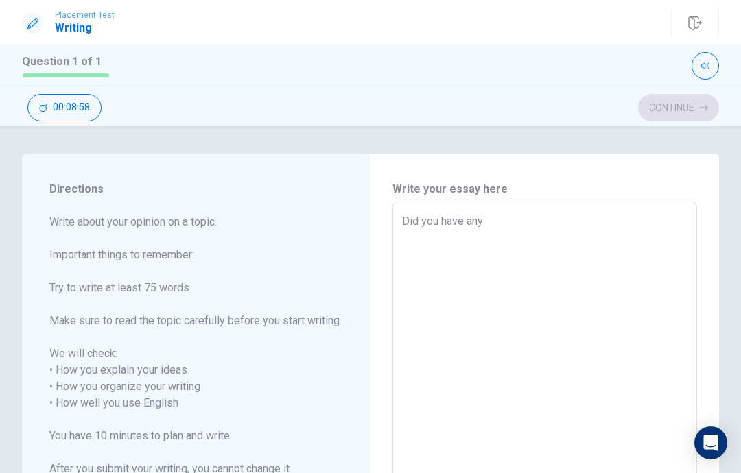
type textarea "Did you have any"
type textarea "x"
type textarea "Did you have any h"
type textarea "x"
type textarea "Did you have any ho"
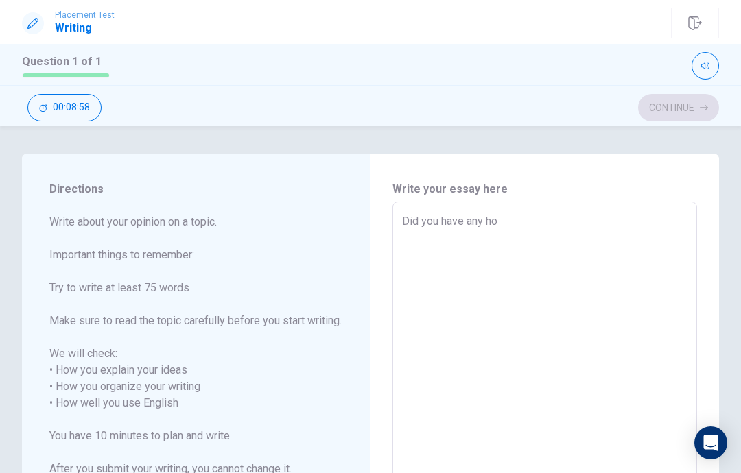
type textarea "x"
type textarea "Did you have any hob"
type textarea "x"
type textarea "Did you have any hobi"
type textarea "x"
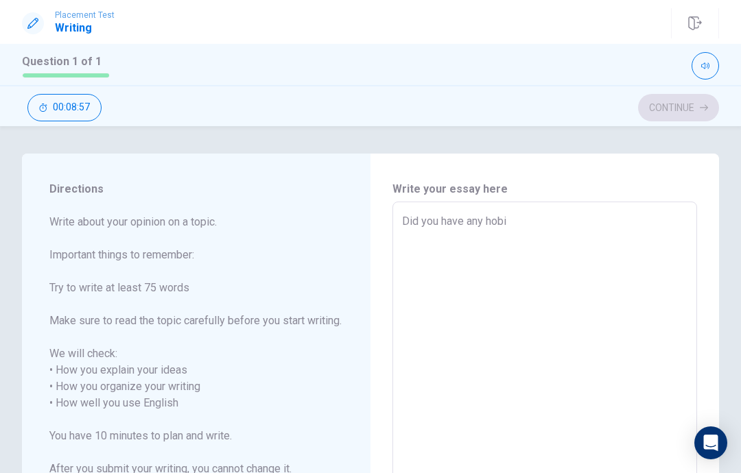
type textarea "Did you have any hobit"
type textarea "x"
type textarea "Did you have any hobit"
type textarea "x"
type textarea "Did you have any hobit y"
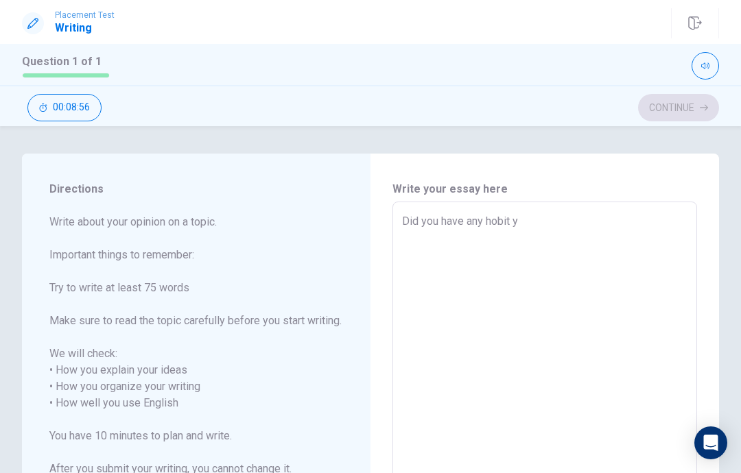
type textarea "x"
type textarea "Did you have any hobit yo"
type textarea "x"
type textarea "Did you have any hobit you"
type textarea "x"
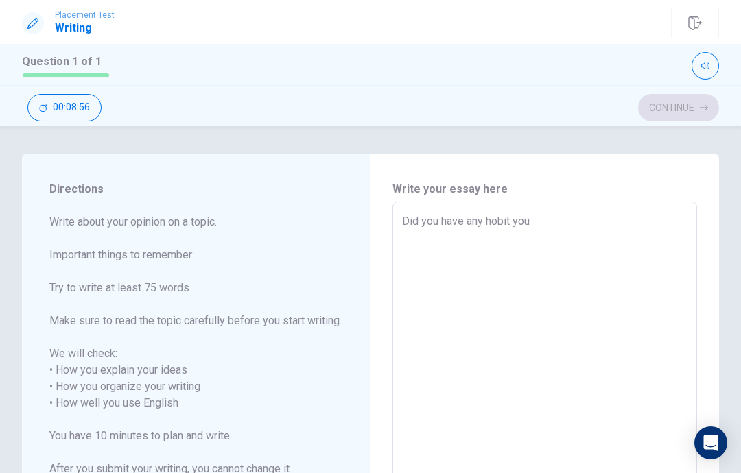
type textarea "Did you have any hobit you"
type textarea "x"
type textarea "Did you have any hobit you l"
type textarea "x"
type textarea "Did you have any hobit you la"
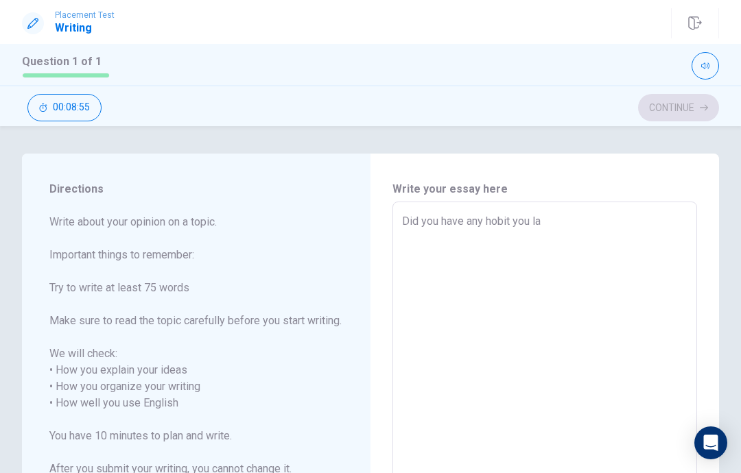
type textarea "x"
type textarea "Did you have any hobit you lai"
type textarea "x"
type textarea "Did you have any hobit you la"
type textarea "x"
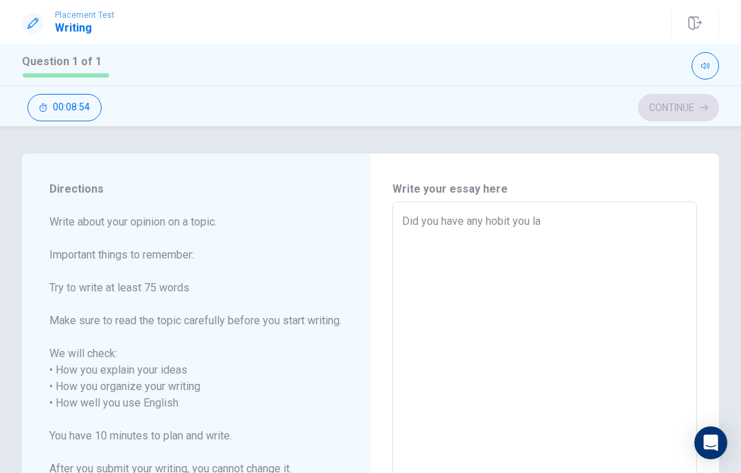
type textarea "Did you have any hobit you l"
type textarea "x"
type textarea "Did you have any hobit you li"
type textarea "x"
type textarea "Did you have any hobit you lik"
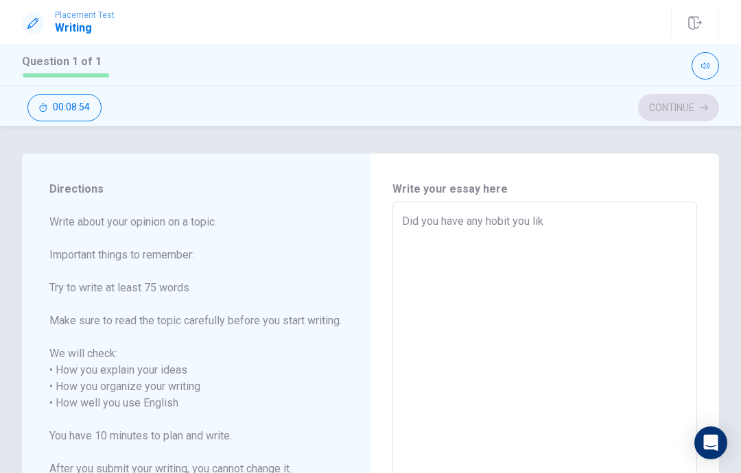
type textarea "x"
type textarea "Did you have any hobit you like"
type textarea "x"
type textarea "Did you have any hobit you like"
type textarea "x"
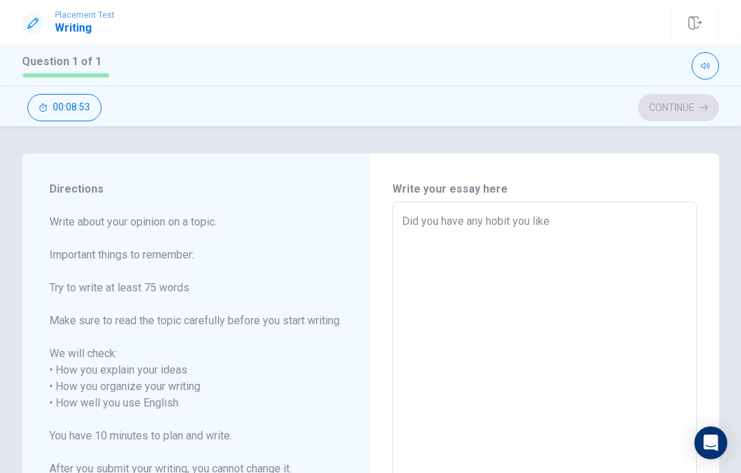
type textarea "Did you have any hobit you like"
type textarea "x"
type textarea "Did you have any hobit you like?"
type textarea "x"
type textarea "Did you have any hobit you like?"
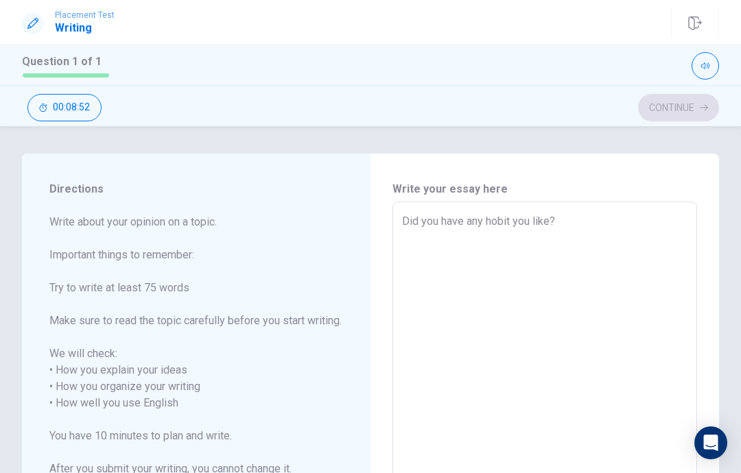
type textarea "x"
type textarea "Did you have any hobit you like? I"
type textarea "x"
type textarea "Did you have any hobit you like? I"
type textarea "x"
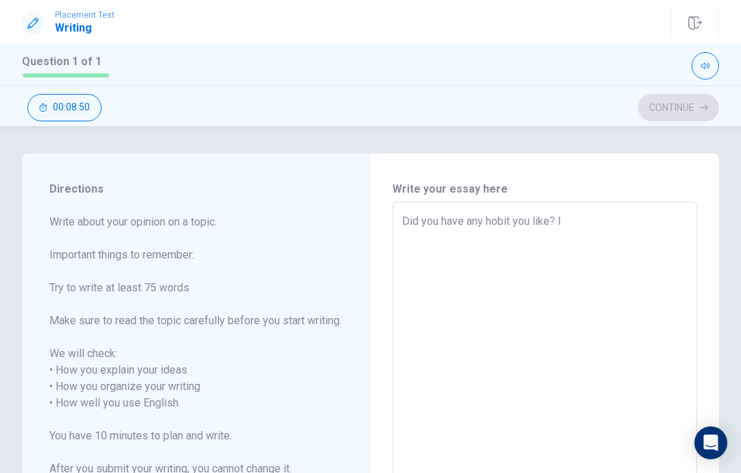
type textarea "Did you have any hobit you like? I t"
type textarea "x"
type textarea "Did you have any hobit you like? I th"
type textarea "x"
type textarea "Did you have any hobit you like? I thi"
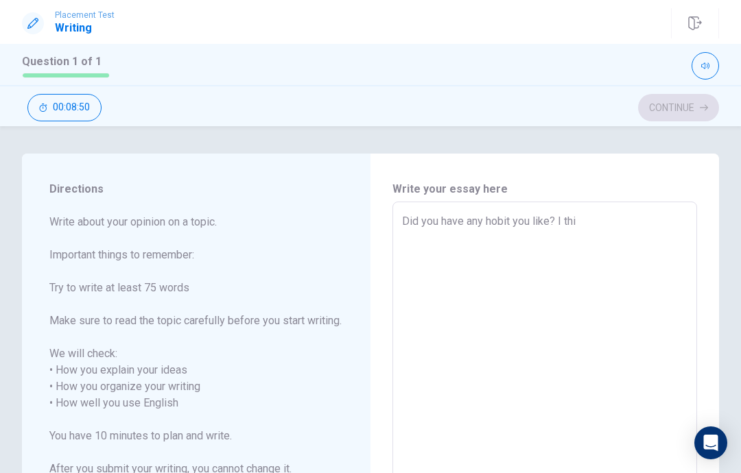
type textarea "x"
type textarea "Did you have any hobit you like? I thin"
type textarea "x"
type textarea "Did you have any hobit you like? I thinl"
type textarea "x"
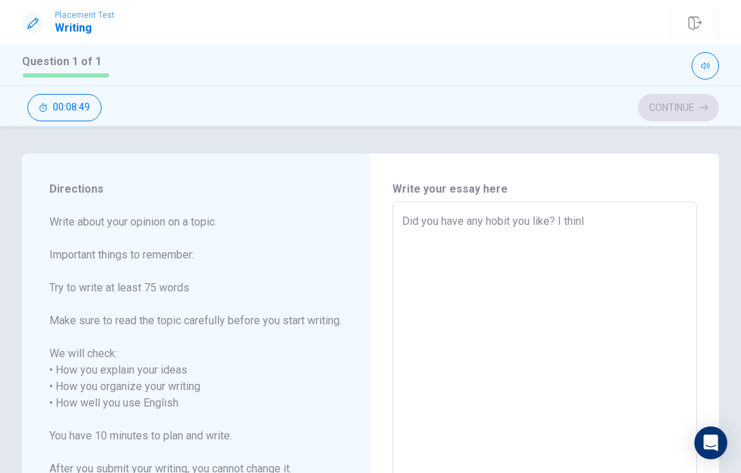
type textarea "Did you have any hobit you like? I thin"
type textarea "x"
click at [403, 216] on textarea "Did you have any hobit you like?" at bounding box center [544, 403] width 285 height 381
click at [571, 224] on textarea "People have many hobit they [DOMAIN_NAME] you have any hobit you like?" at bounding box center [544, 403] width 285 height 381
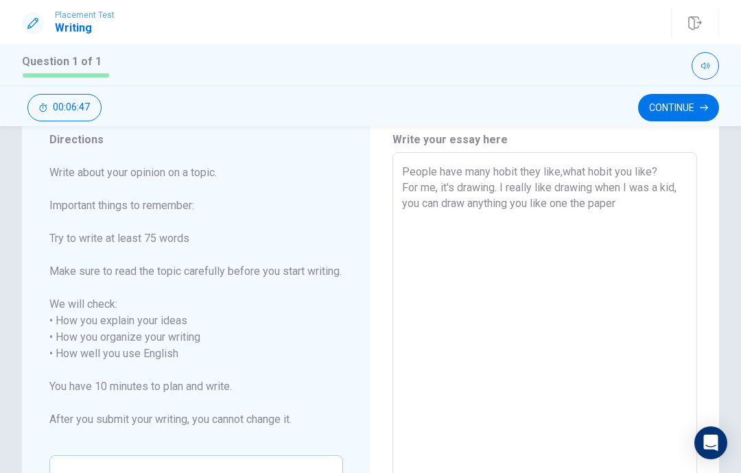
scroll to position [51, 0]
click at [58, 177] on span "Write about your opinion on a topic. Important things to remember: Try to write…" at bounding box center [196, 303] width 294 height 280
click at [481, 224] on textarea "People have many hobit they like,what hobit you like? For me, it's drawing. I r…" at bounding box center [544, 353] width 285 height 381
click at [632, 215] on textarea "People have many hobit they like,what hobit you like? For me, it's drawing. I r…" at bounding box center [544, 353] width 285 height 381
click at [532, 216] on textarea "People have many hobit they like,what hobit you like? For me, it's drawing. I r…" at bounding box center [544, 353] width 285 height 381
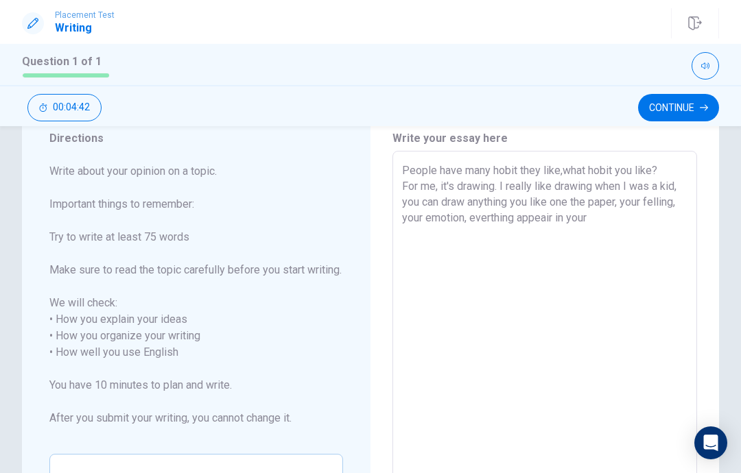
click at [556, 217] on textarea "People have many hobit they like,what hobit you like? For me, it's drawing. I r…" at bounding box center [544, 353] width 285 height 381
click at [610, 236] on textarea "People have many hobit they like,what hobit you like? For me, it's drawing. I r…" at bounding box center [544, 353] width 285 height 381
